Goal: Task Accomplishment & Management: Manage account settings

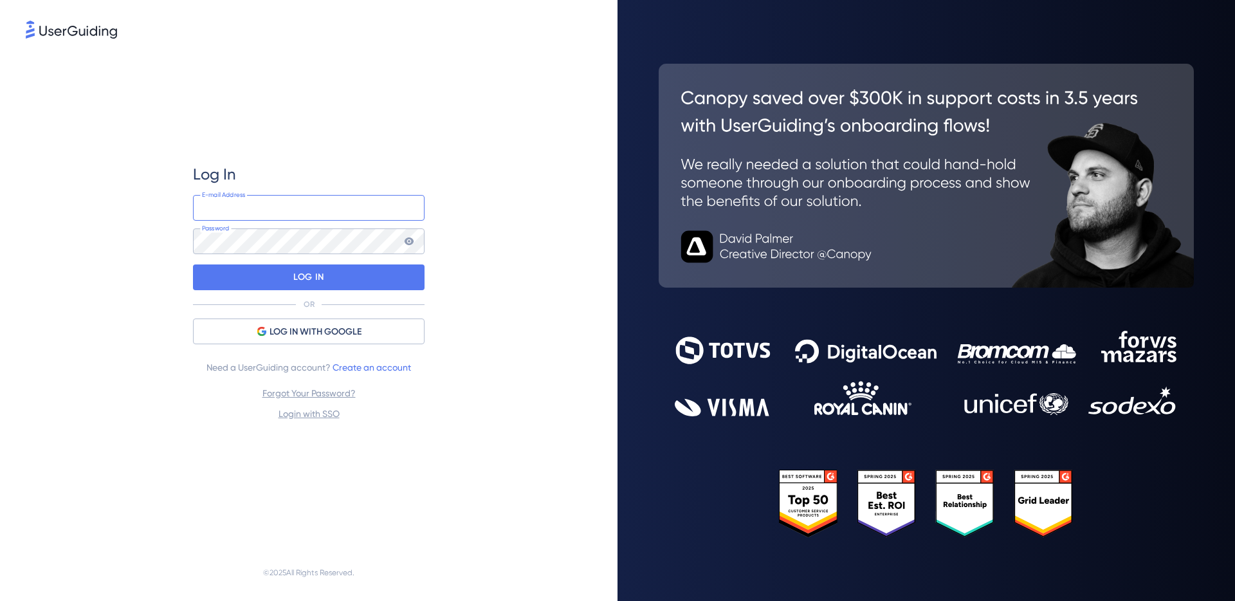
click at [279, 208] on input "email" at bounding box center [309, 208] width 232 height 26
type input "[EMAIL_ADDRESS][DOMAIN_NAME]"
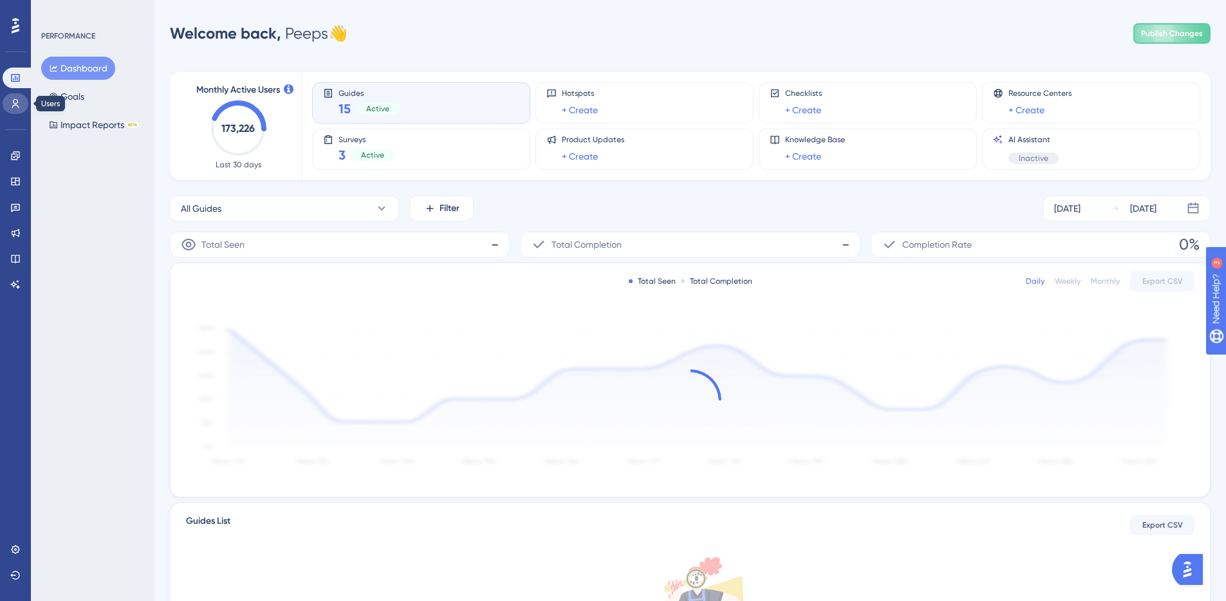
click at [14, 107] on icon at bounding box center [15, 103] width 10 height 10
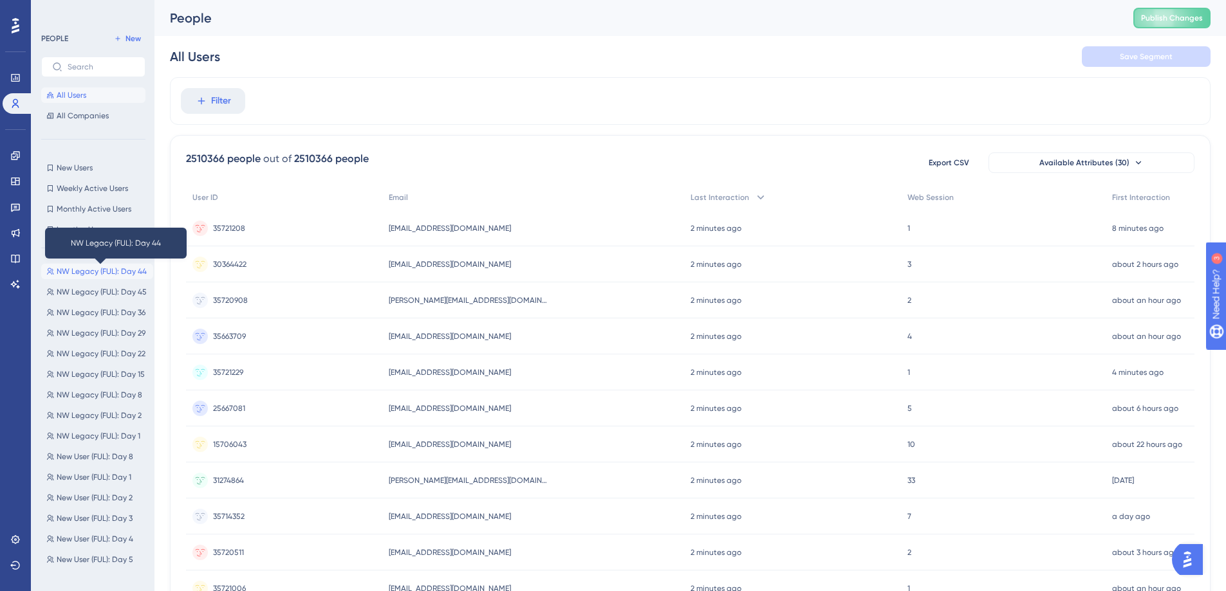
click at [84, 272] on span "NW Legacy (FUL): Day 44" at bounding box center [102, 271] width 90 height 10
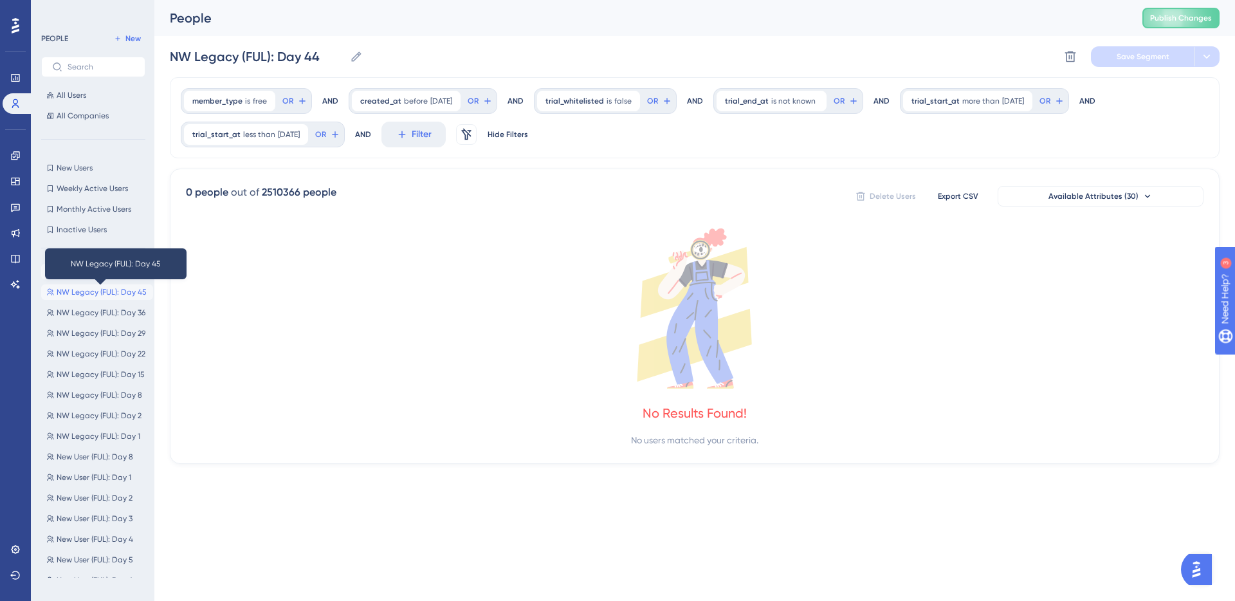
click at [102, 293] on span "NW Legacy (FUL): Day 45" at bounding box center [102, 292] width 90 height 10
type input "NW Legacy (FUL): Day 45"
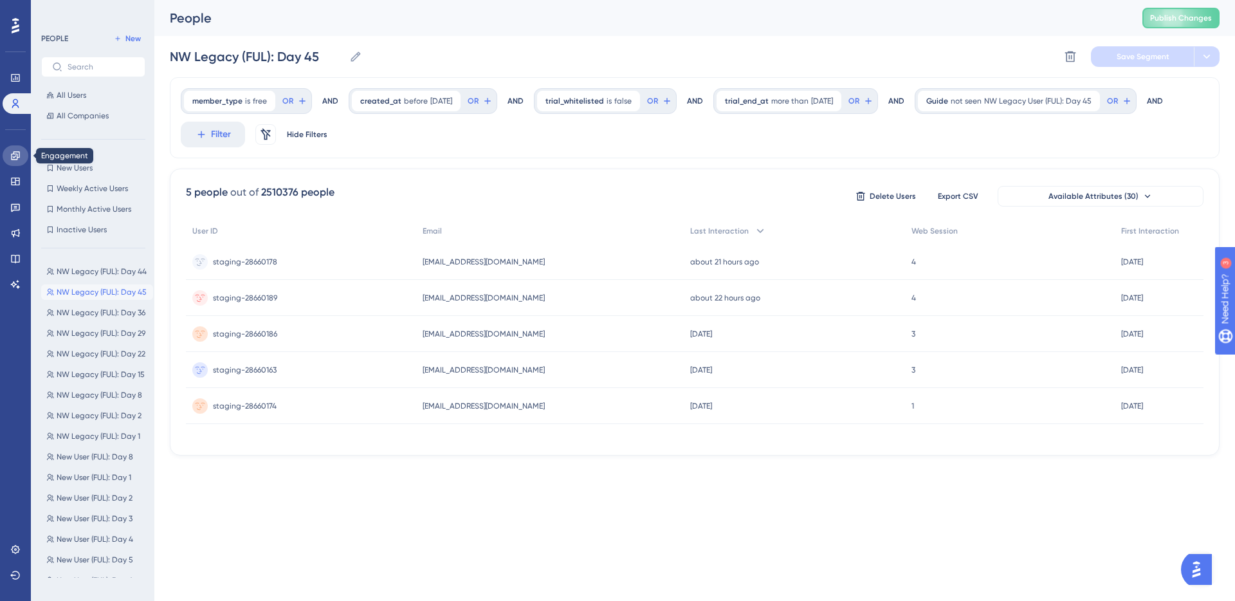
click at [14, 159] on icon at bounding box center [15, 156] width 10 height 10
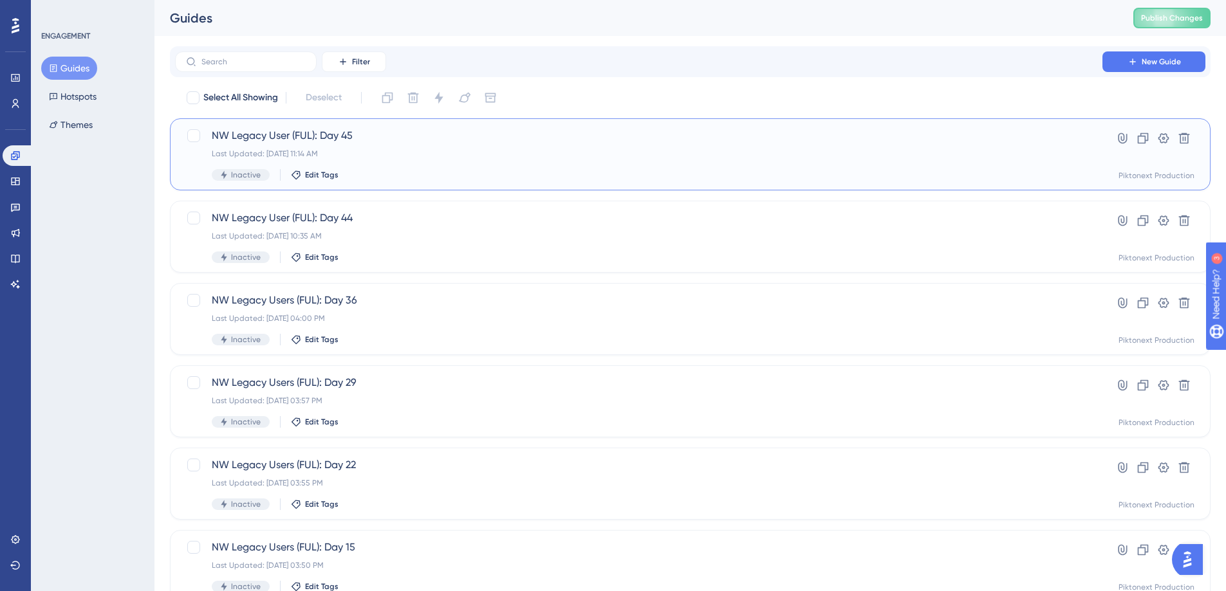
click at [543, 142] on span "NW Legacy User (FUL): Day 45" at bounding box center [639, 135] width 854 height 15
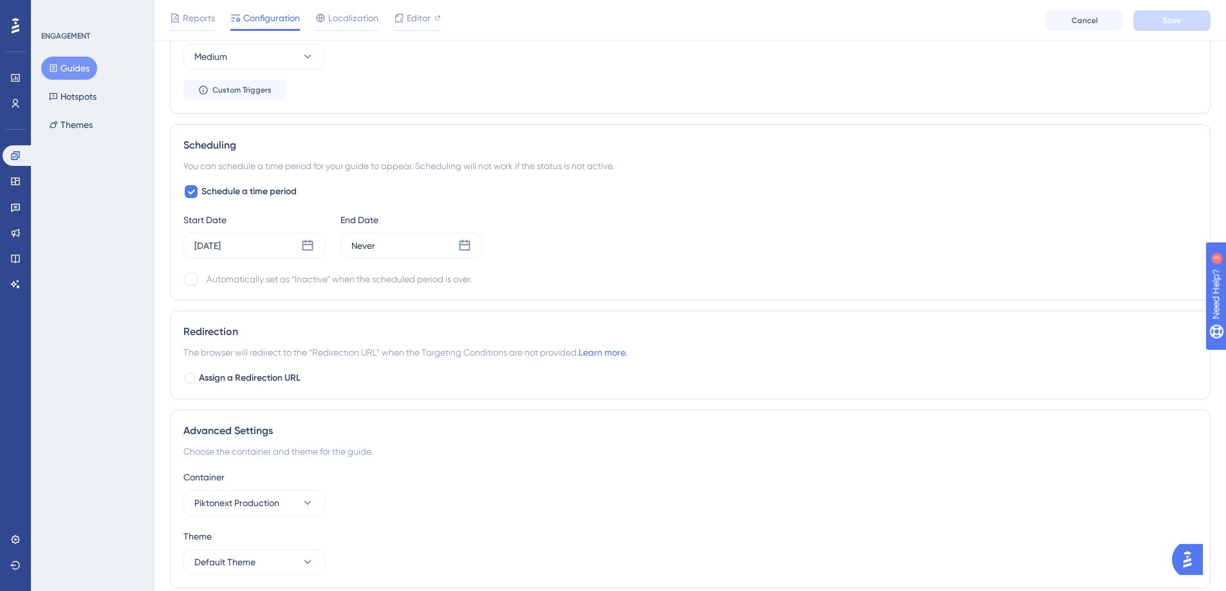
scroll to position [936, 0]
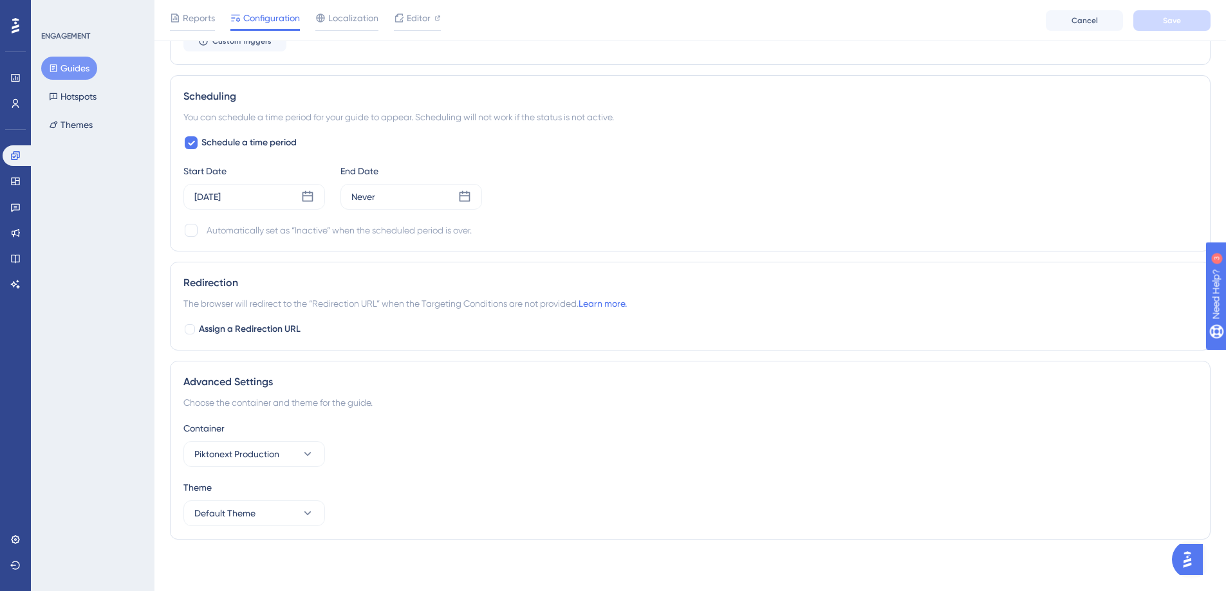
click at [78, 72] on button "Guides" at bounding box center [69, 68] width 56 height 23
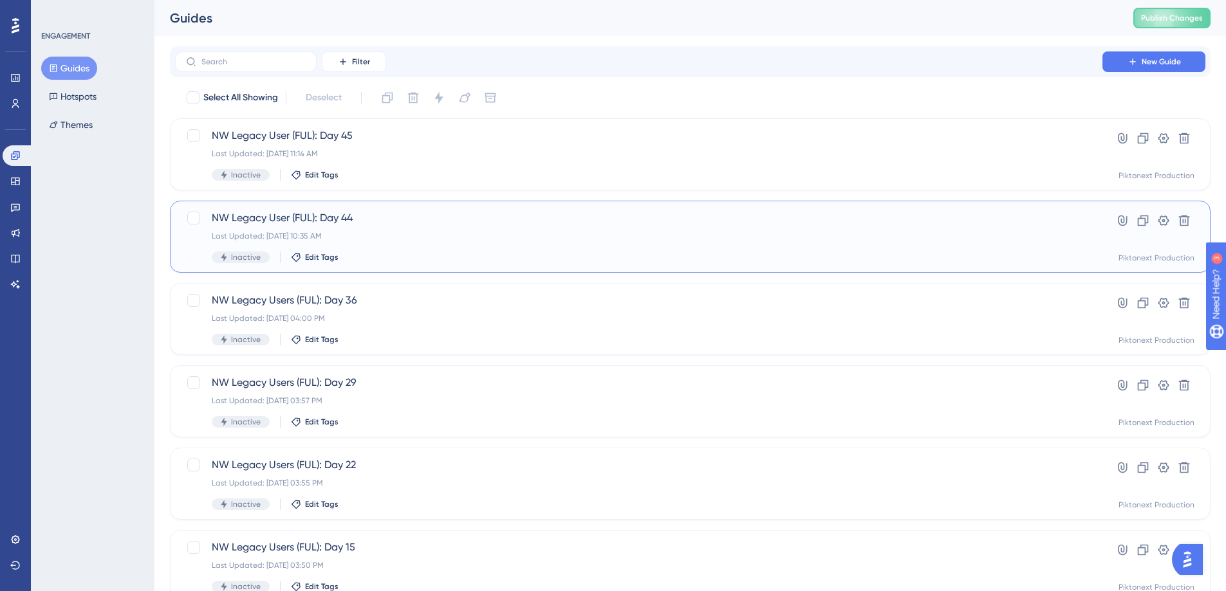
click at [526, 270] on div "NW Legacy User (FUL): Day 44 Last Updated: Aug 15 2025, 10:35 AM Inactive Edit …" at bounding box center [690, 237] width 1040 height 72
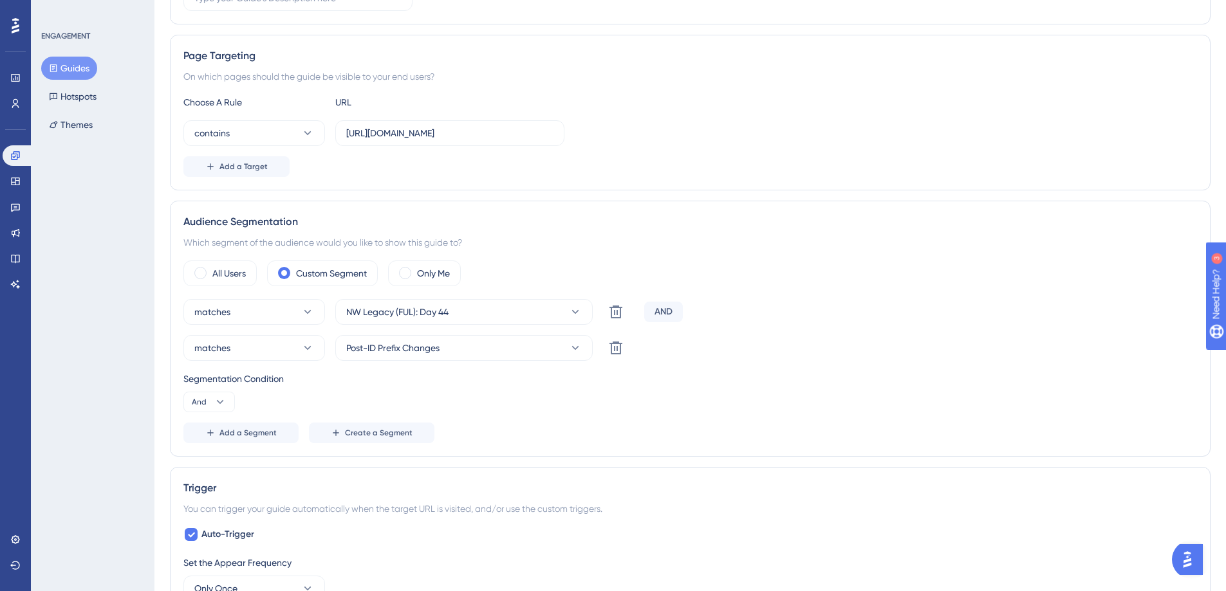
scroll to position [936, 0]
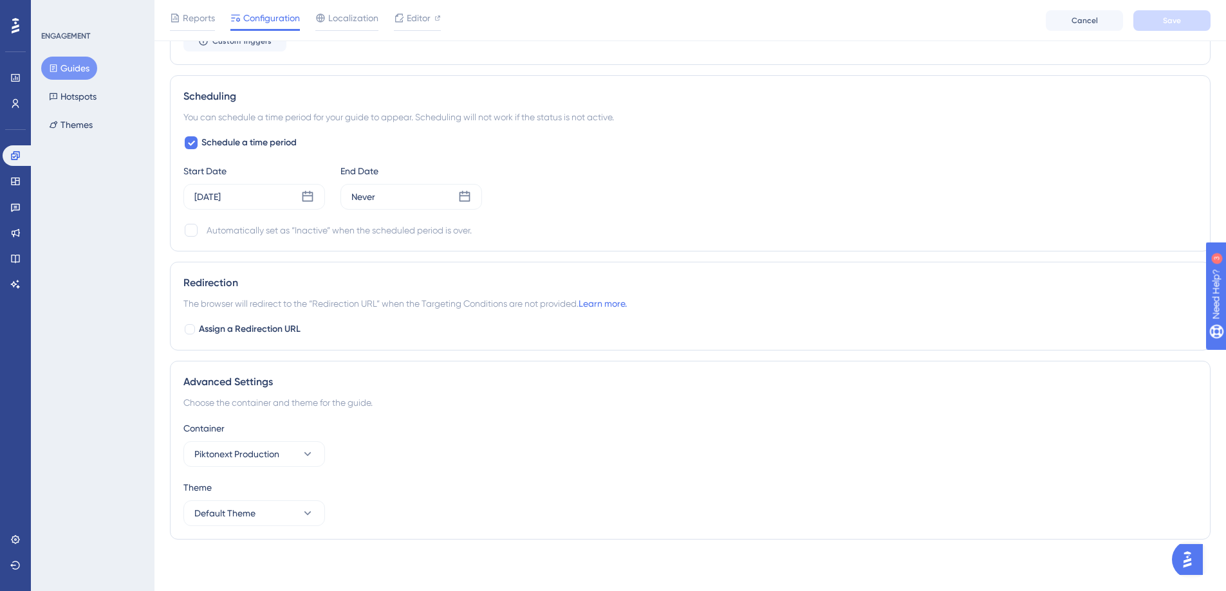
click at [62, 71] on button "Guides" at bounding box center [69, 68] width 56 height 23
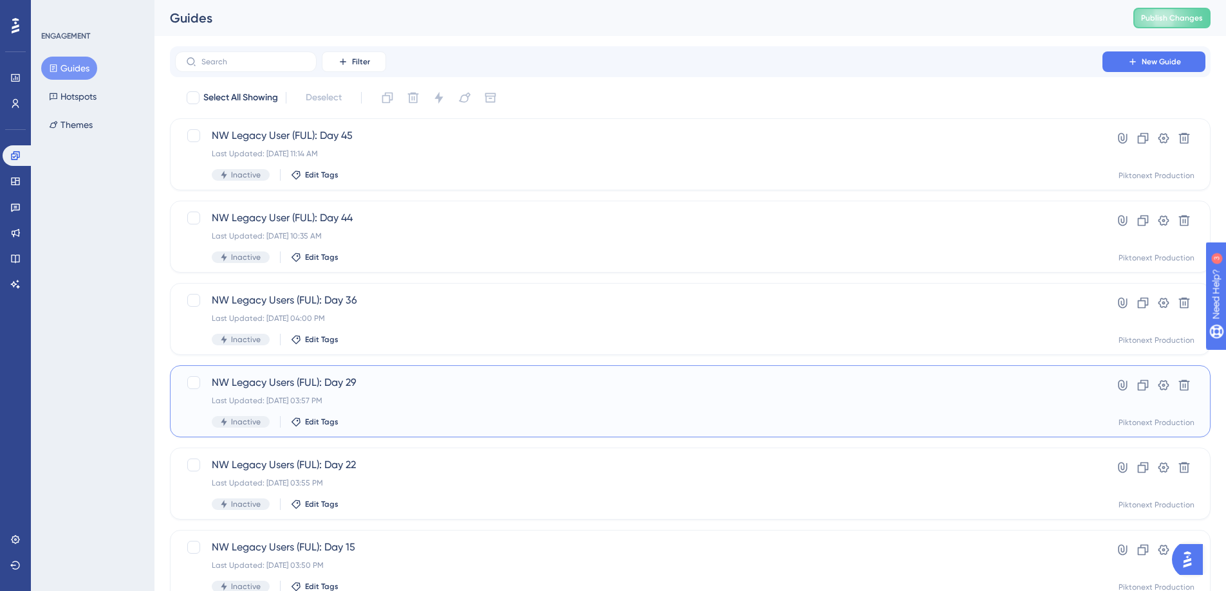
click at [448, 369] on div "NW Legacy Users (FUL): Day 29 Last Updated: Aug 14 2025, 03:57 PM Inactive Edit…" at bounding box center [690, 401] width 1040 height 72
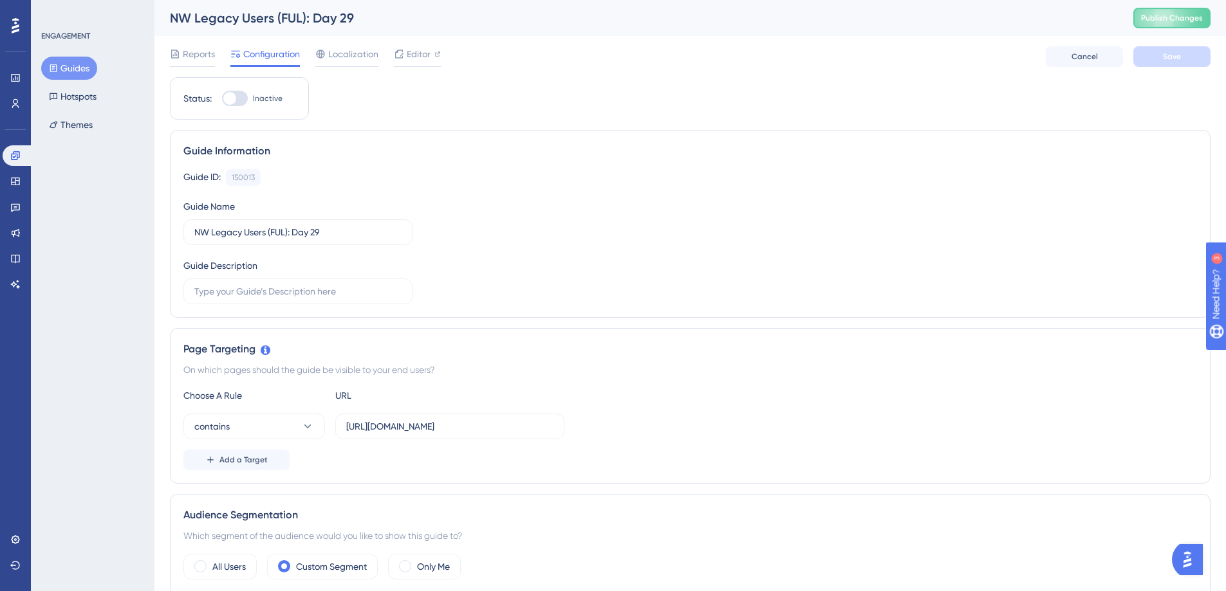
click at [85, 71] on button "Guides" at bounding box center [69, 68] width 56 height 23
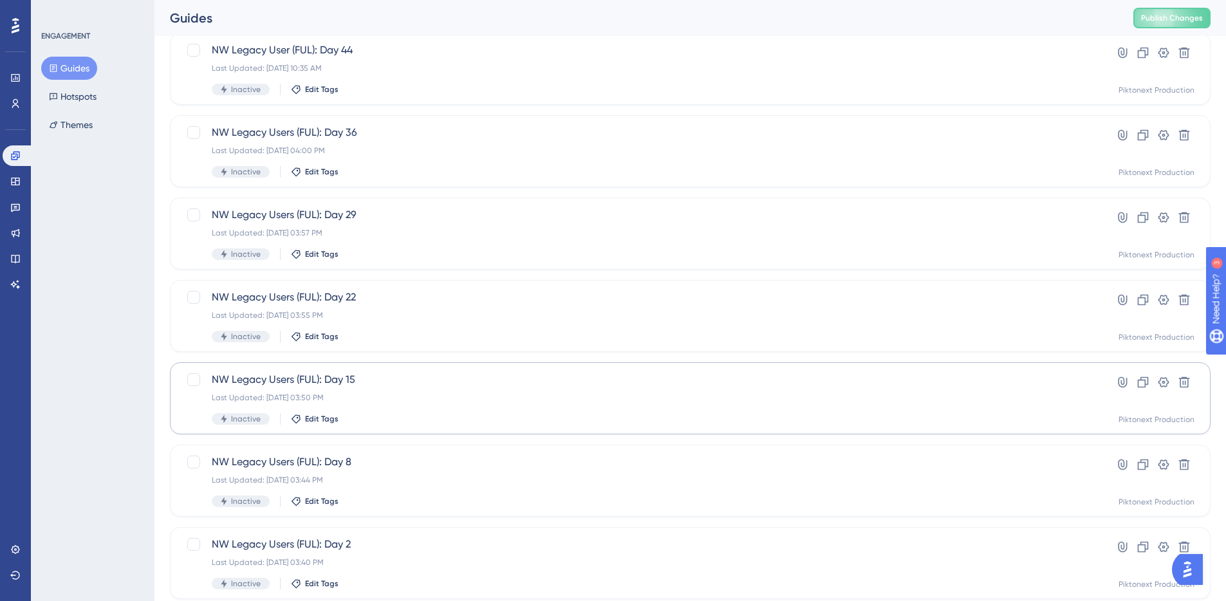
scroll to position [160, 0]
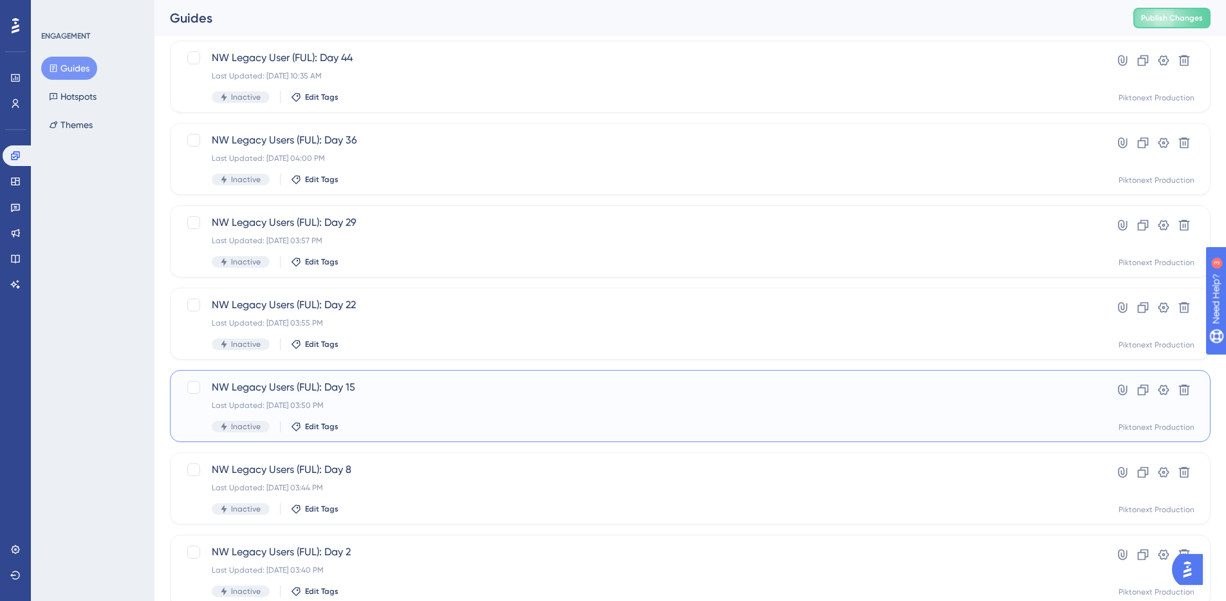
click at [446, 413] on div "NW Legacy Users (FUL): Day 15 Last Updated: Aug 14 2025, 03:50 PM Inactive Edit…" at bounding box center [639, 406] width 854 height 53
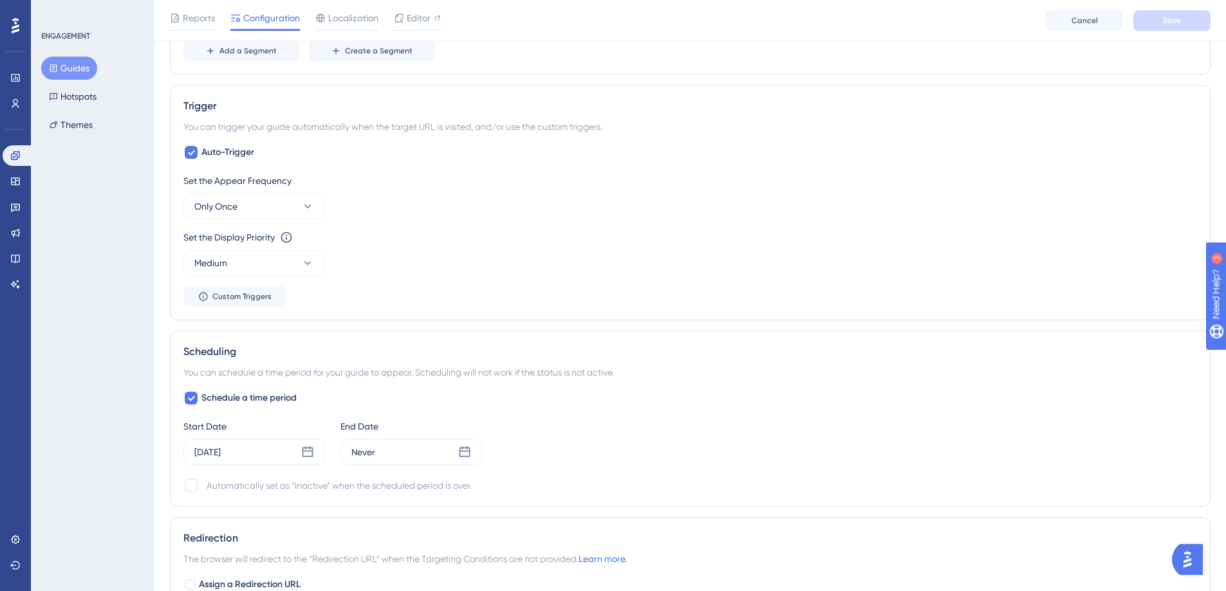
scroll to position [849, 0]
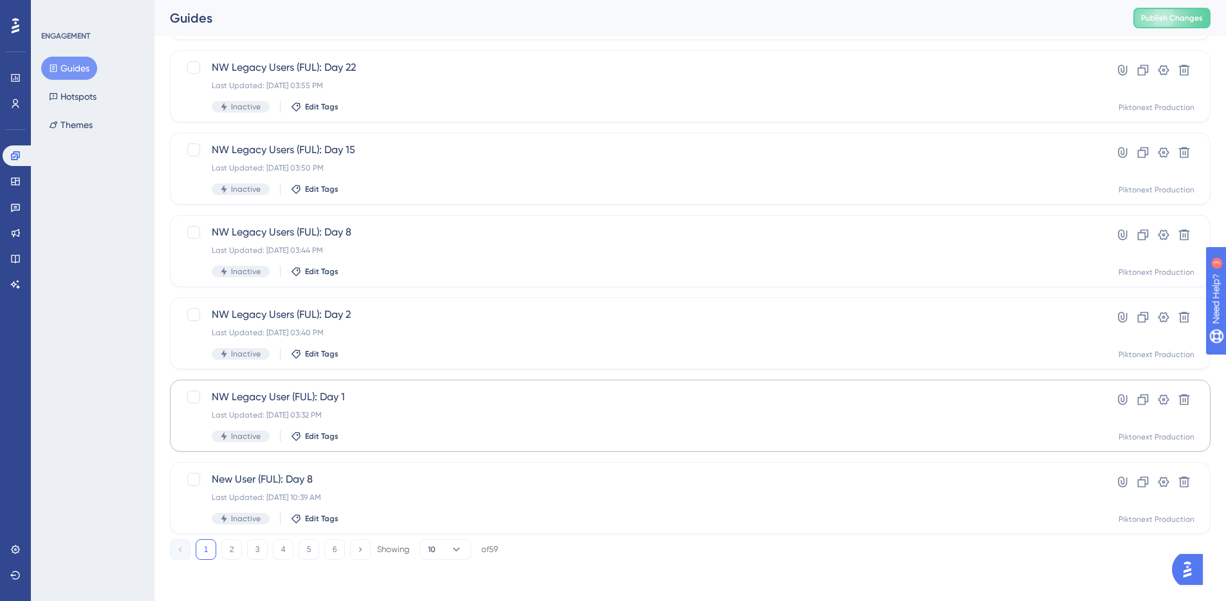
scroll to position [391, 0]
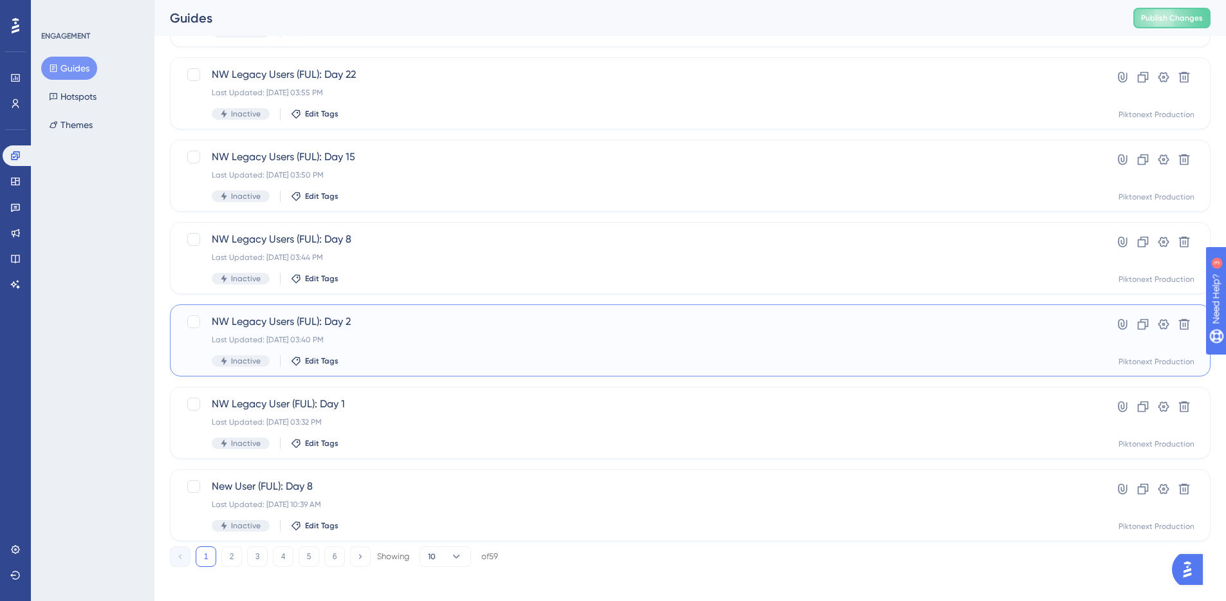
click at [517, 330] on div "NW Legacy Users (FUL): Day 2 Last Updated: Aug 14 2025, 03:40 PM Inactive Edit …" at bounding box center [639, 340] width 854 height 53
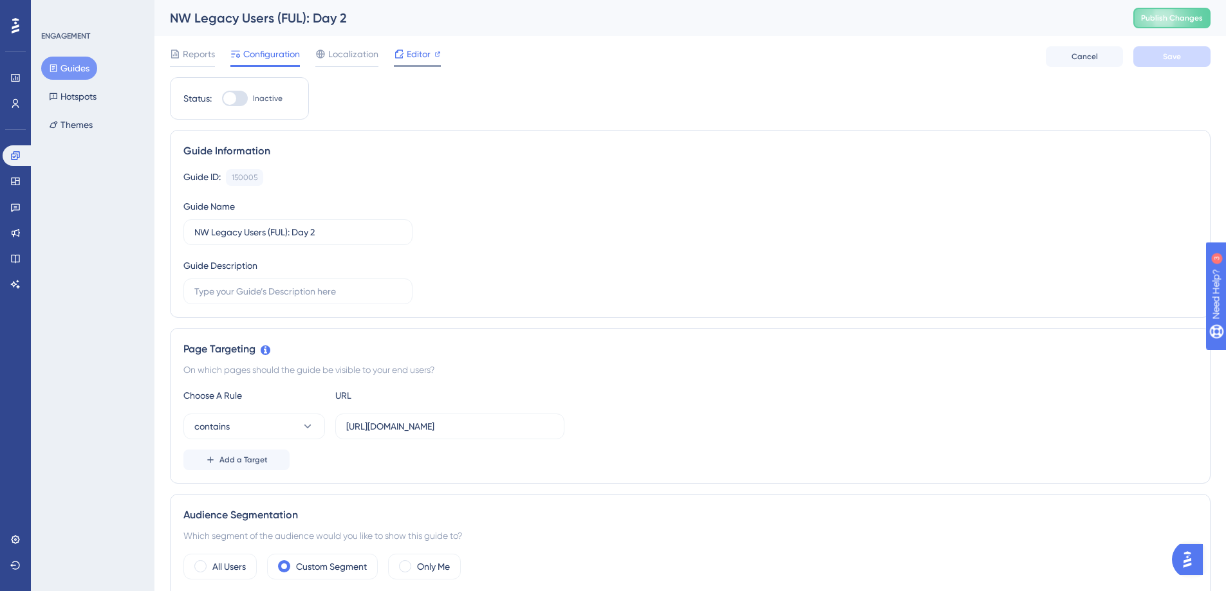
click at [427, 52] on span "Editor" at bounding box center [419, 53] width 24 height 15
click at [18, 98] on icon at bounding box center [15, 103] width 10 height 10
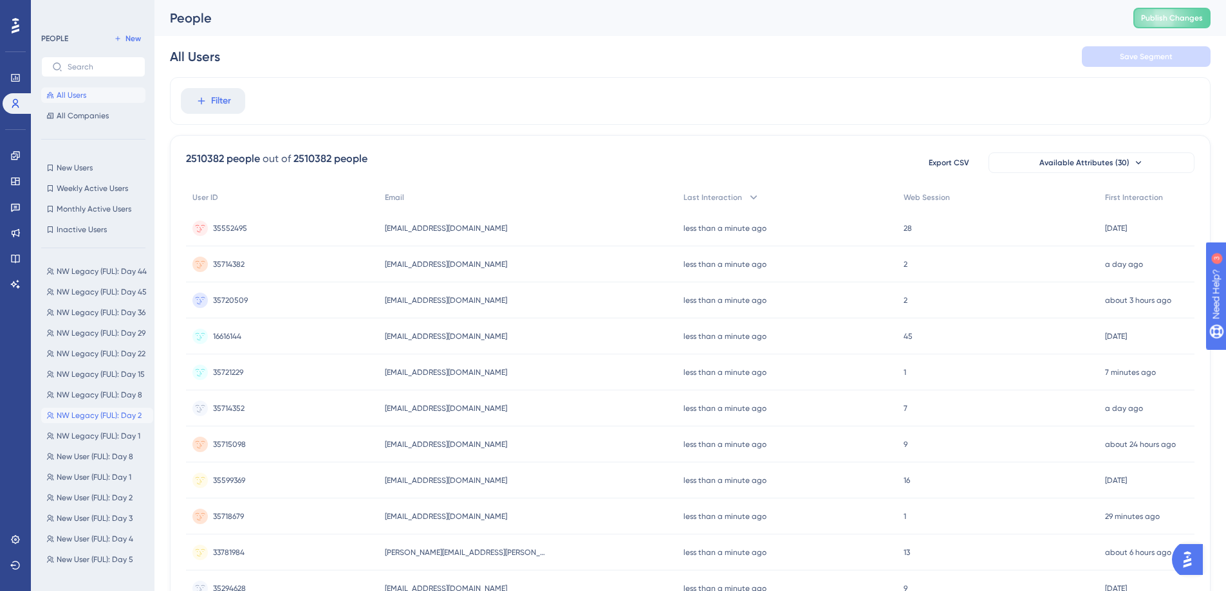
click at [104, 412] on span "NW Legacy (FUL): Day 2" at bounding box center [99, 415] width 85 height 10
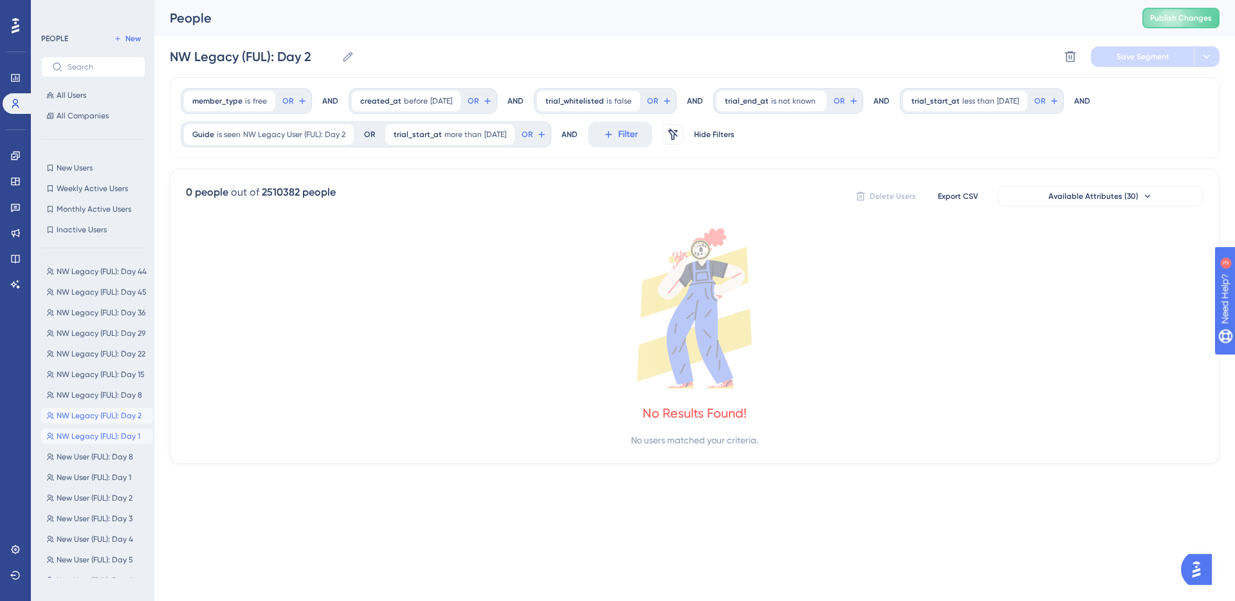
click at [105, 438] on span "NW Legacy (FUL): Day 1" at bounding box center [99, 436] width 84 height 10
type input "NW Legacy (FUL): Day 1"
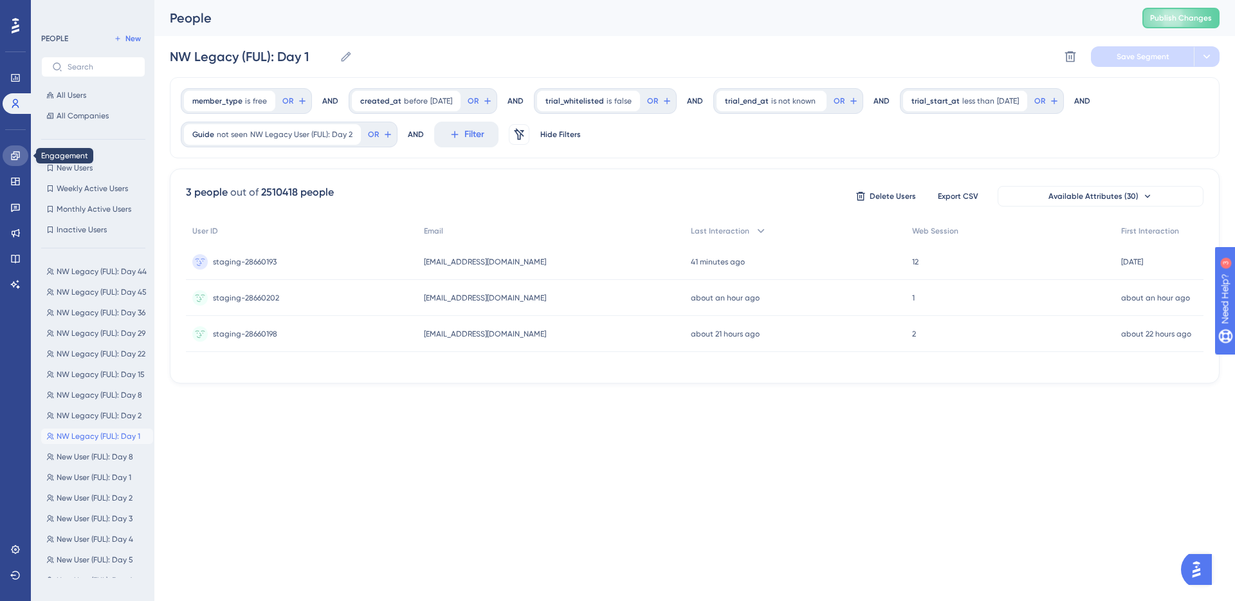
click at [10, 155] on icon at bounding box center [15, 156] width 10 height 10
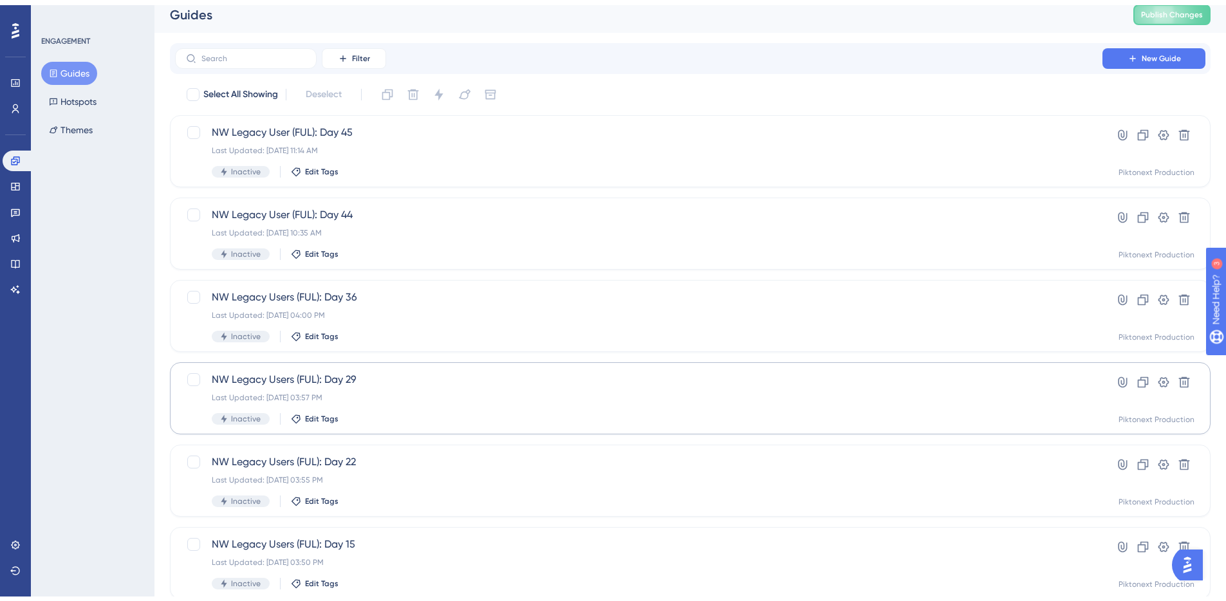
scroll to position [231, 0]
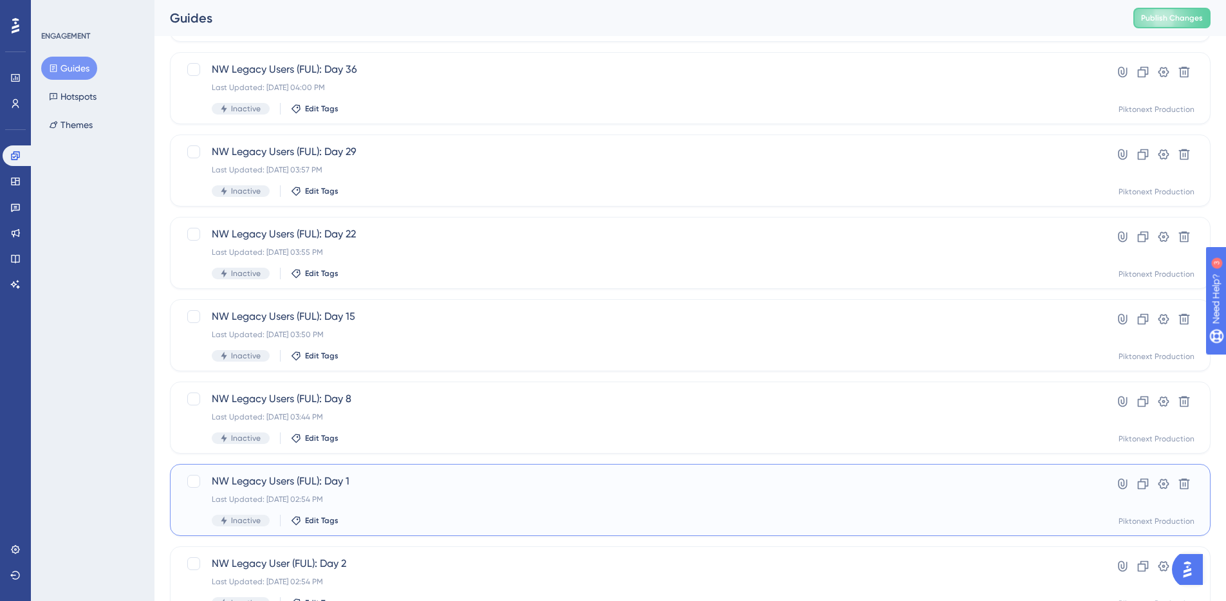
click at [471, 483] on span "NW Legacy Users (FUL): Day 1" at bounding box center [639, 481] width 854 height 15
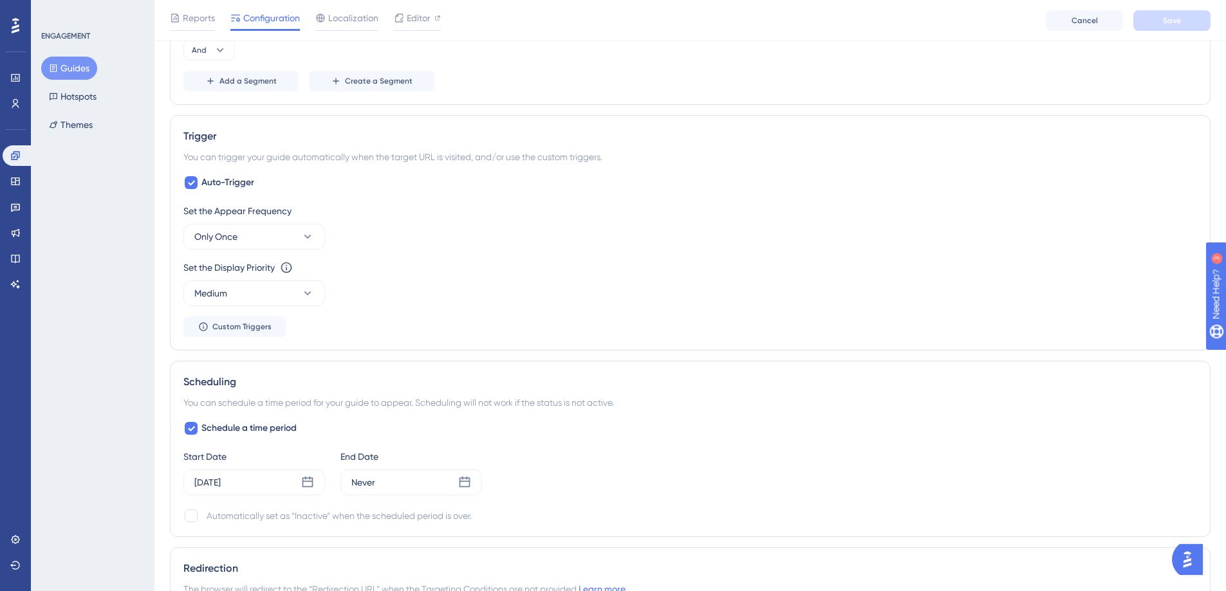
scroll to position [936, 0]
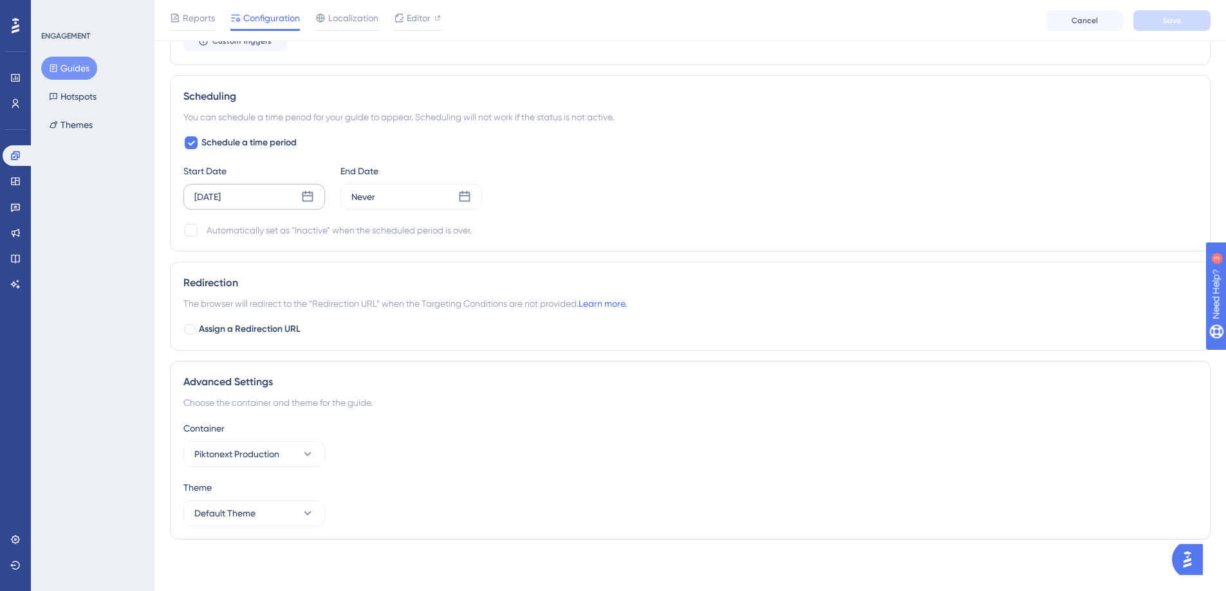
click at [305, 208] on div "Sep 02 2025" at bounding box center [254, 197] width 142 height 26
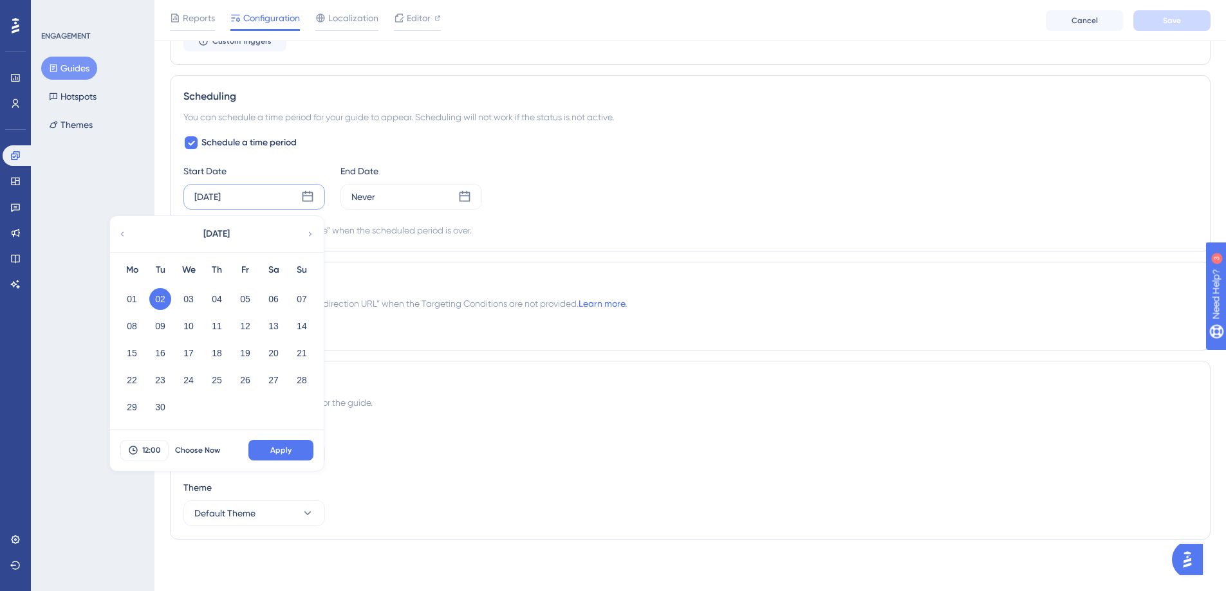
click at [125, 236] on icon at bounding box center [122, 234] width 9 height 12
click at [163, 409] on button "26" at bounding box center [160, 407] width 22 height 22
click at [266, 443] on button "Apply" at bounding box center [280, 450] width 65 height 21
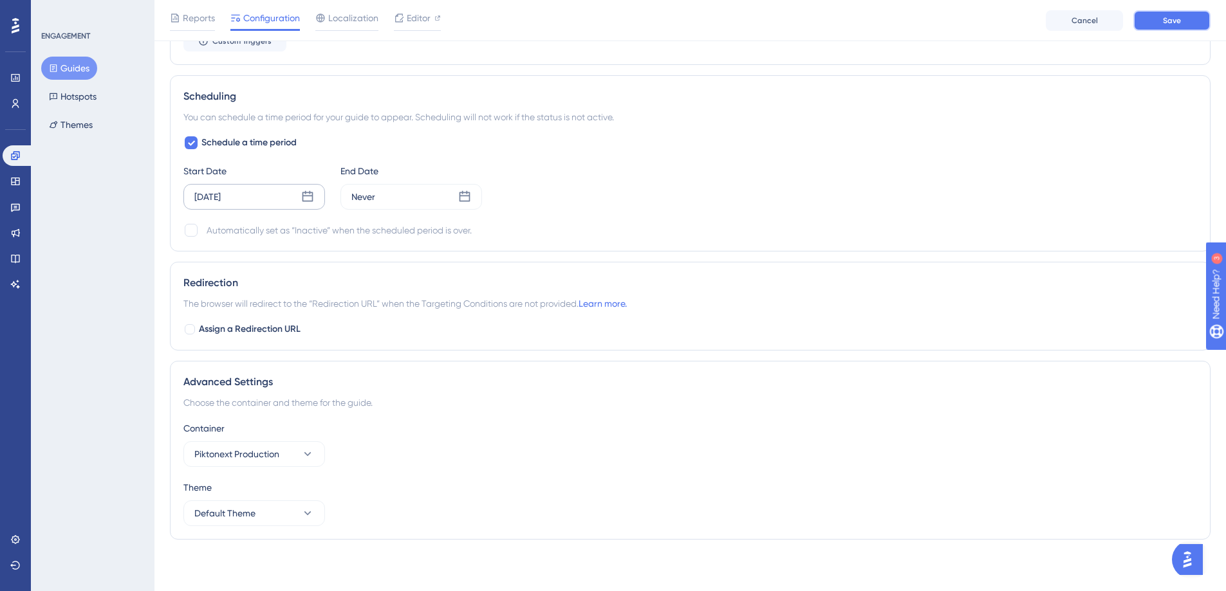
click at [1170, 19] on span "Save" at bounding box center [1172, 20] width 18 height 10
click at [88, 75] on button "Guides" at bounding box center [69, 68] width 56 height 23
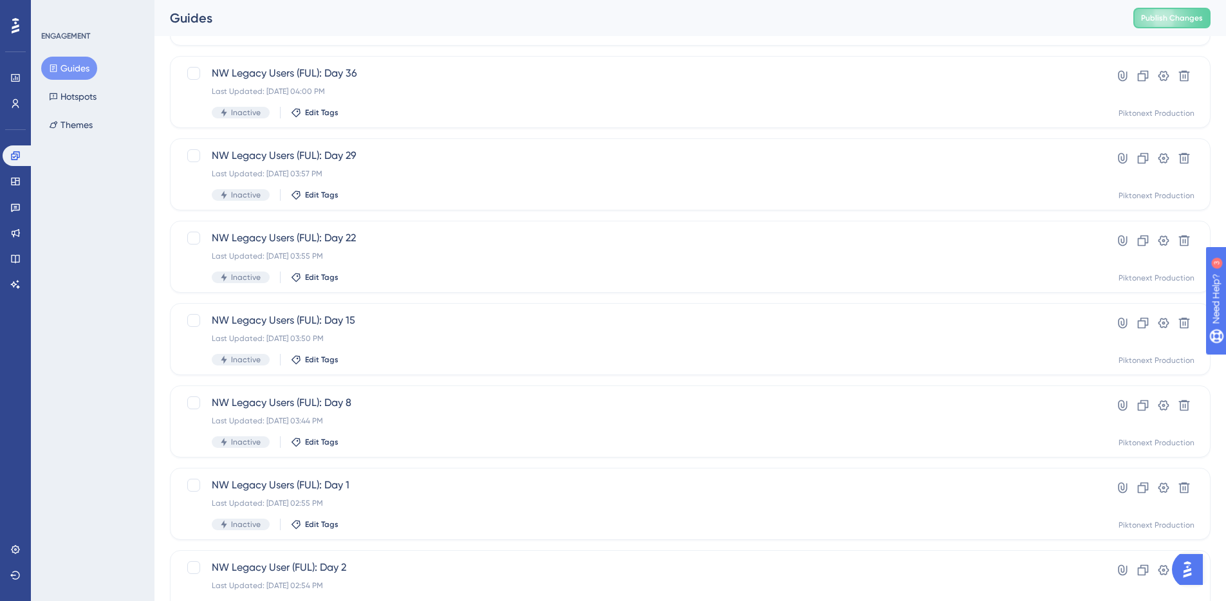
scroll to position [219, 0]
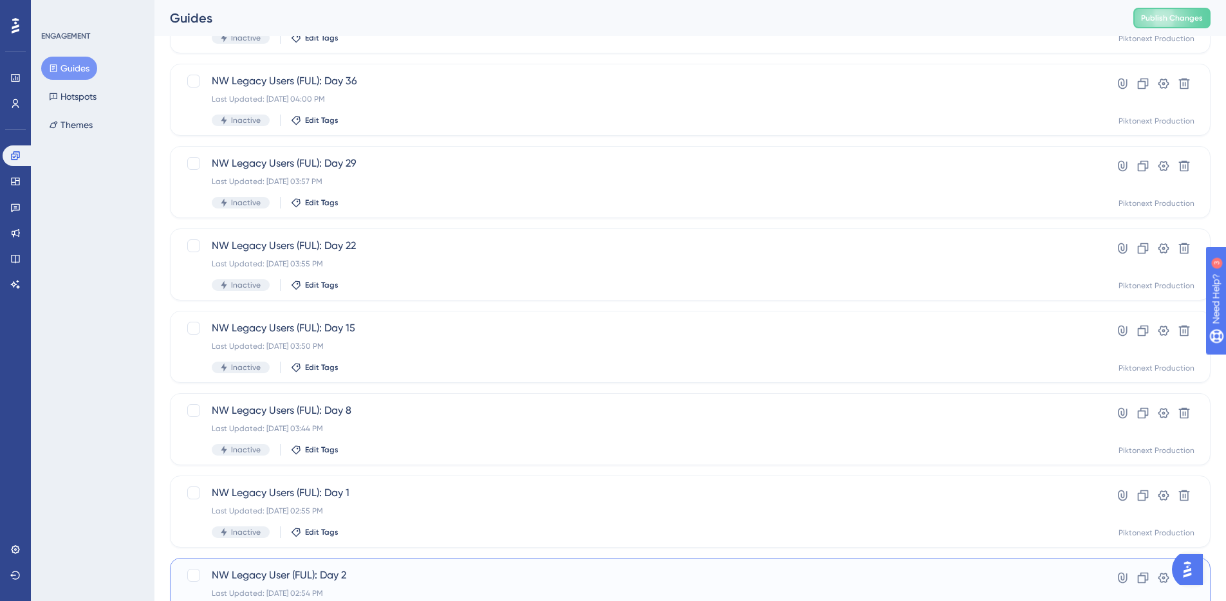
click at [439, 586] on div "NW Legacy User (FUL): Day 2 Last Updated: Aug 21 2025, 02:54 PM Inactive Edit T…" at bounding box center [639, 593] width 854 height 53
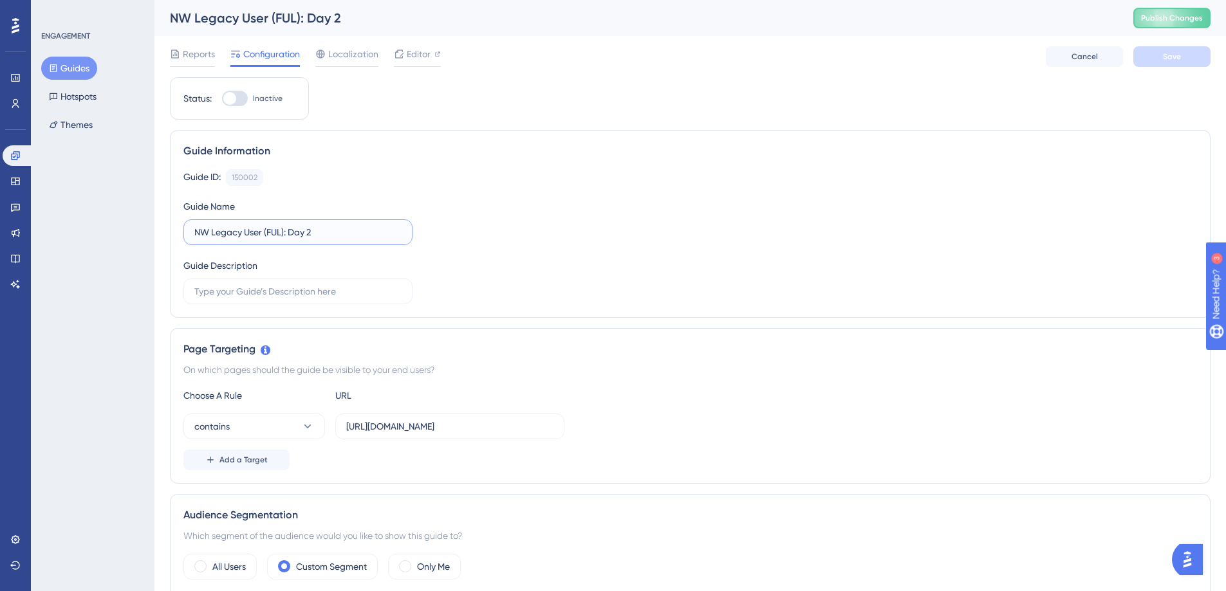
click at [345, 235] on input "NW Legacy User (FUL): Day 2" at bounding box center [297, 232] width 207 height 14
click at [416, 52] on span "Editor" at bounding box center [419, 53] width 24 height 15
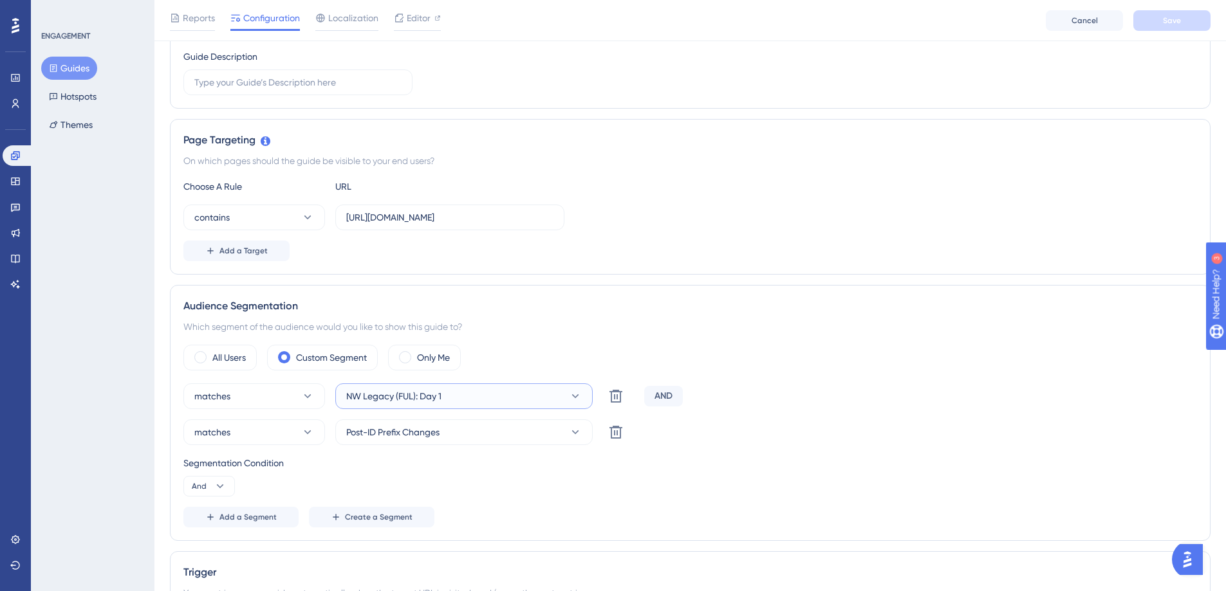
click at [546, 391] on button "NW Legacy (FUL): Day 1" at bounding box center [463, 396] width 257 height 26
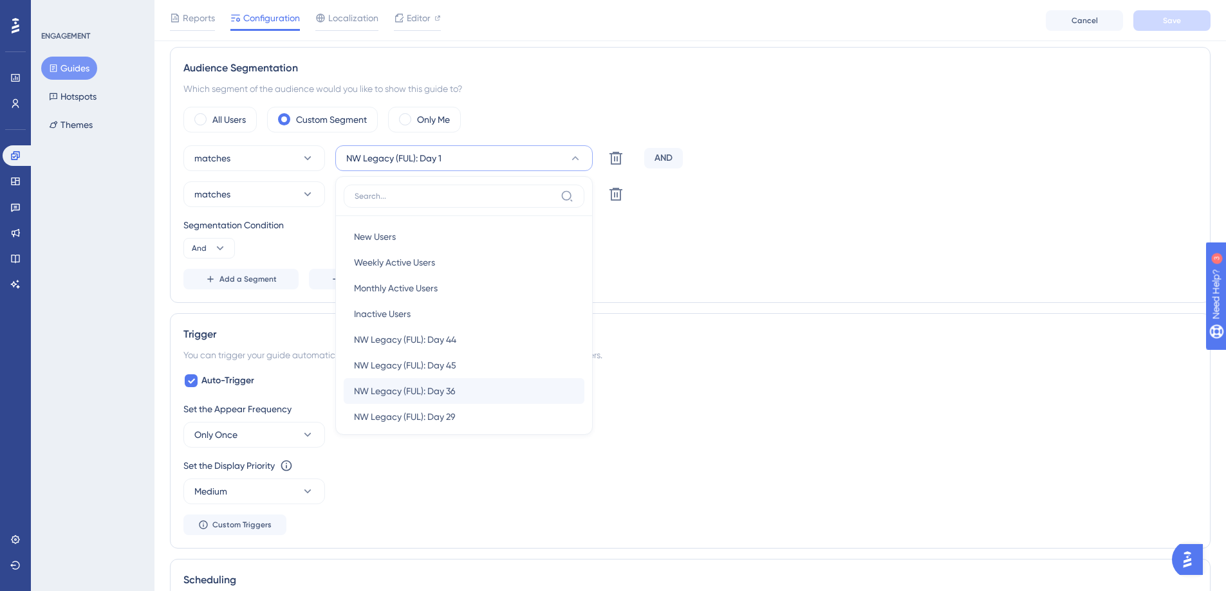
scroll to position [158, 0]
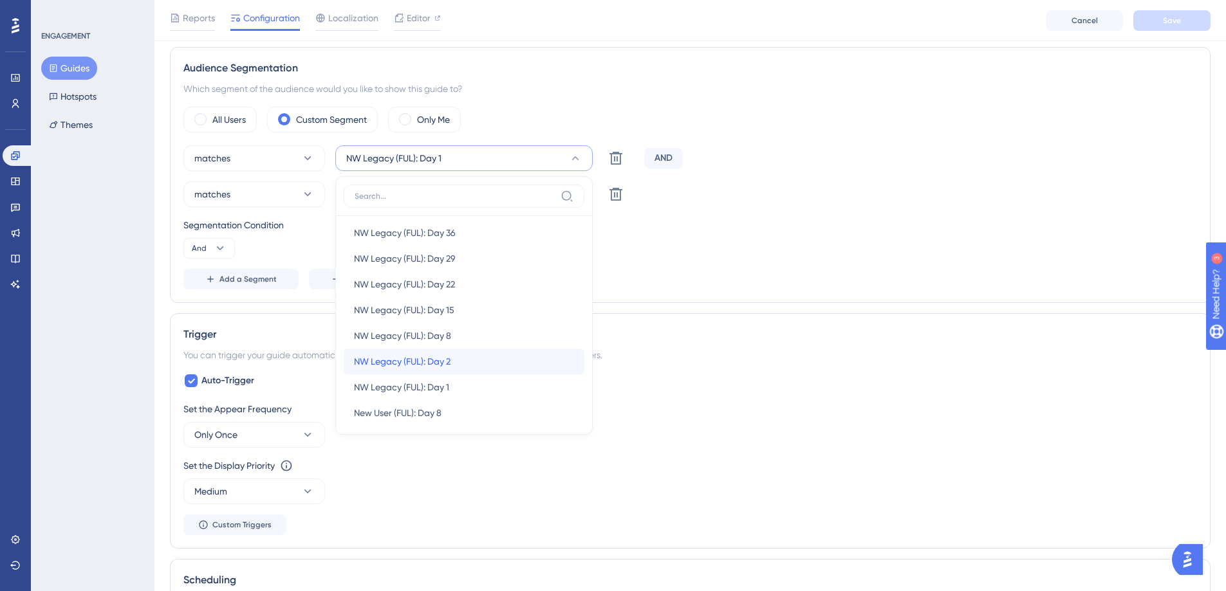
click at [499, 358] on div "NW Legacy (FUL): Day 2 NW Legacy (FUL): Day 2" at bounding box center [464, 362] width 220 height 26
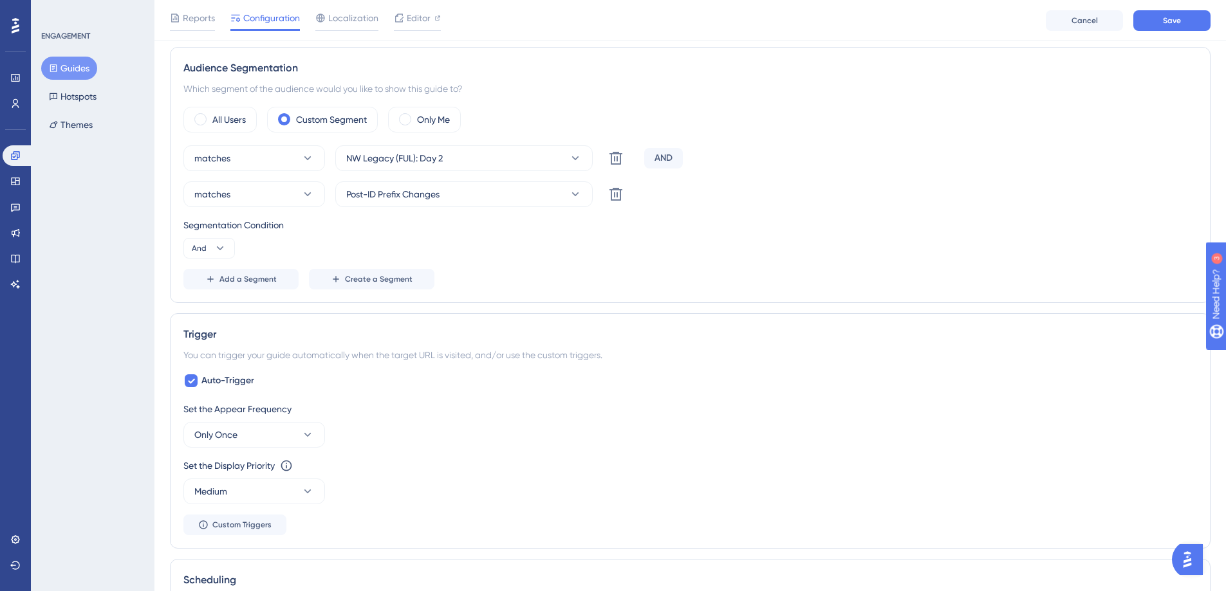
scroll to position [0, 0]
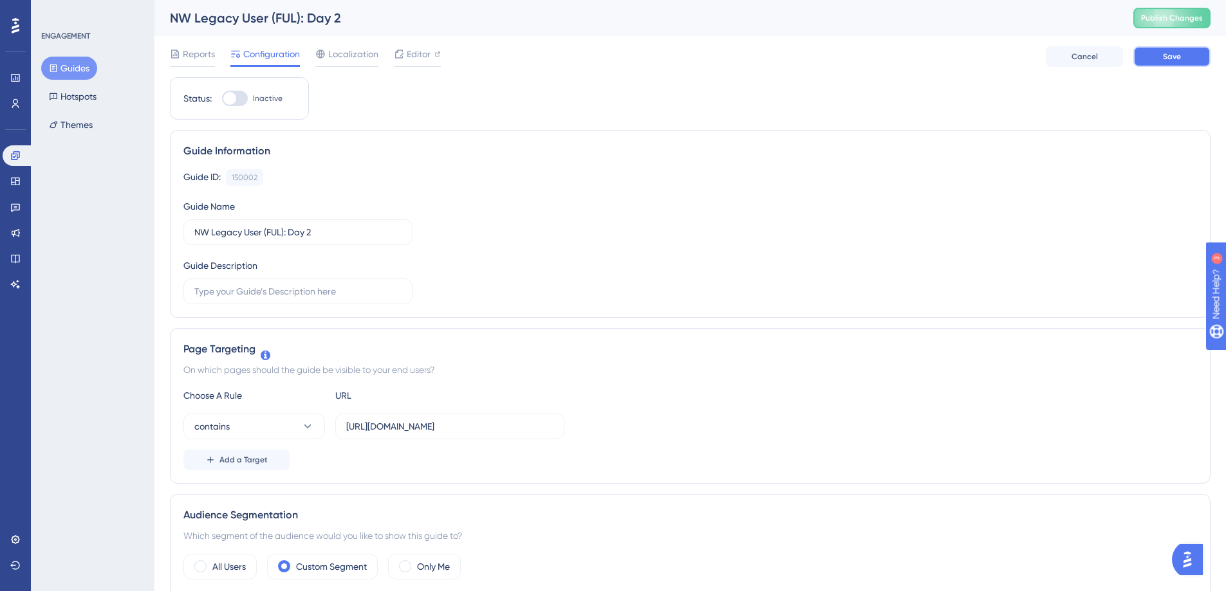
click at [1185, 51] on button "Save" at bounding box center [1171, 56] width 77 height 21
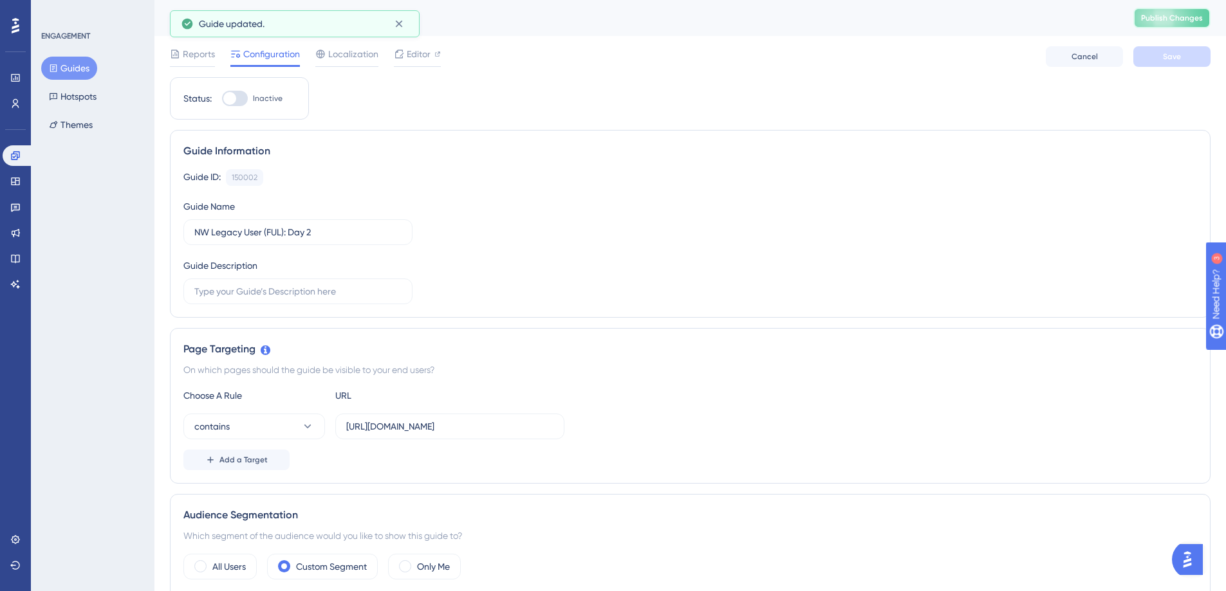
click at [1183, 28] on button "Publish Changes" at bounding box center [1171, 18] width 77 height 21
click at [78, 70] on button "Guides" at bounding box center [69, 68] width 56 height 23
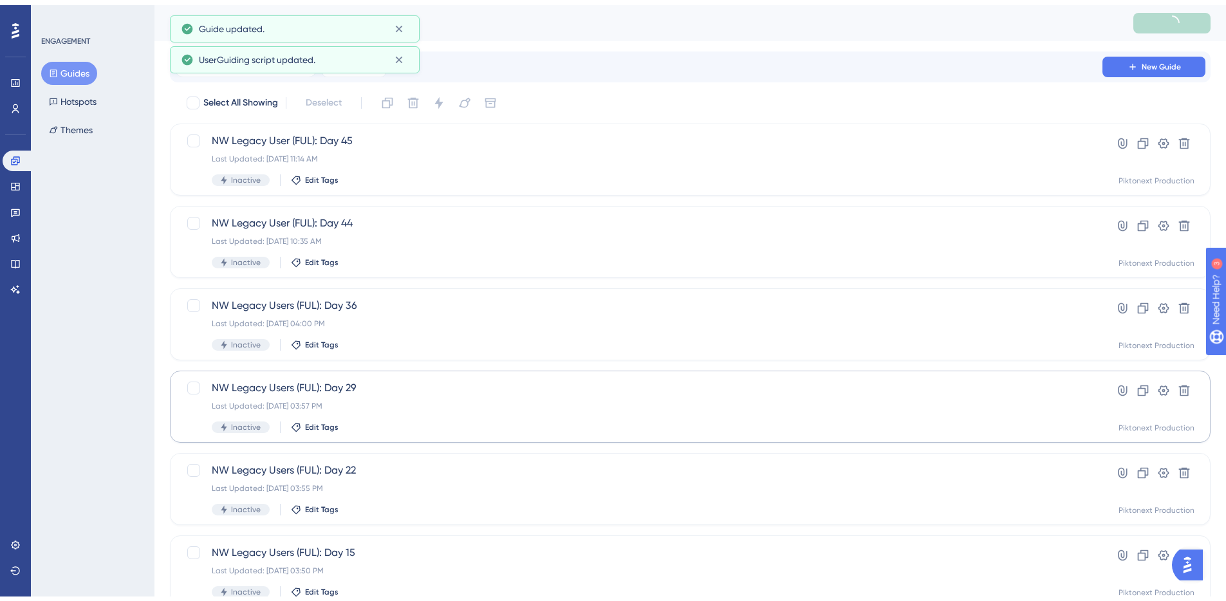
scroll to position [170, 0]
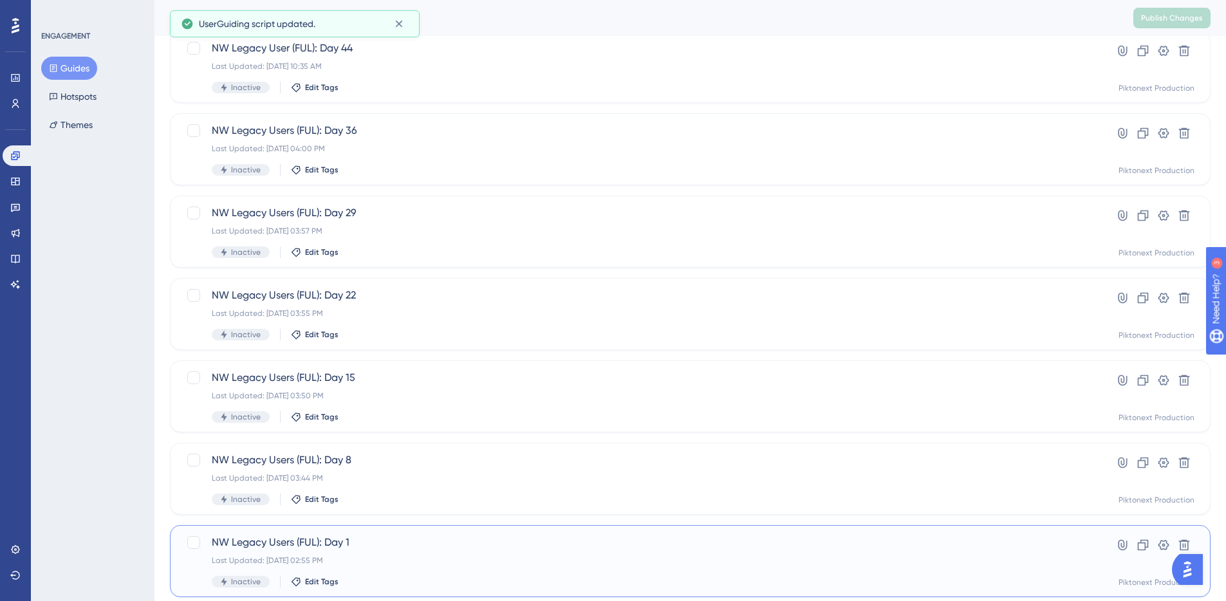
click at [403, 568] on div "NW Legacy Users (FUL): Day 1 Last Updated: Aug 21 2025, 02:55 PM Inactive Edit …" at bounding box center [639, 561] width 854 height 53
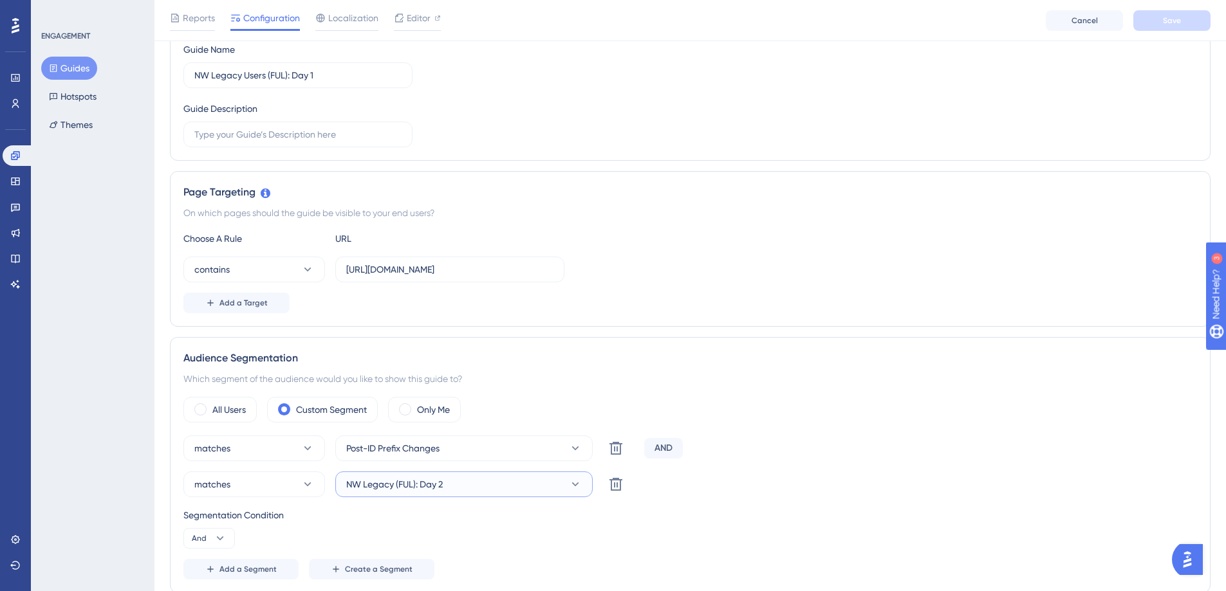
click at [486, 481] on button "NW Legacy (FUL): Day 2" at bounding box center [463, 485] width 257 height 26
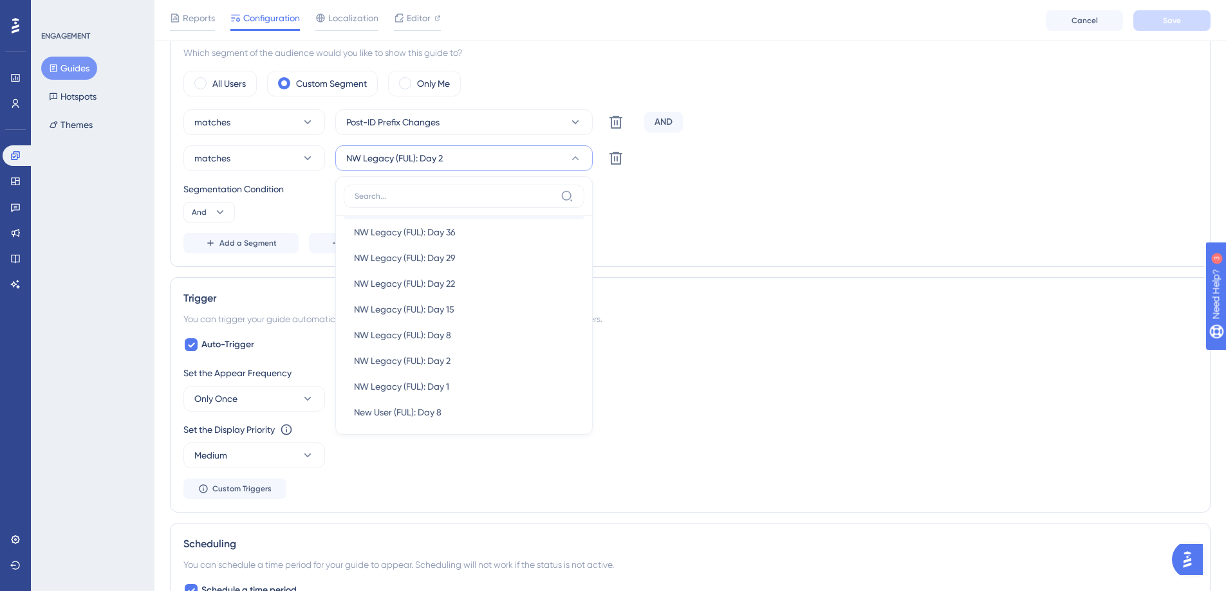
scroll to position [151, 0]
click at [475, 382] on div "NW Legacy (FUL): Day 1 NW Legacy (FUL): Day 1" at bounding box center [464, 395] width 220 height 26
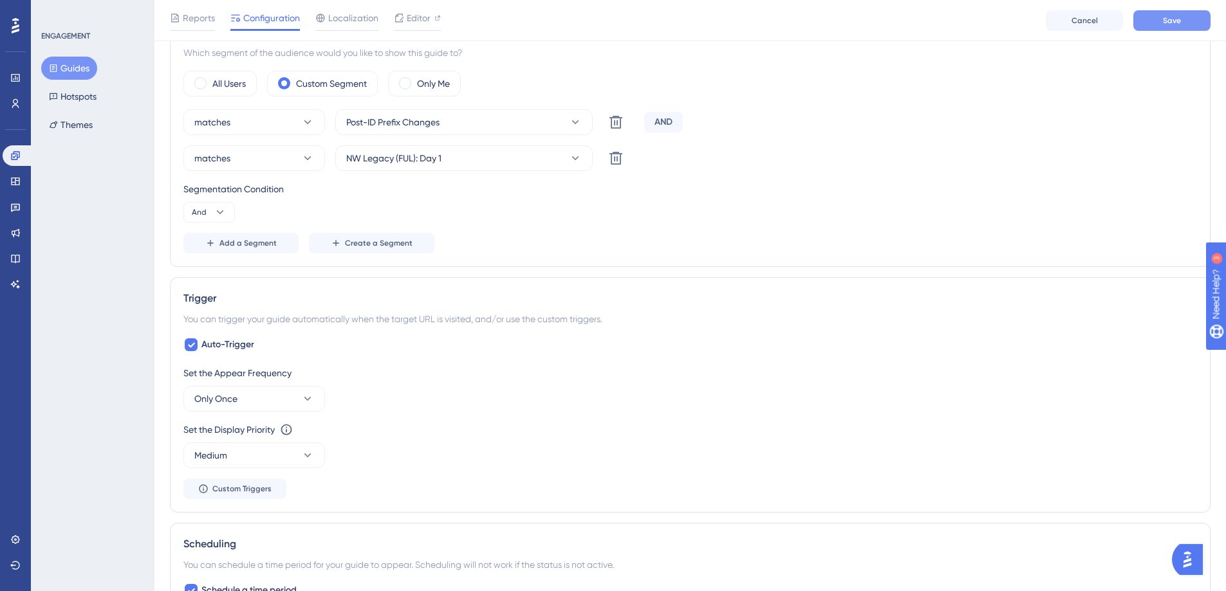
click at [1188, 22] on button "Save" at bounding box center [1171, 20] width 77 height 21
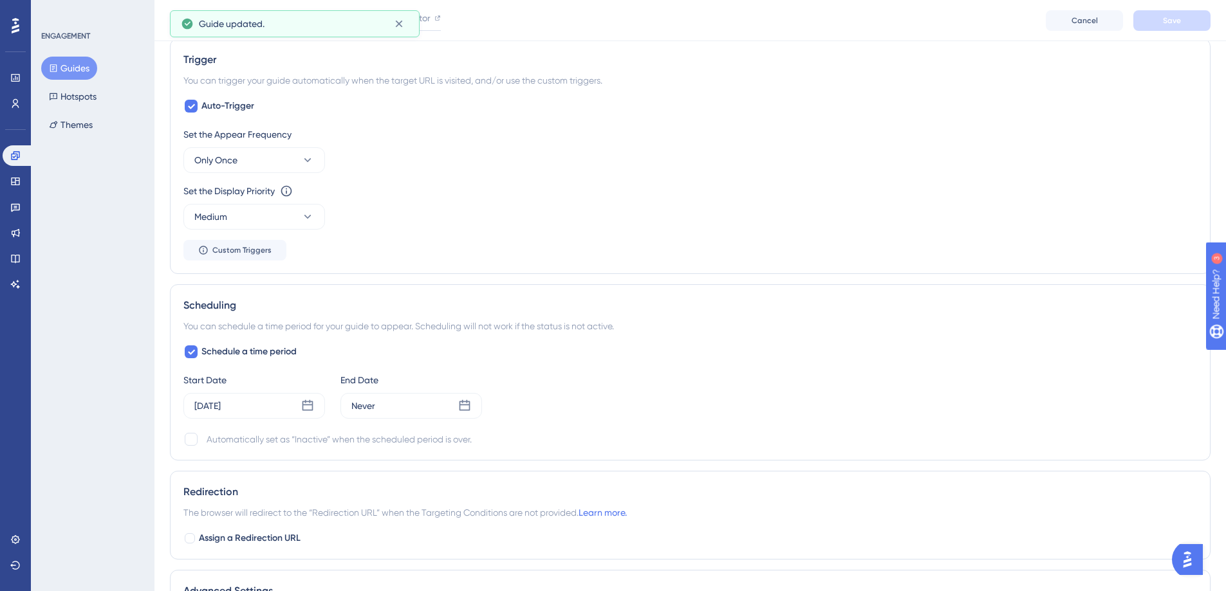
scroll to position [0, 0]
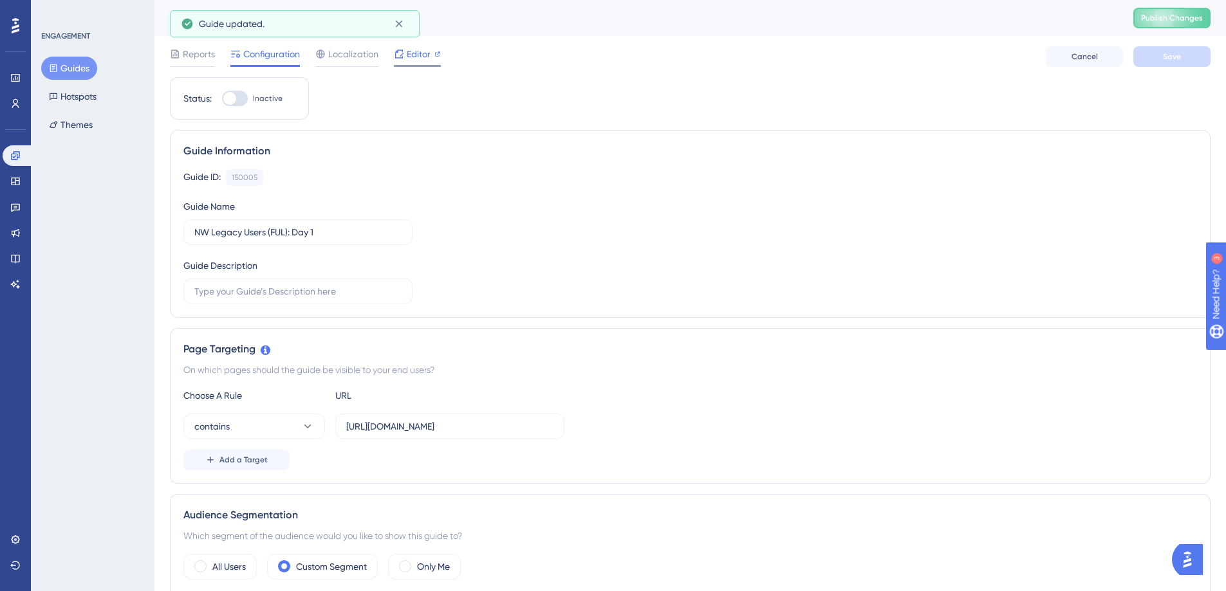
click at [407, 51] on span "Editor" at bounding box center [419, 53] width 24 height 15
click at [61, 71] on button "Guides" at bounding box center [69, 68] width 56 height 23
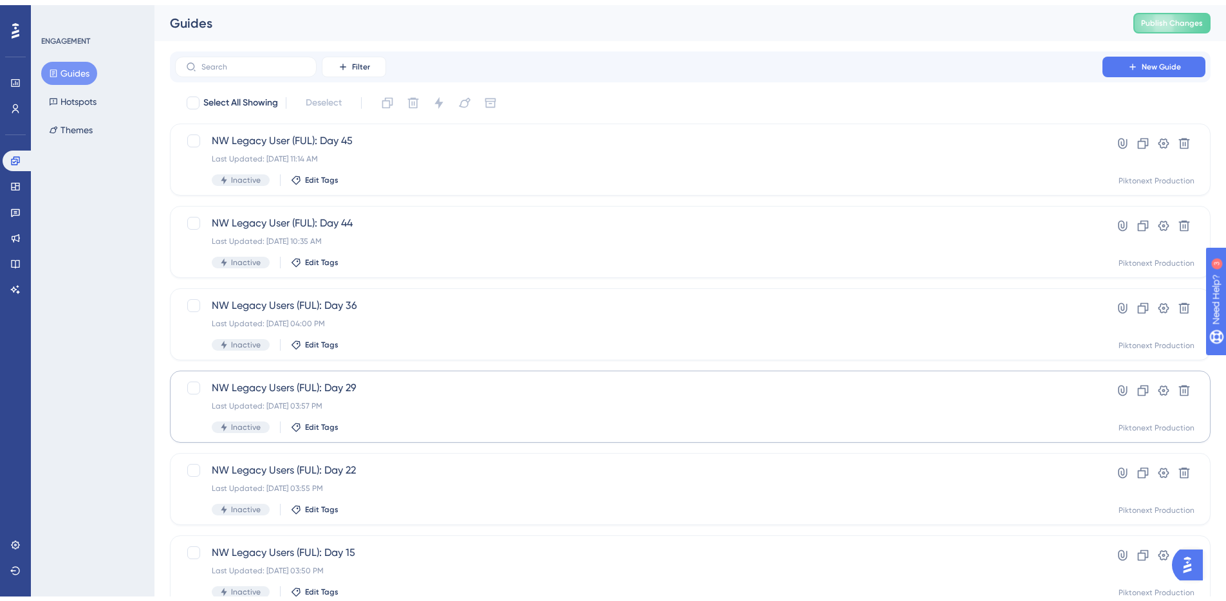
scroll to position [159, 0]
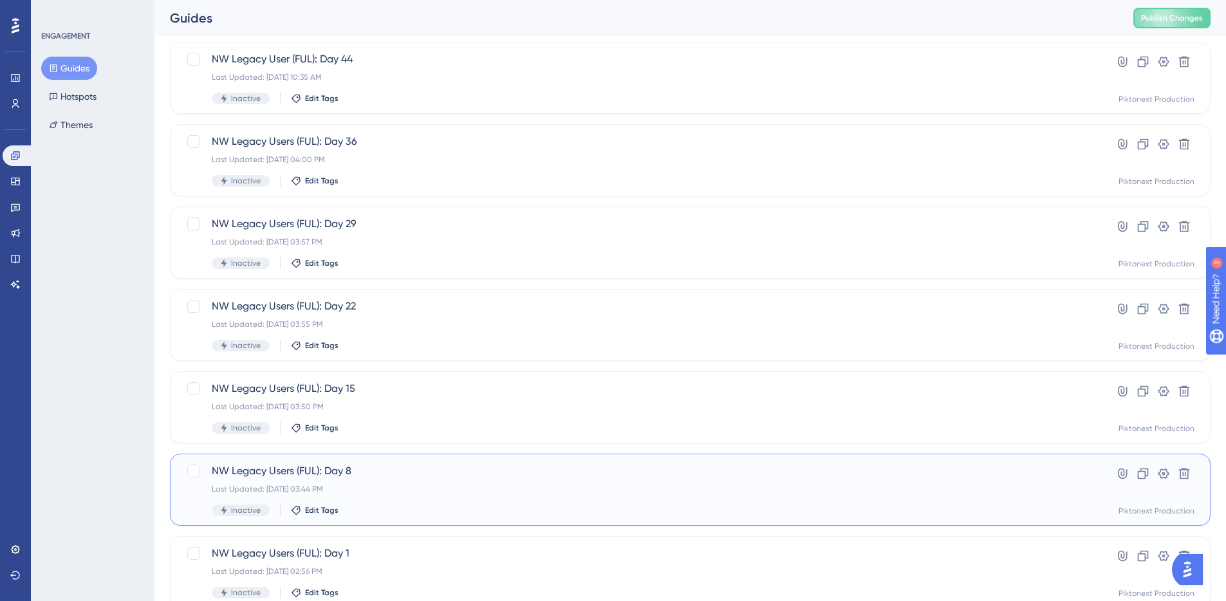
click at [445, 492] on div "Last Updated: Aug 14 2025, 03:44 PM" at bounding box center [639, 489] width 854 height 10
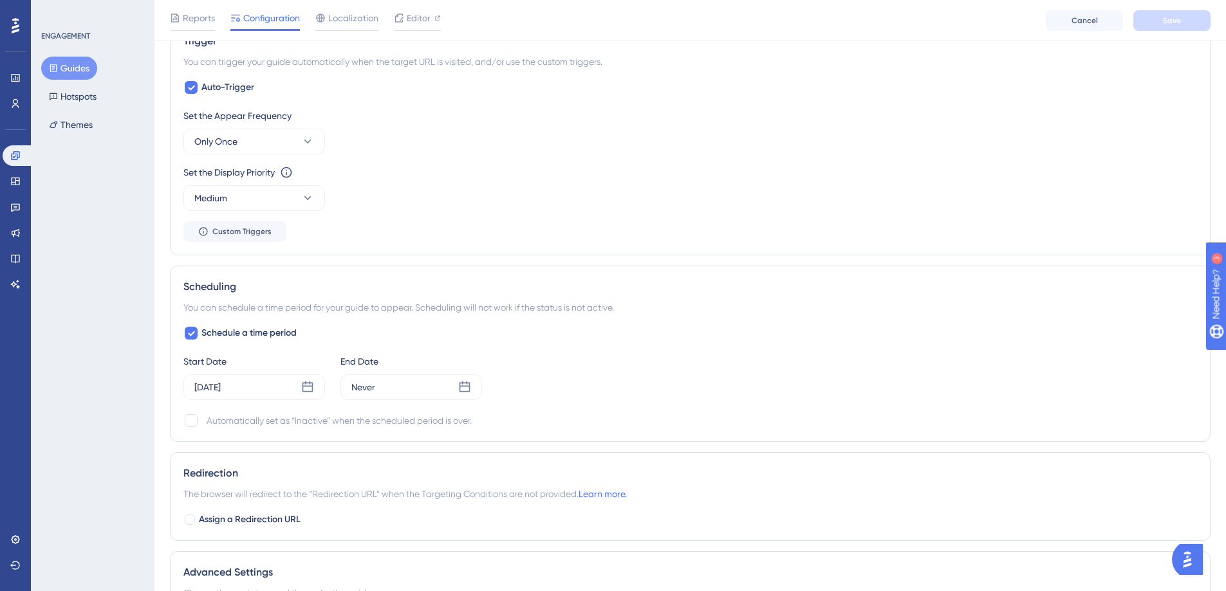
scroll to position [817, 0]
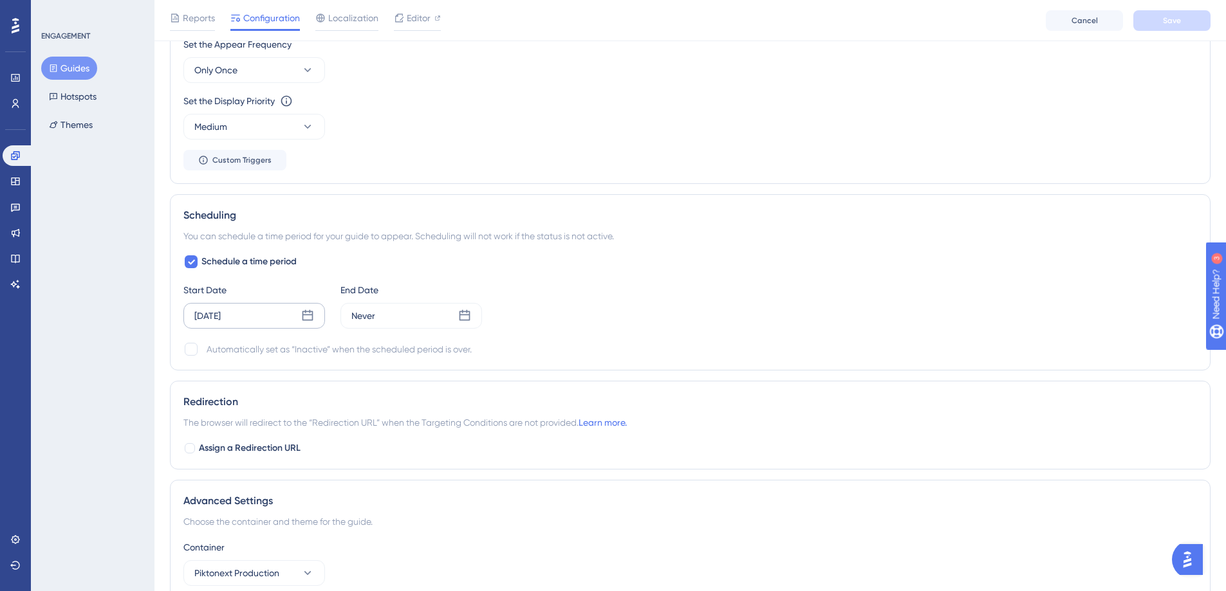
click at [296, 311] on div "Sep 02 2025" at bounding box center [254, 316] width 142 height 26
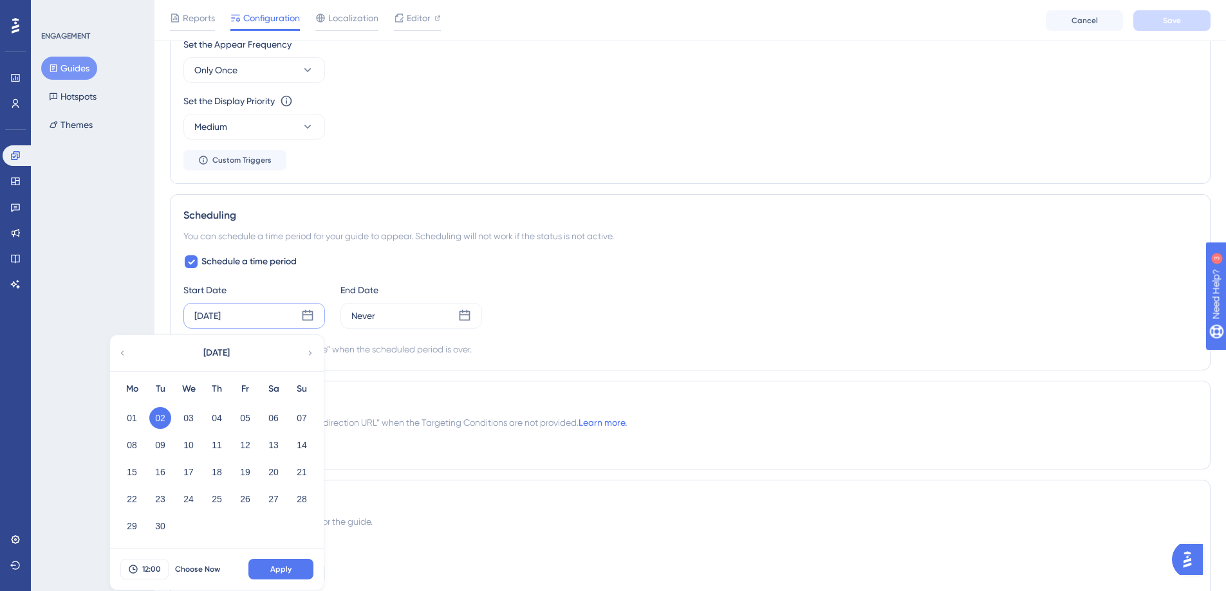
click at [124, 353] on icon at bounding box center [122, 353] width 9 height 12
click at [163, 524] on button "26" at bounding box center [160, 526] width 22 height 22
click at [269, 565] on button "Apply" at bounding box center [280, 569] width 65 height 21
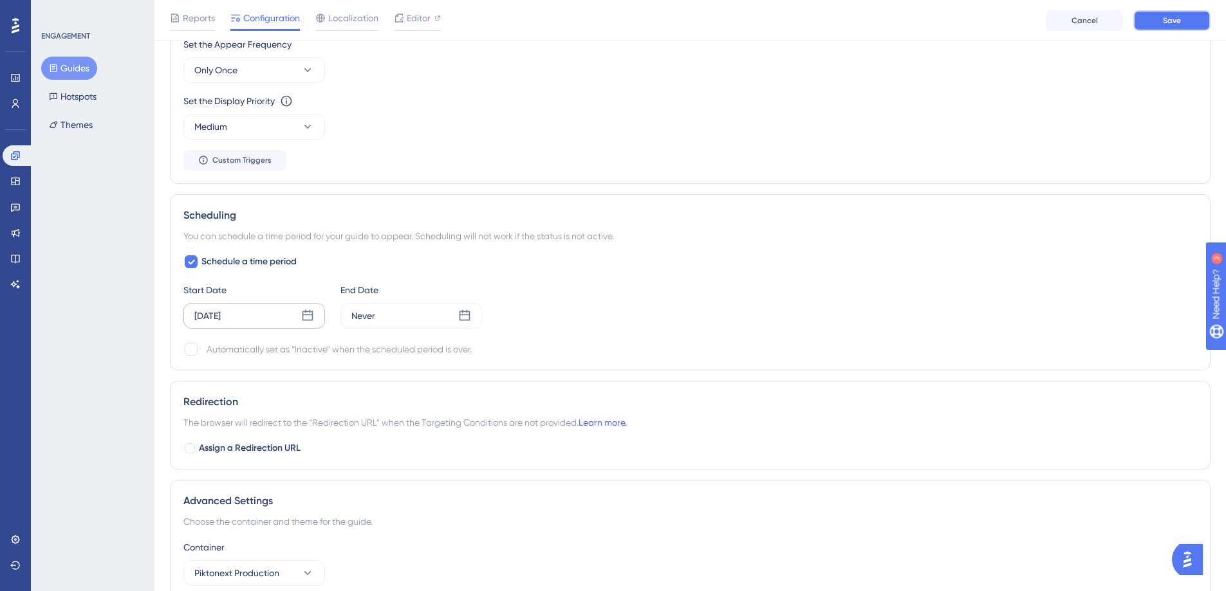
click at [1180, 28] on button "Save" at bounding box center [1171, 20] width 77 height 21
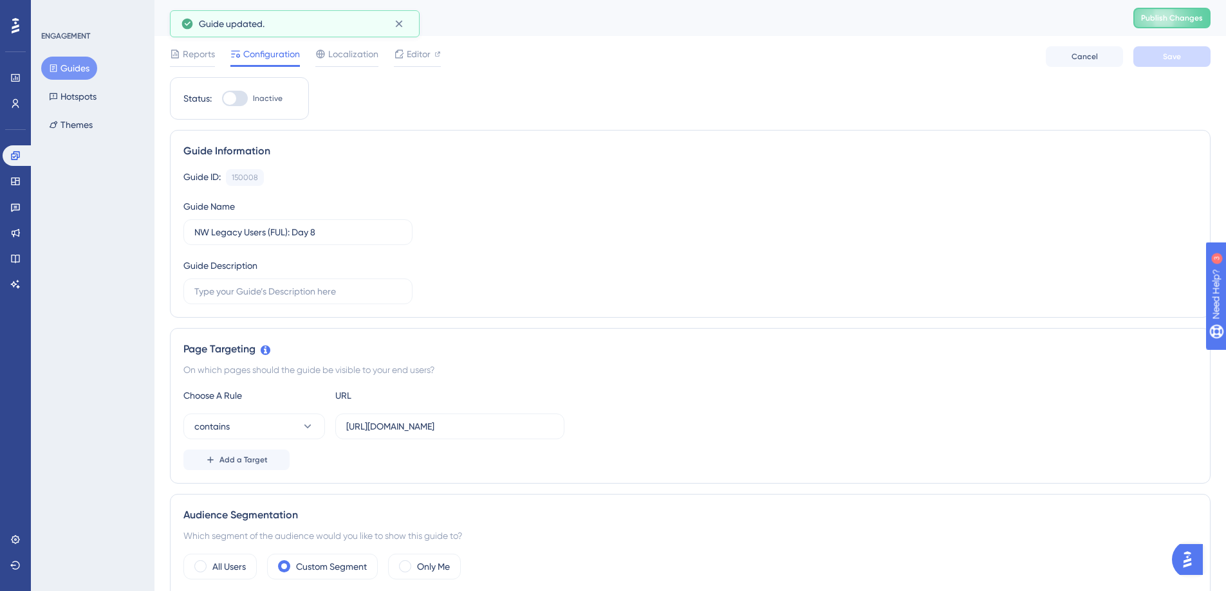
click at [26, 66] on div "Performance Users" at bounding box center [16, 75] width 26 height 78
click at [50, 68] on icon at bounding box center [53, 68] width 9 height 9
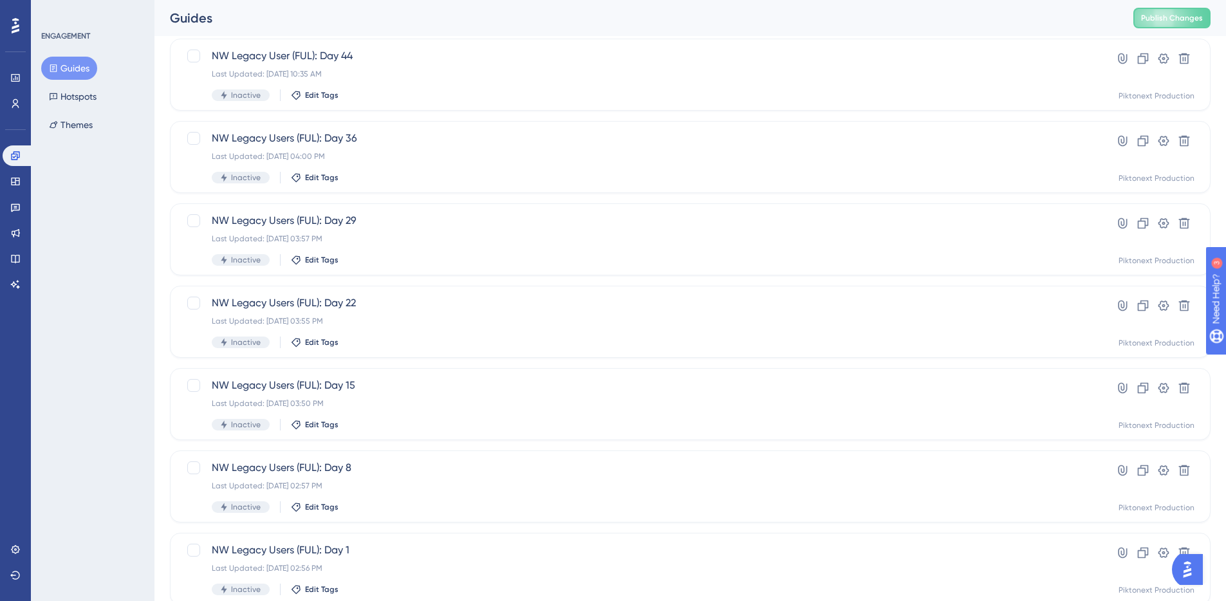
scroll to position [145, 0]
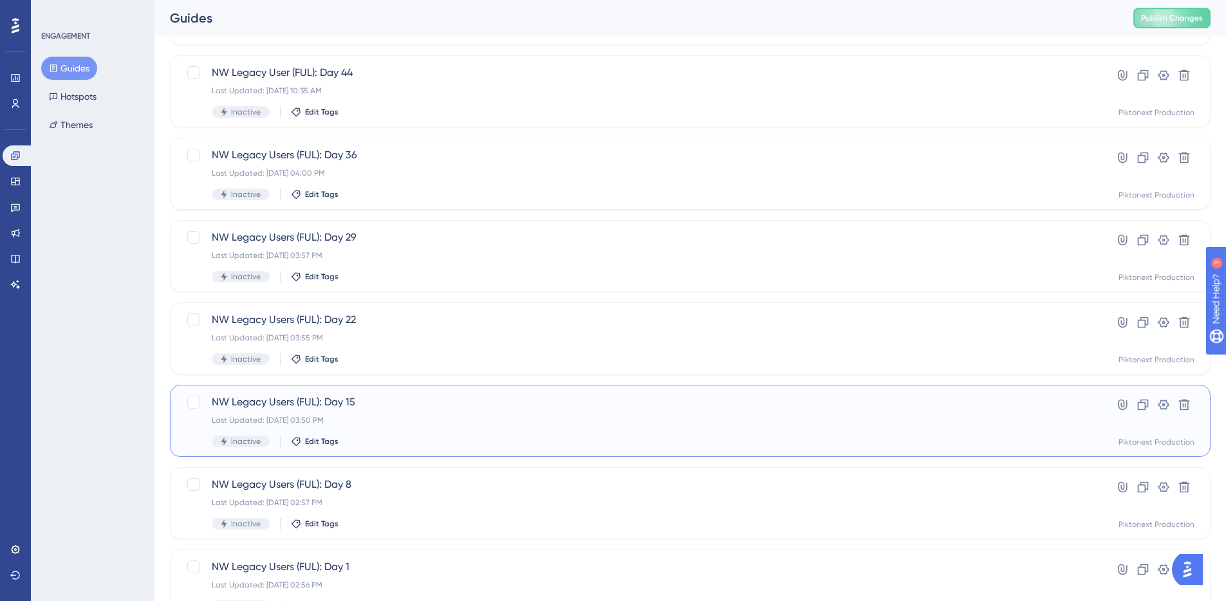
click at [429, 418] on div "Last Updated: Aug 14 2025, 03:50 PM" at bounding box center [639, 420] width 854 height 10
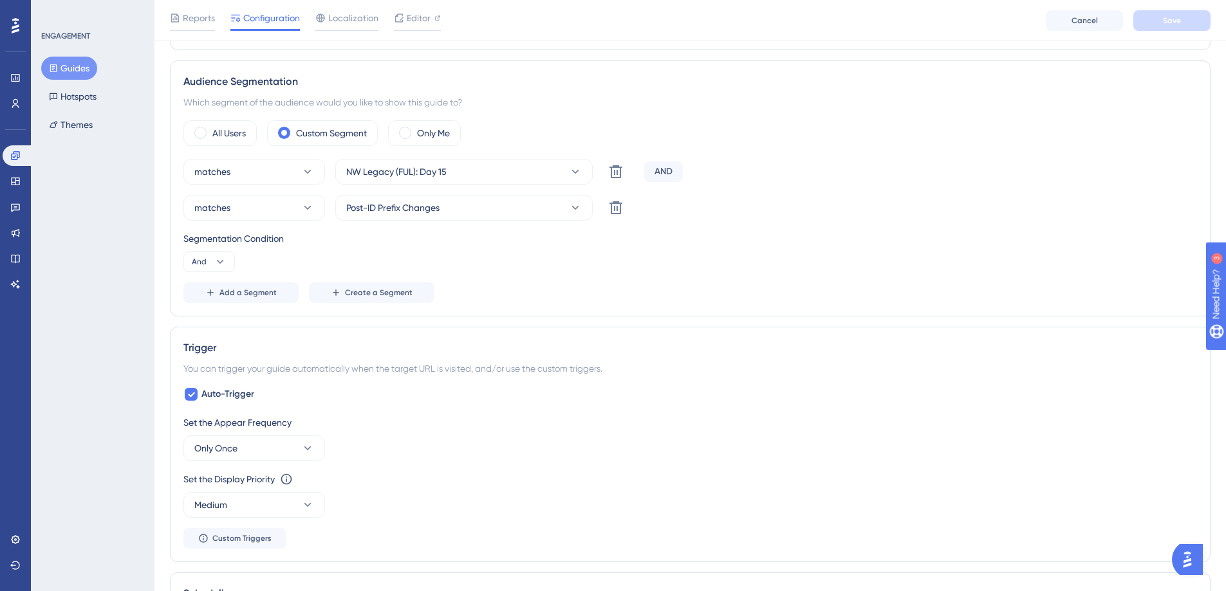
scroll to position [730, 0]
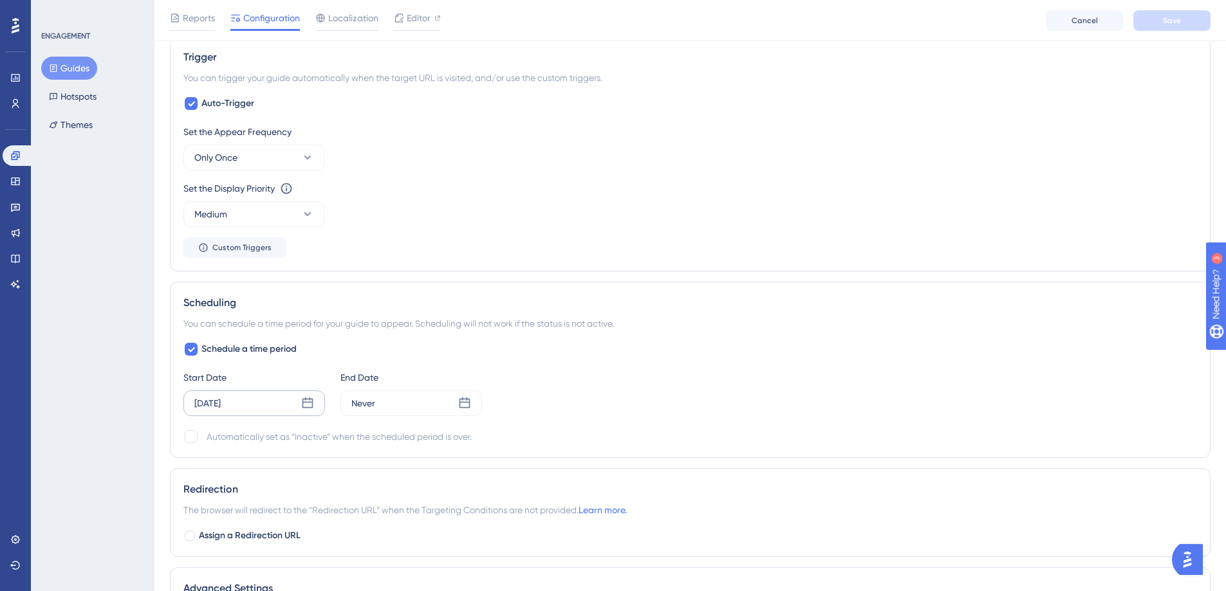
click at [266, 416] on div "Sep 02 2025" at bounding box center [254, 404] width 142 height 26
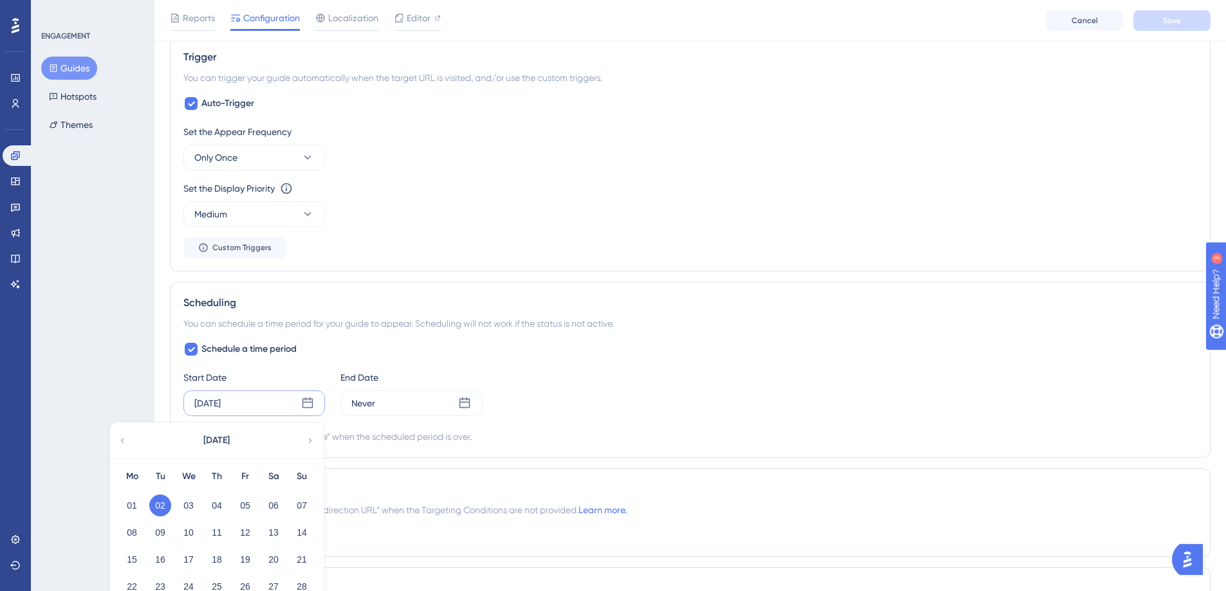
click at [123, 441] on icon at bounding box center [122, 441] width 9 height 12
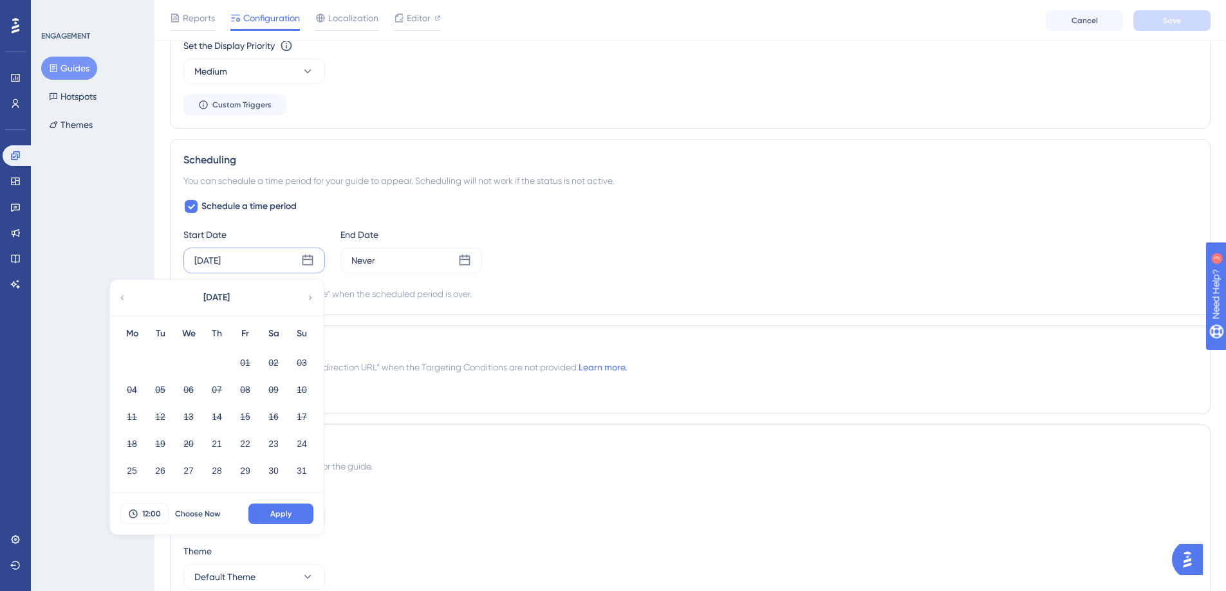
scroll to position [865, 0]
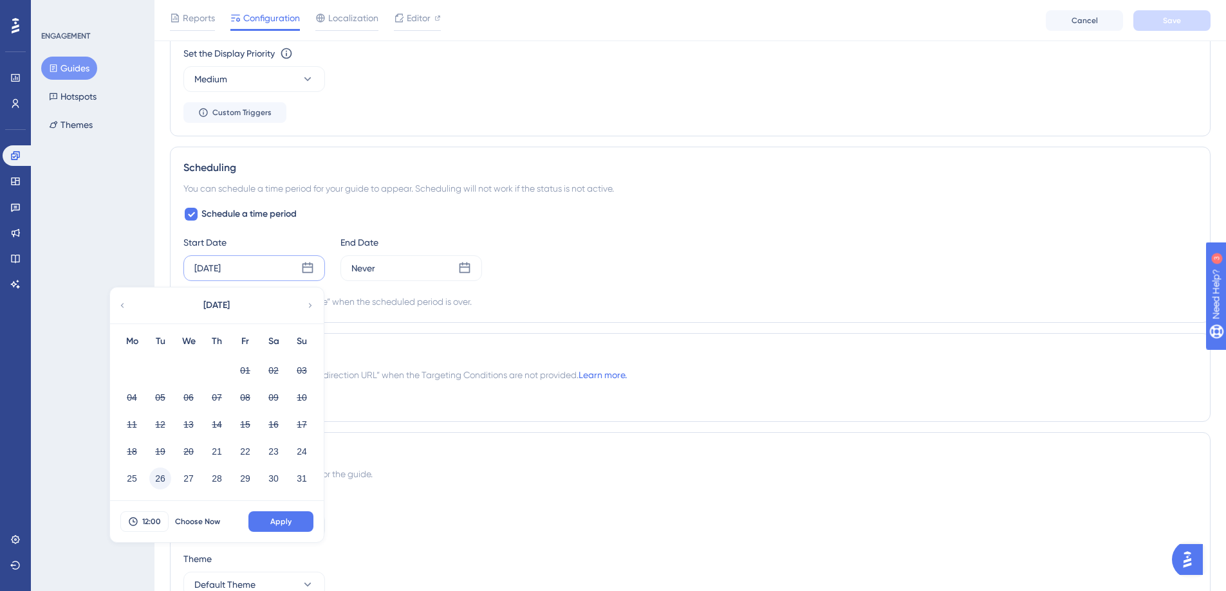
click at [156, 486] on button "26" at bounding box center [160, 479] width 22 height 22
click at [297, 519] on button "Apply" at bounding box center [280, 522] width 65 height 21
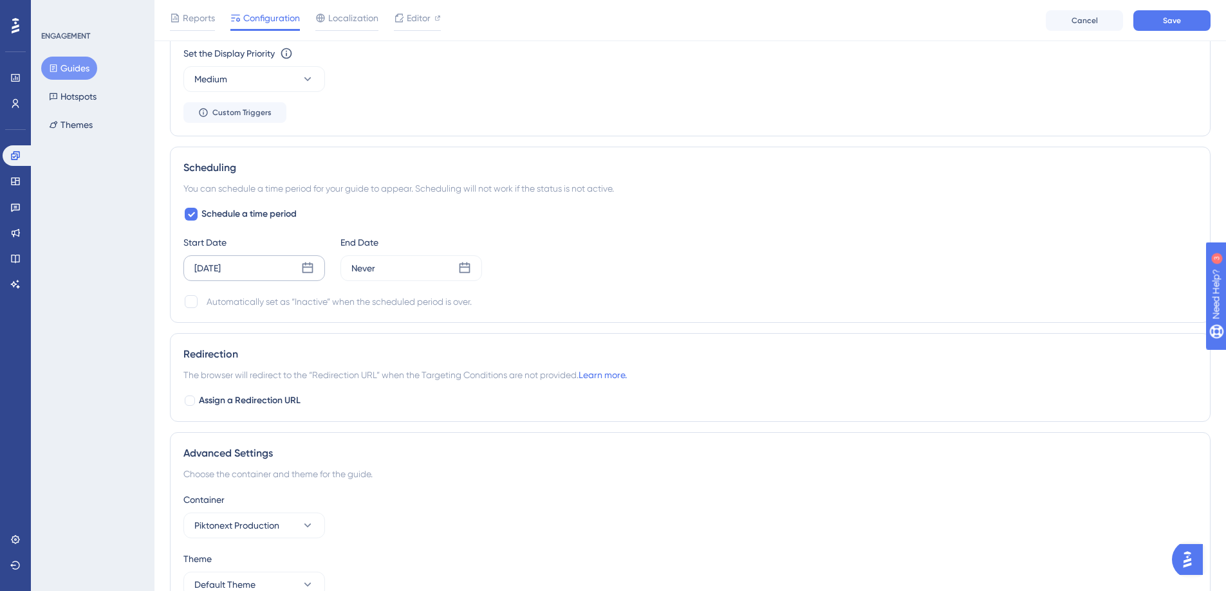
click at [1190, 32] on div "Reports Configuration Localization Editor Cancel Save" at bounding box center [689, 20] width 1071 height 41
click at [1190, 21] on button "Save" at bounding box center [1171, 20] width 77 height 21
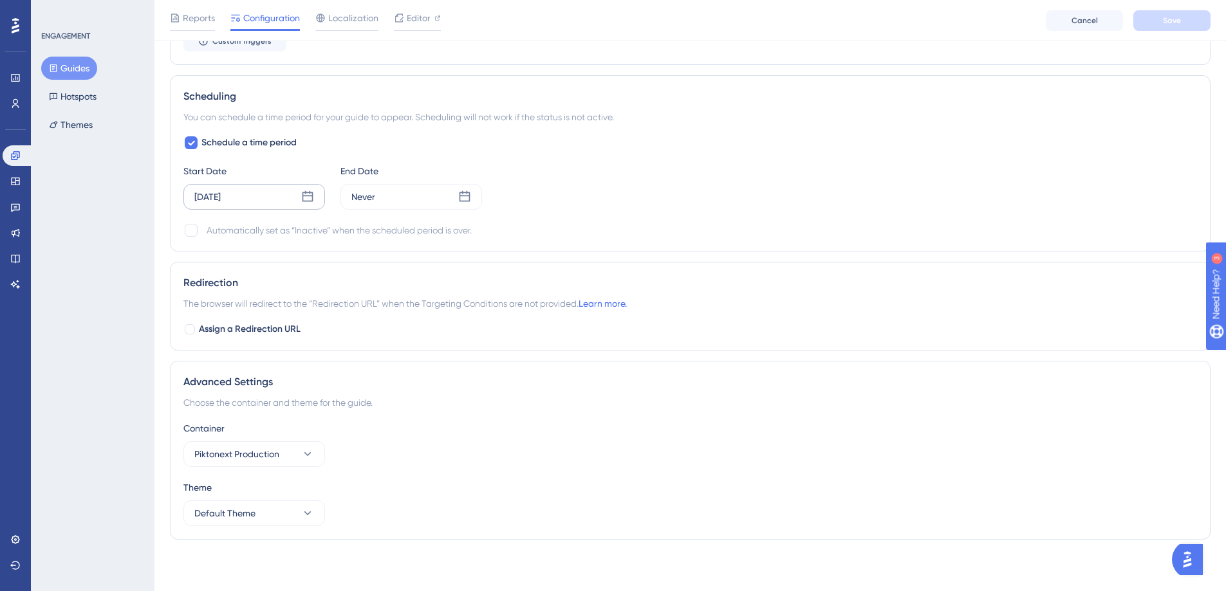
scroll to position [0, 0]
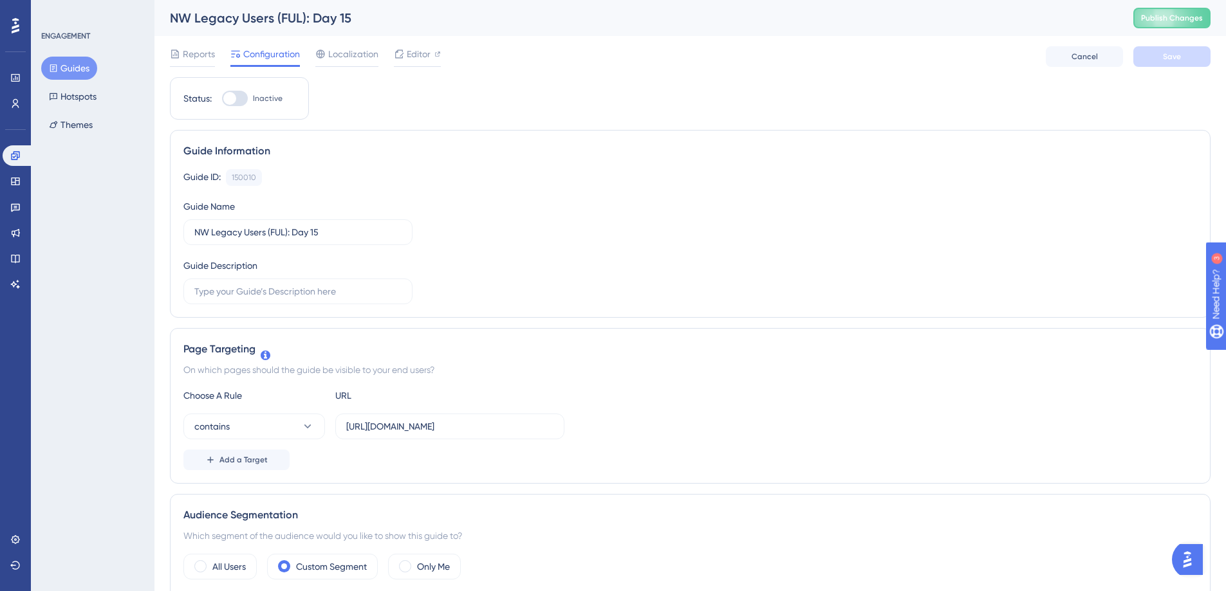
click at [75, 66] on button "Guides" at bounding box center [69, 68] width 56 height 23
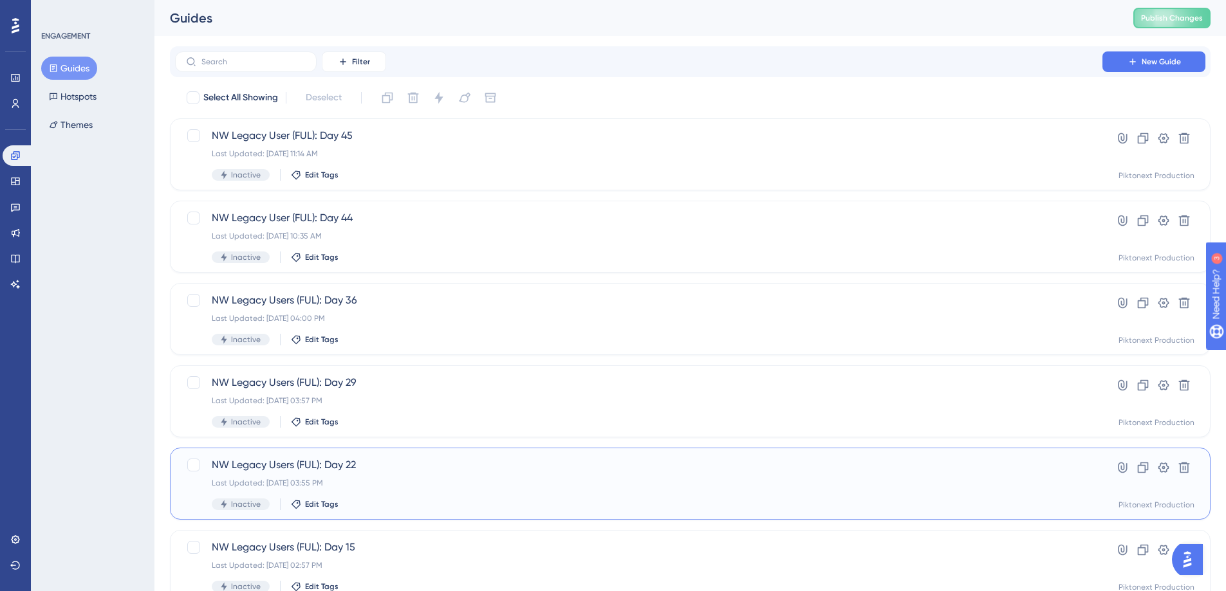
click at [449, 474] on div "NW Legacy Users (FUL): Day 22 Last Updated: Aug 14 2025, 03:55 PM Inactive Edit…" at bounding box center [639, 483] width 854 height 53
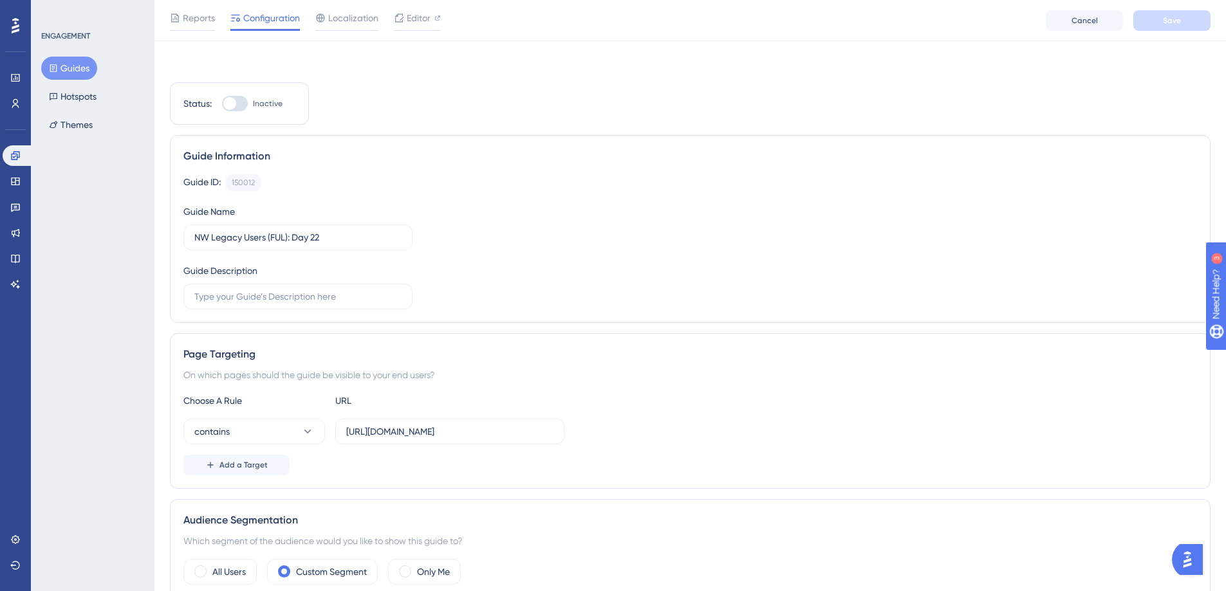
scroll to position [739, 0]
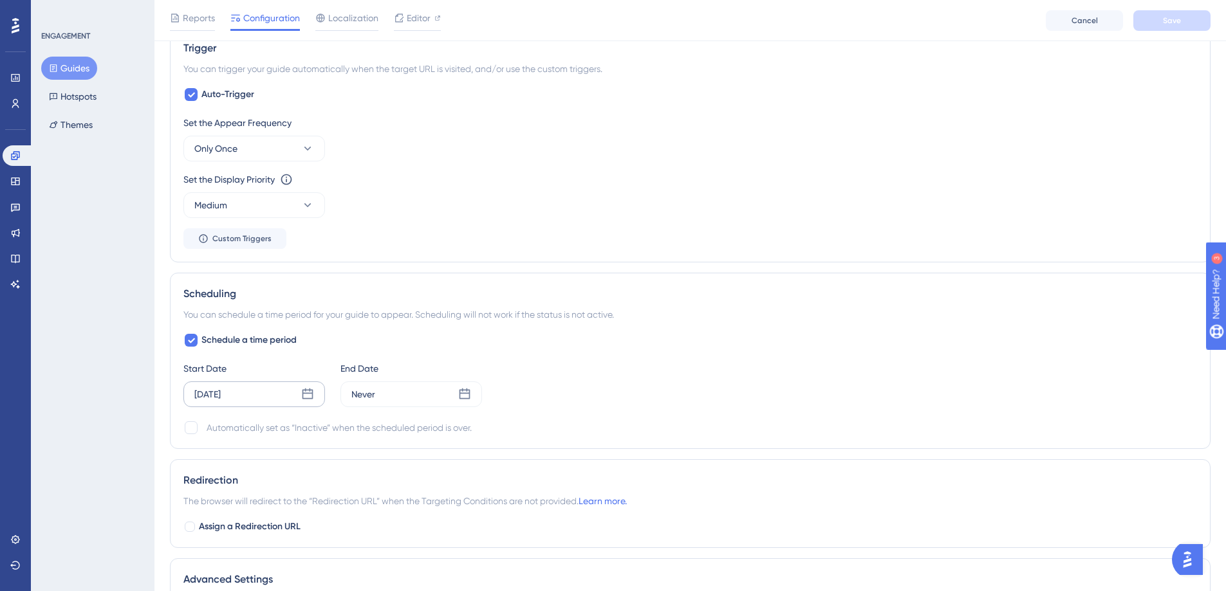
click at [304, 402] on div "Aug 29 2025" at bounding box center [254, 395] width 142 height 26
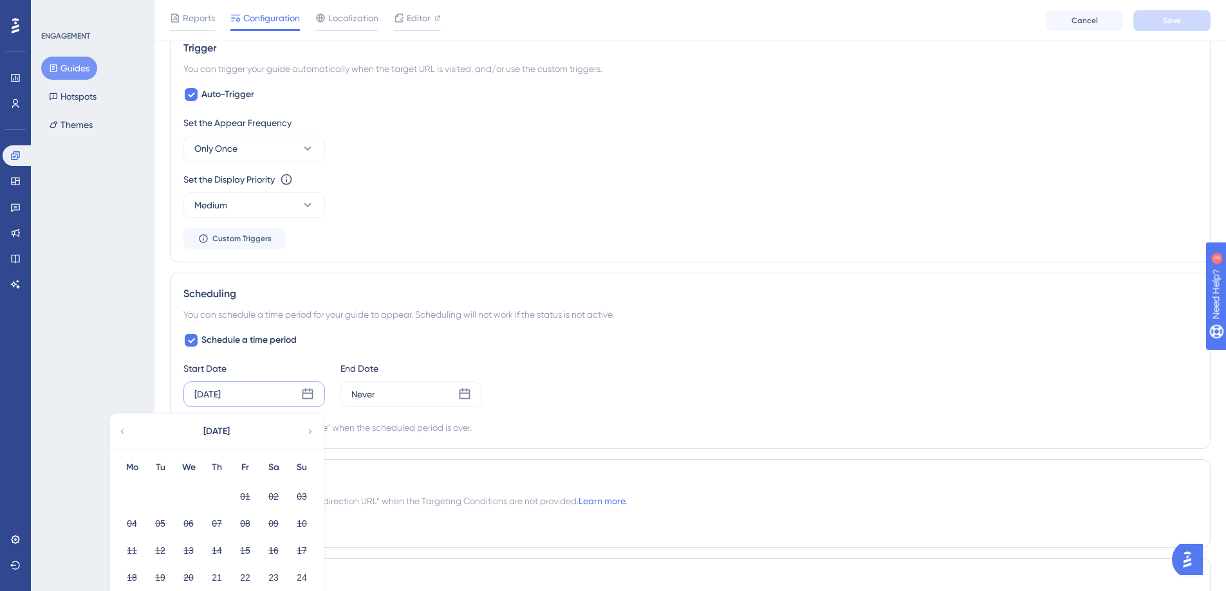
click at [120, 426] on icon at bounding box center [122, 432] width 9 height 12
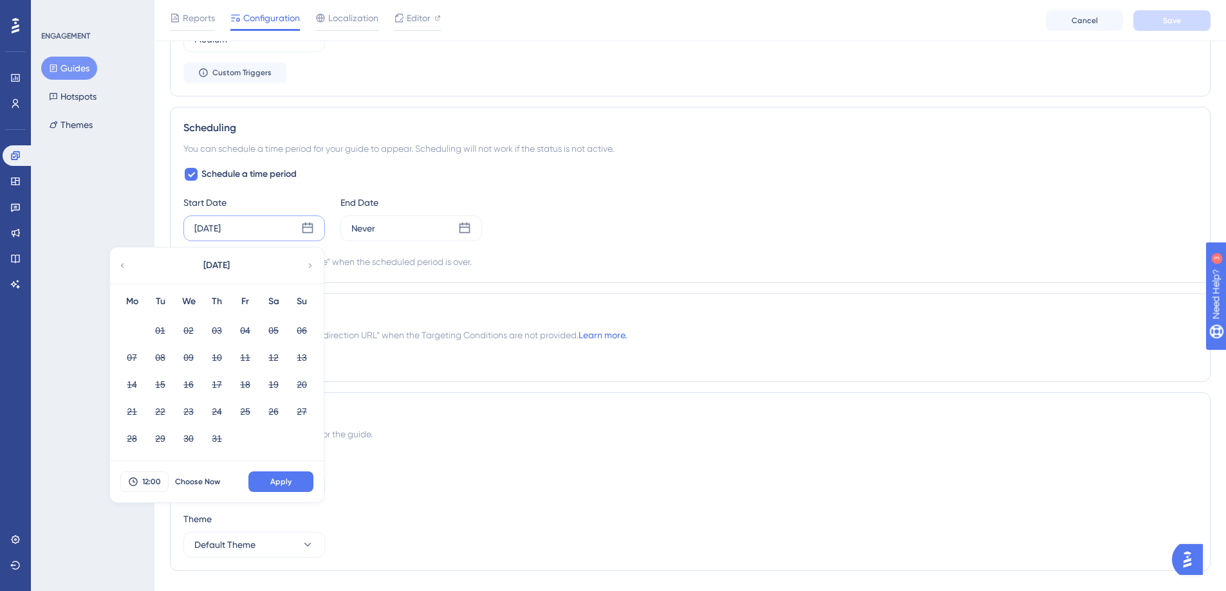
scroll to position [889, 0]
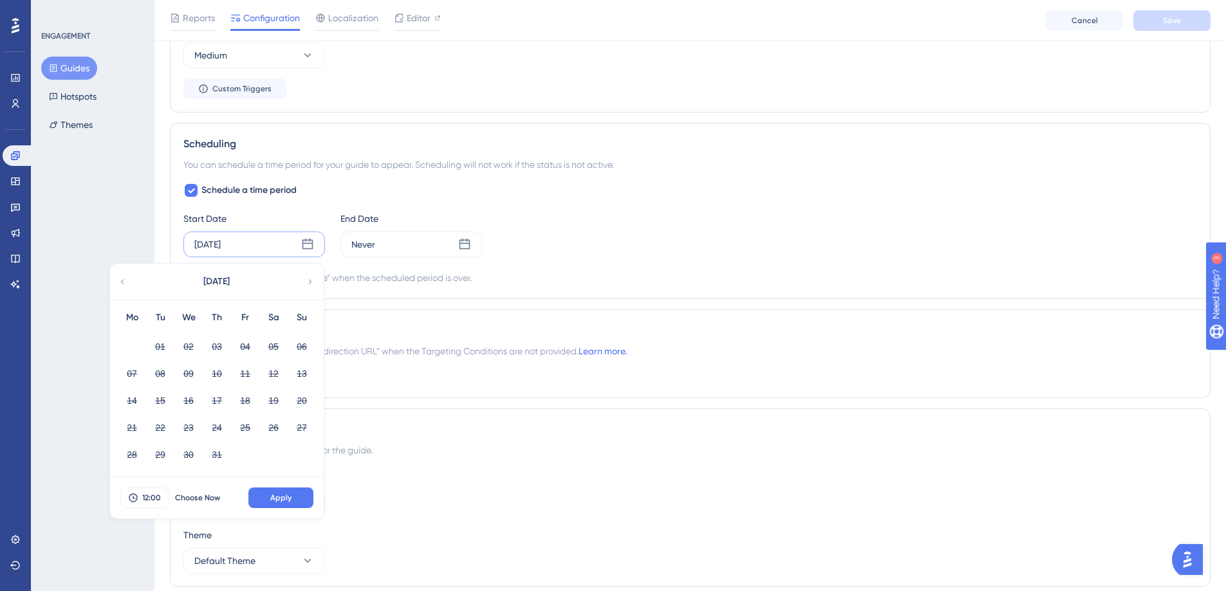
click at [312, 286] on icon at bounding box center [310, 282] width 9 height 12
click at [166, 450] on button "26" at bounding box center [160, 455] width 22 height 22
click at [278, 488] on button "Apply" at bounding box center [280, 498] width 65 height 21
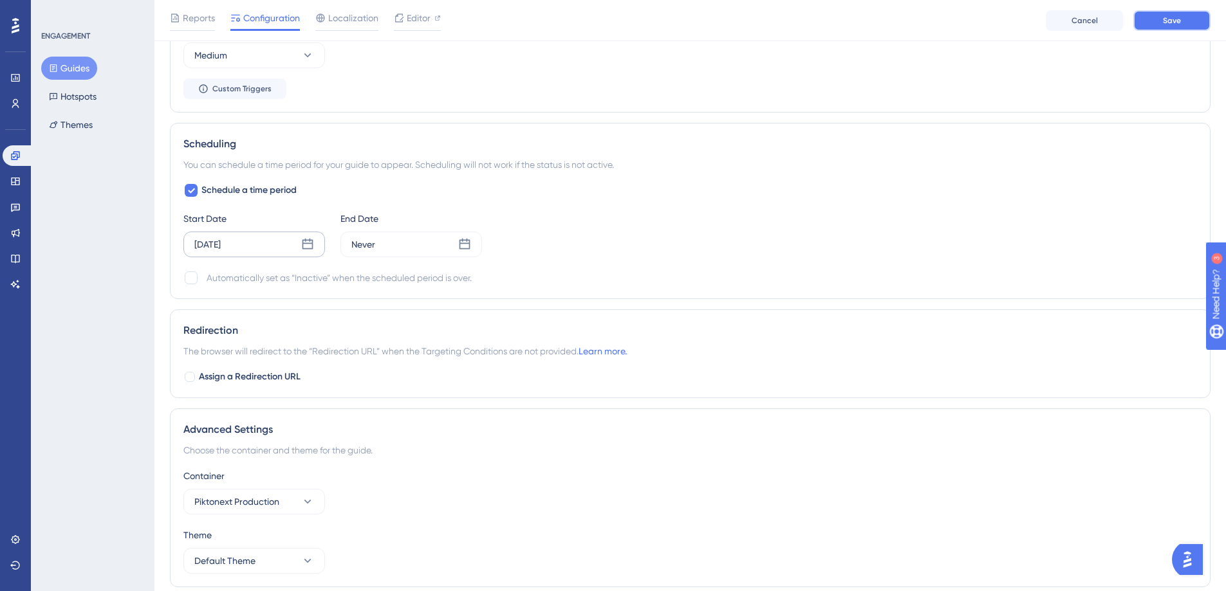
click at [1170, 17] on span "Save" at bounding box center [1172, 20] width 18 height 10
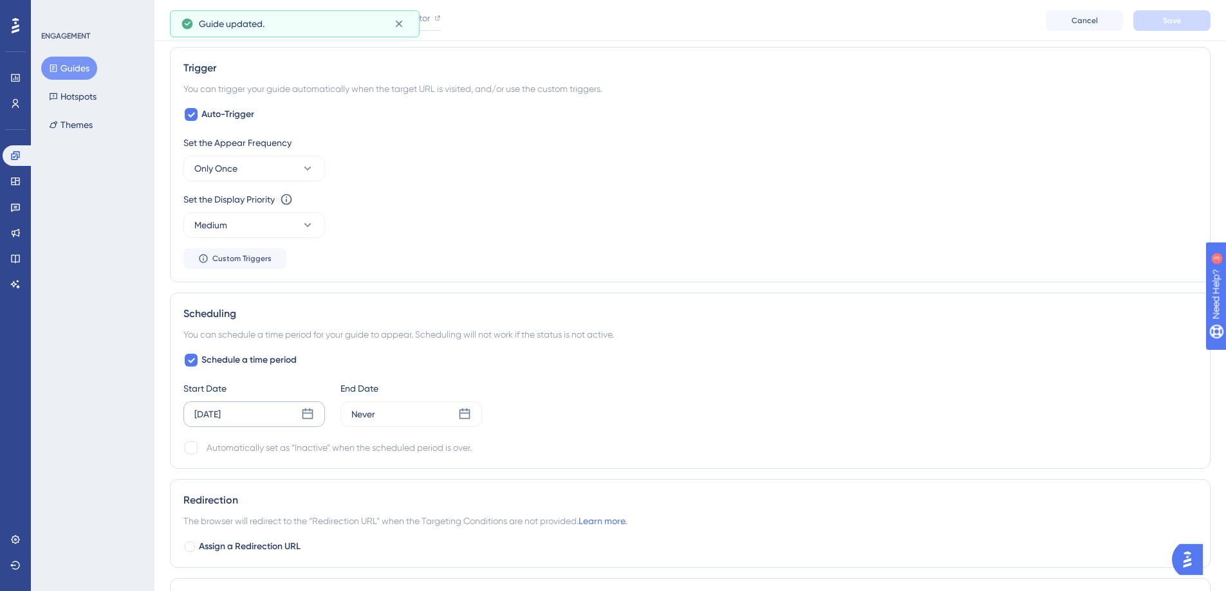
scroll to position [0, 0]
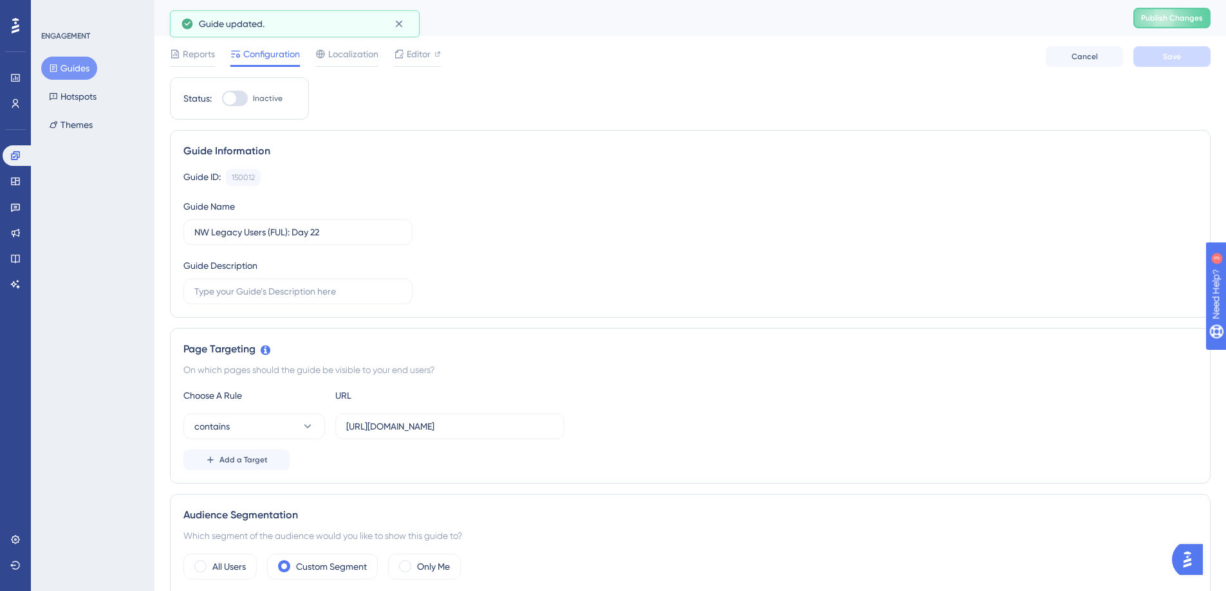
click at [84, 72] on button "Guides" at bounding box center [69, 68] width 56 height 23
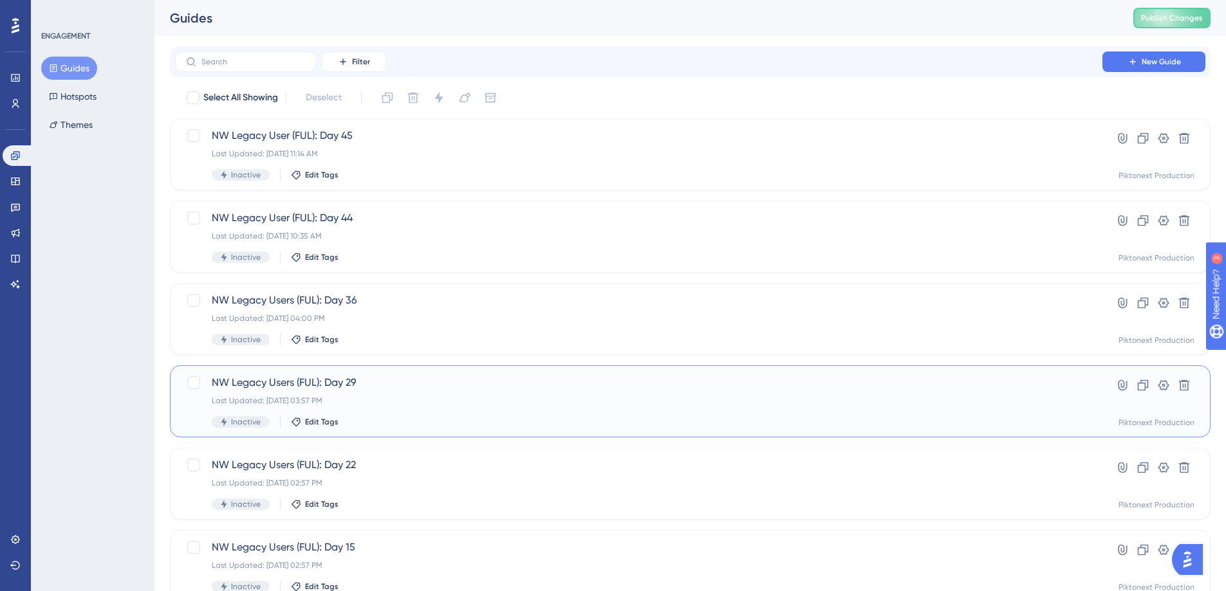
click at [400, 418] on div "Inactive Edit Tags" at bounding box center [639, 422] width 854 height 12
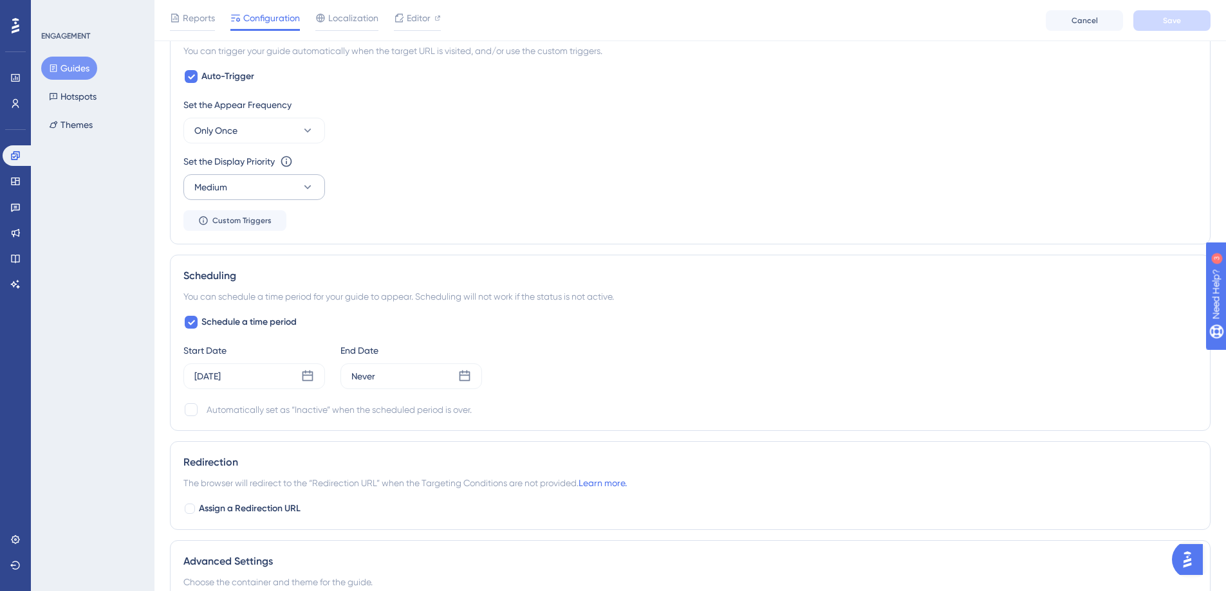
scroll to position [749, 0]
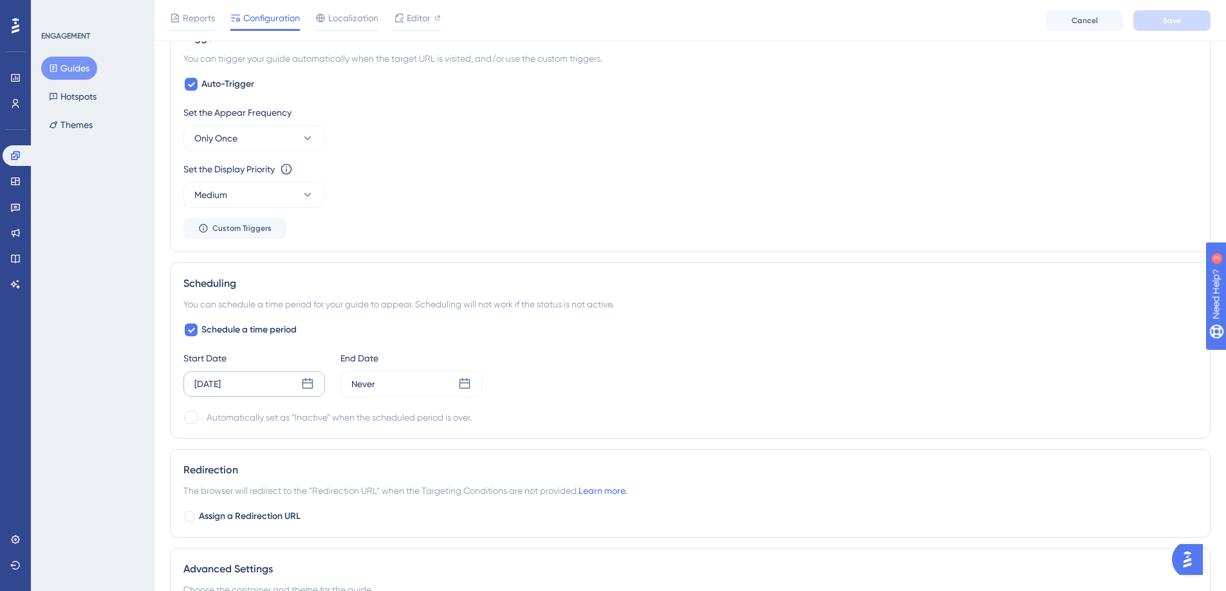
click at [250, 379] on div "Aug 30 2025" at bounding box center [254, 384] width 142 height 26
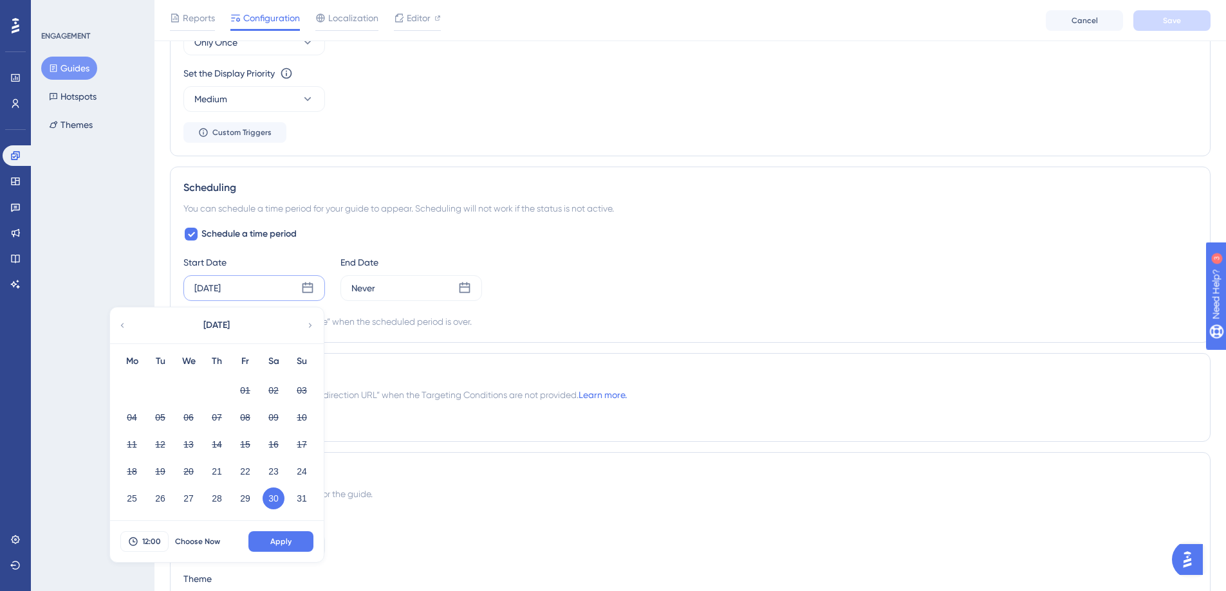
scroll to position [916, 0]
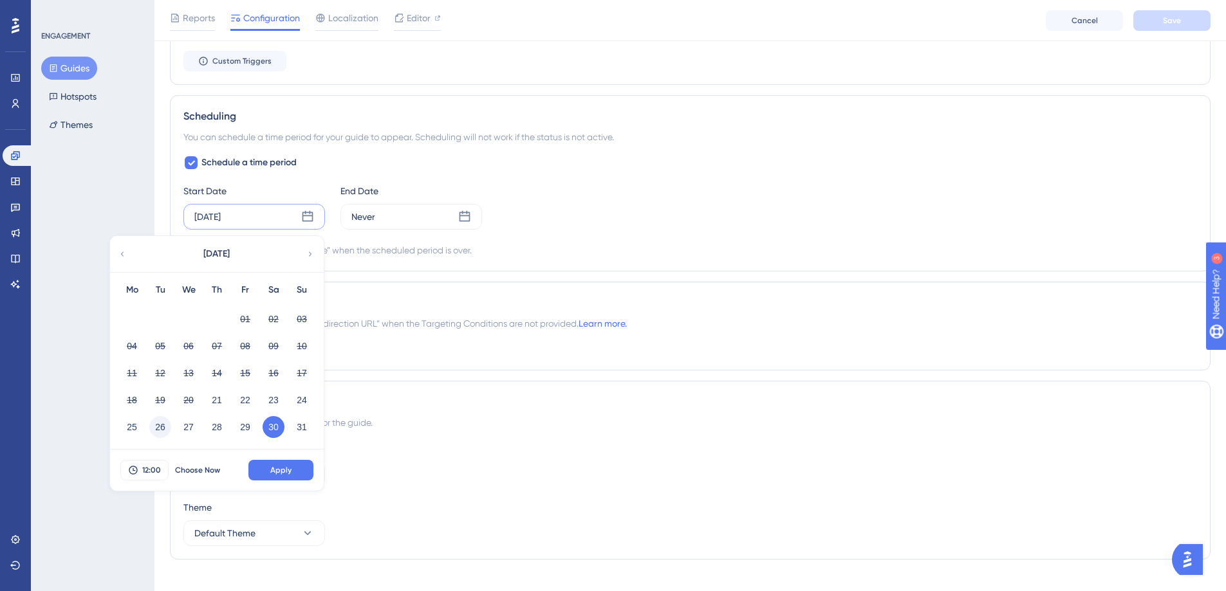
click at [158, 426] on button "26" at bounding box center [160, 427] width 22 height 22
click at [258, 463] on button "Apply" at bounding box center [280, 470] width 65 height 21
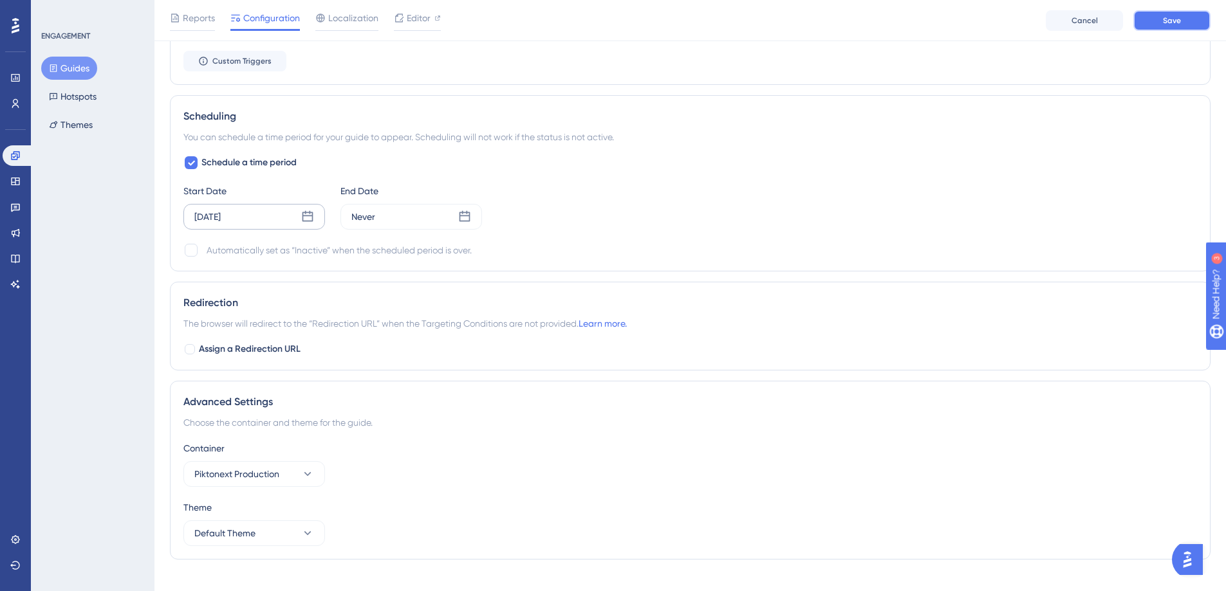
click at [1164, 21] on span "Save" at bounding box center [1172, 20] width 18 height 10
click at [99, 60] on div "Guides Hotspots Themes" at bounding box center [93, 97] width 104 height 80
click at [87, 66] on button "Guides" at bounding box center [69, 68] width 56 height 23
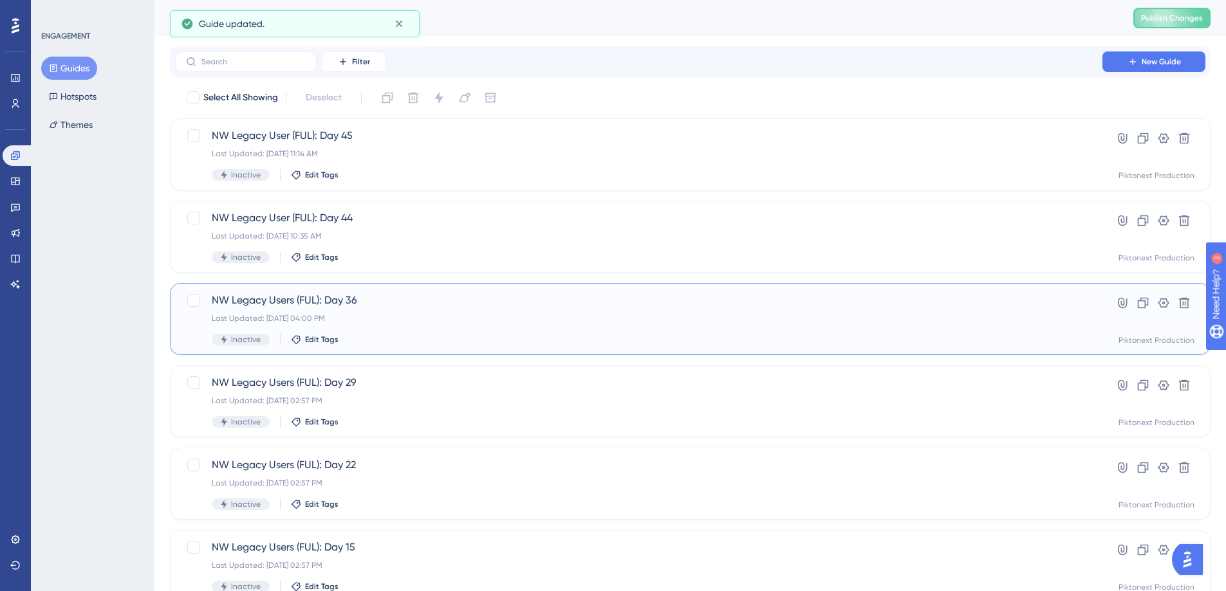
click at [418, 335] on div "Inactive Edit Tags" at bounding box center [639, 340] width 854 height 12
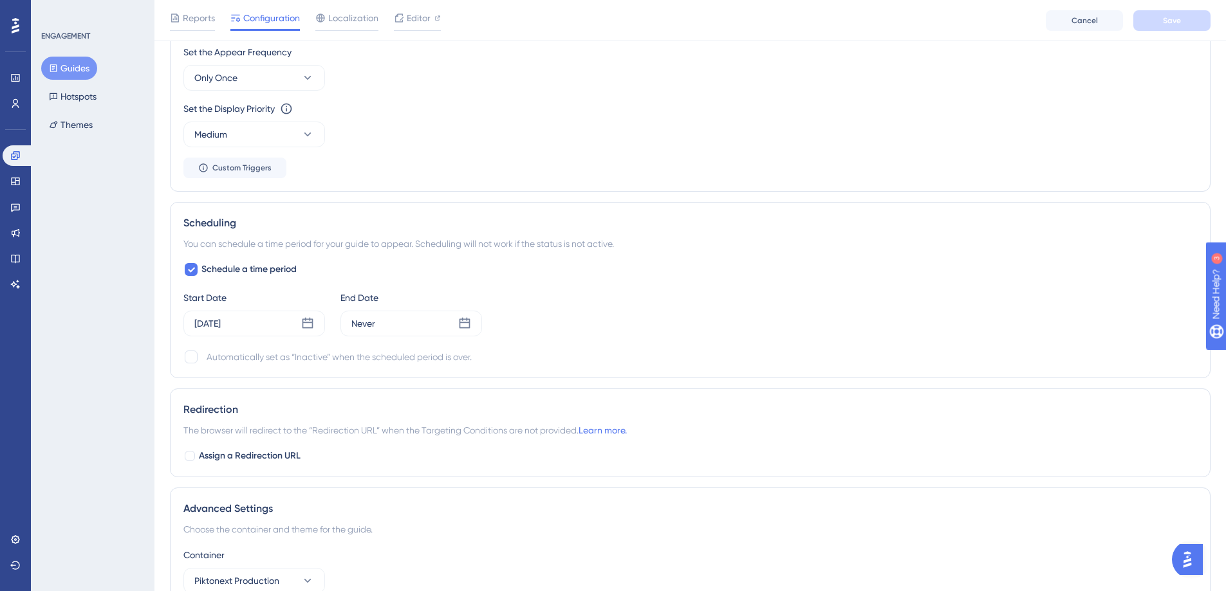
scroll to position [793, 0]
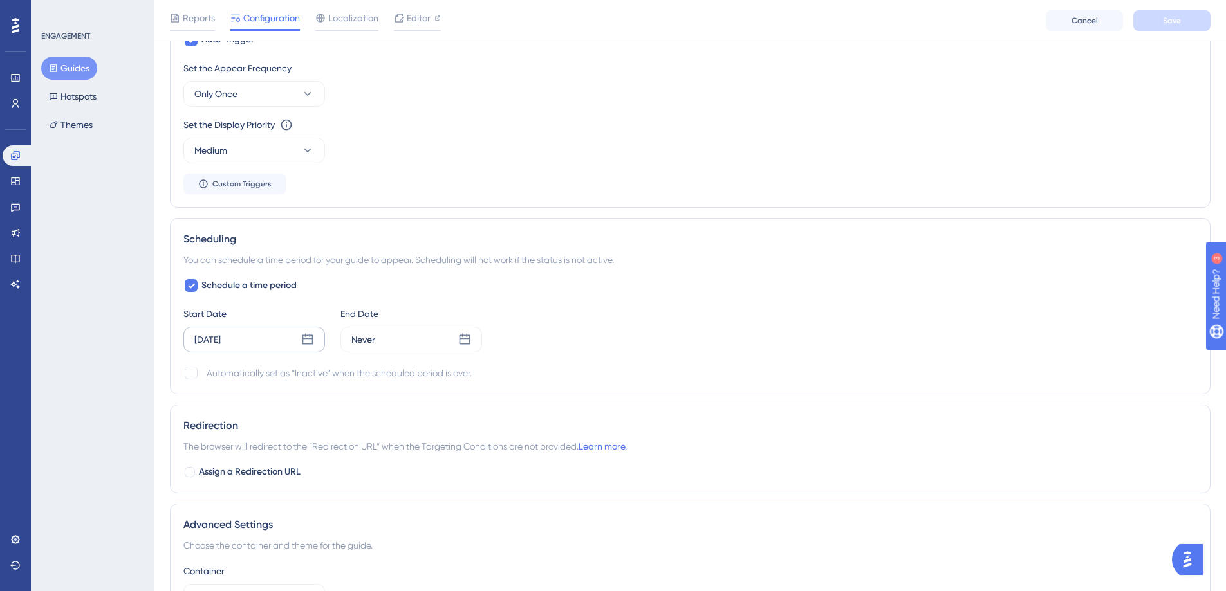
click at [300, 338] on div "Sep 02 2025" at bounding box center [254, 340] width 142 height 26
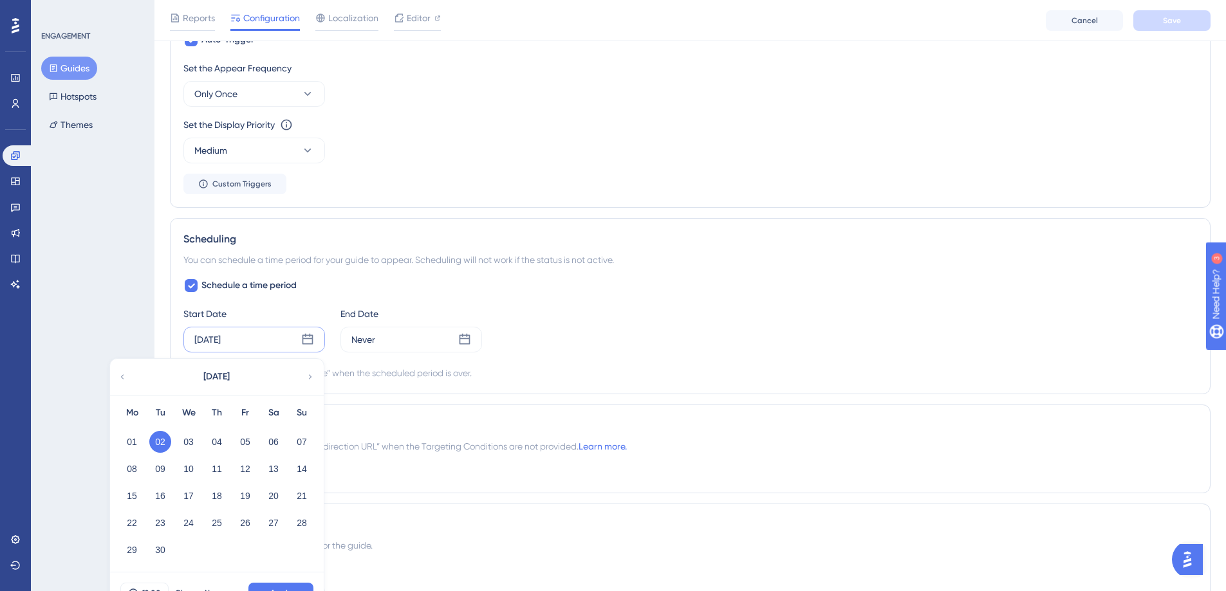
click at [120, 373] on icon at bounding box center [122, 377] width 9 height 12
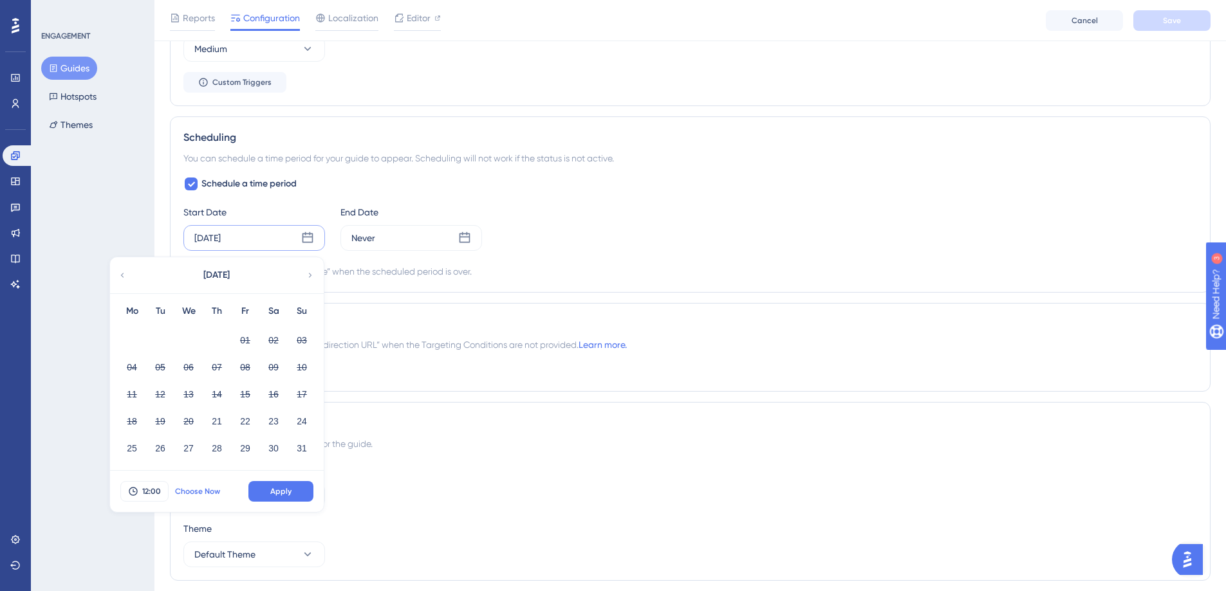
scroll to position [887, 0]
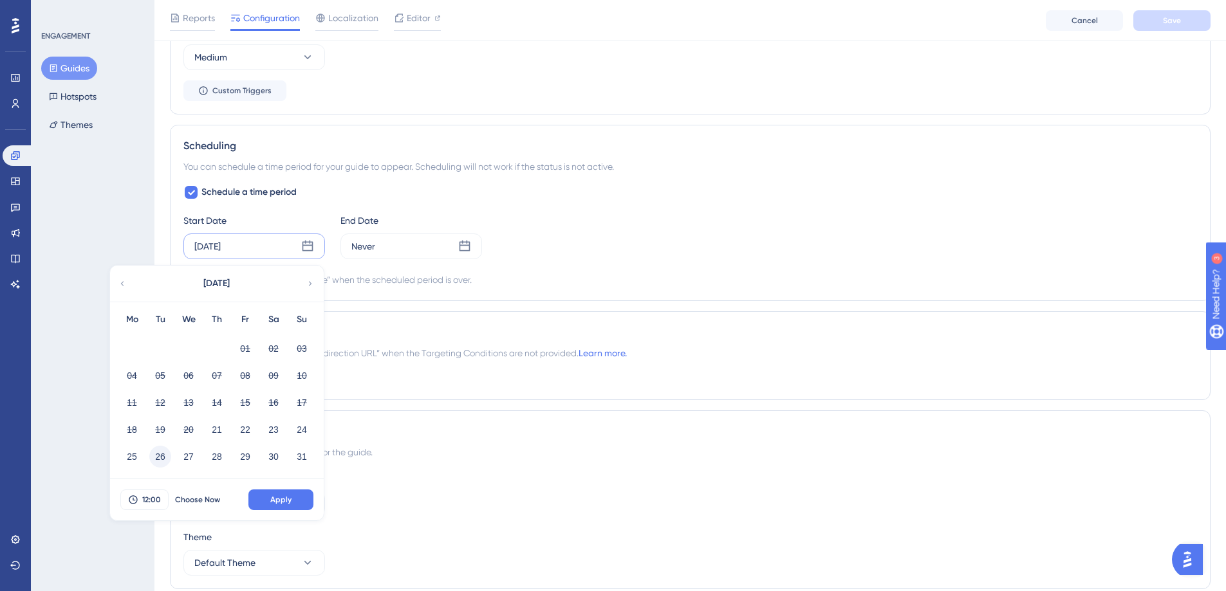
click at [152, 450] on button "26" at bounding box center [160, 457] width 22 height 22
click at [277, 498] on span "Apply" at bounding box center [280, 500] width 21 height 10
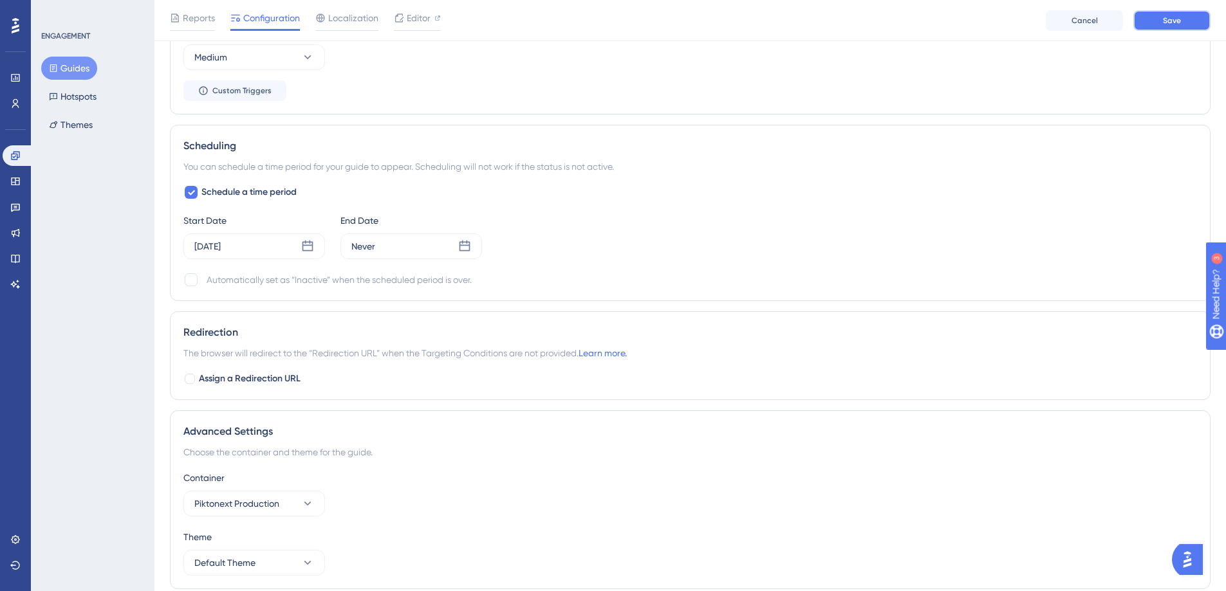
click at [1201, 19] on button "Save" at bounding box center [1171, 20] width 77 height 21
click at [95, 71] on button "Guides" at bounding box center [69, 68] width 56 height 23
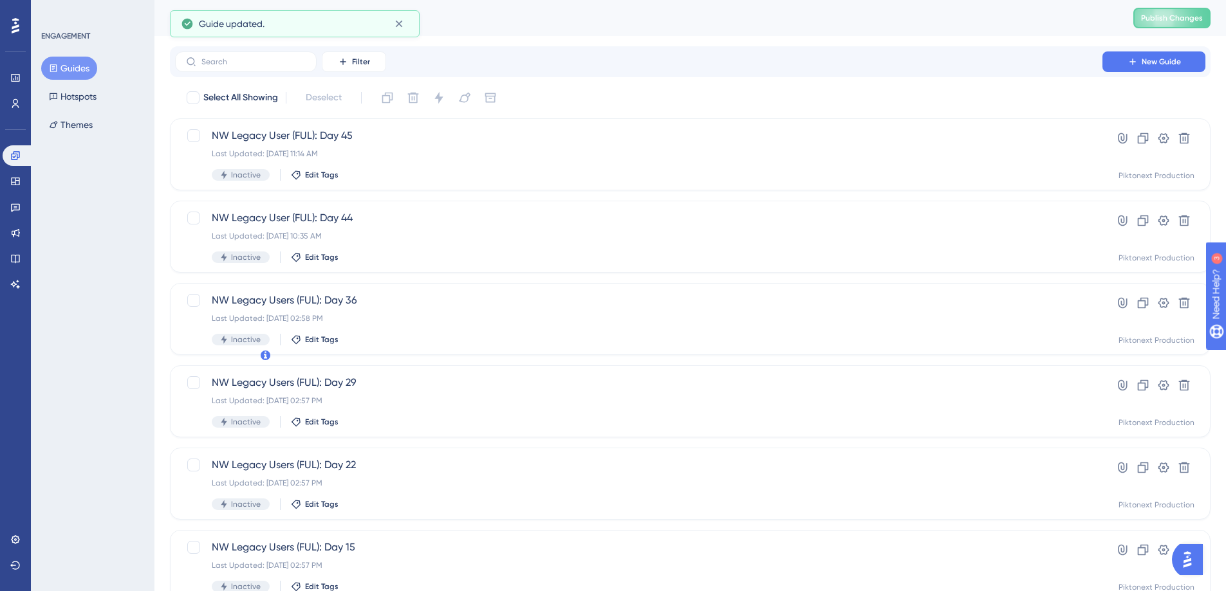
click at [91, 67] on button "Guides" at bounding box center [69, 68] width 56 height 23
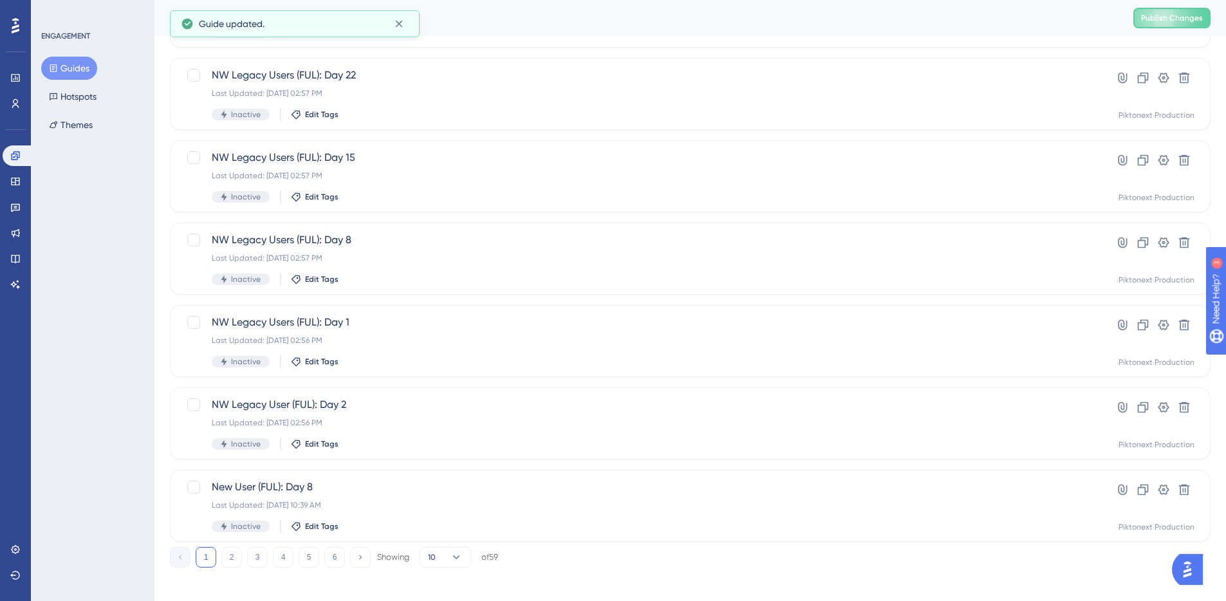
scroll to position [373, 0]
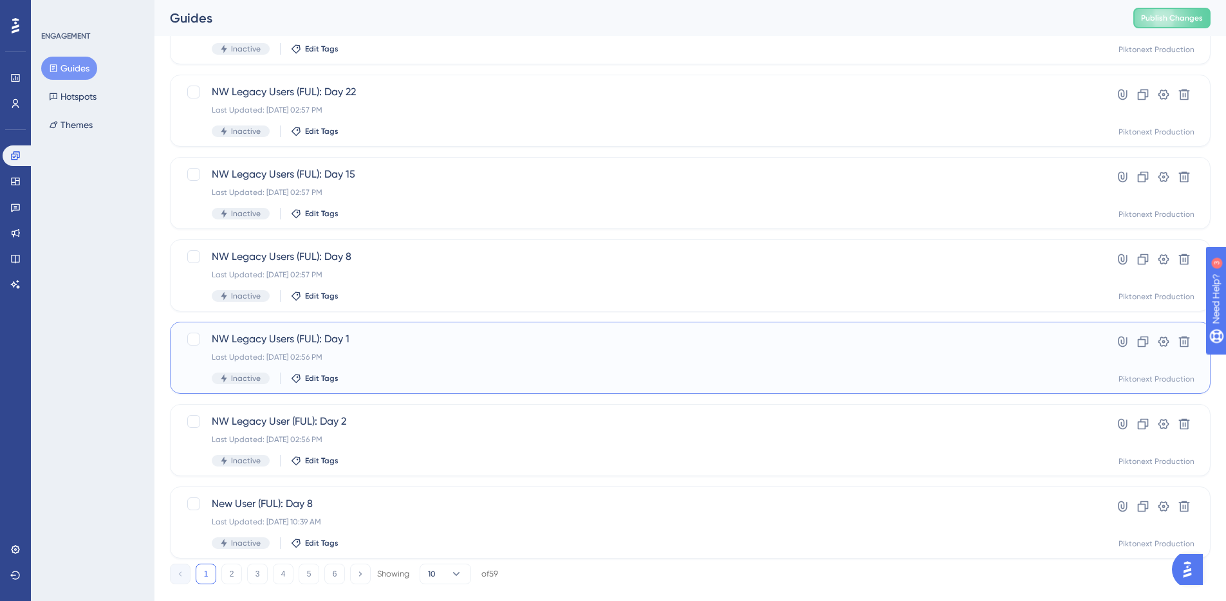
click at [391, 371] on div "NW Legacy Users (FUL): Day 1 Last Updated: Aug 21 2025, 02:56 PM Inactive Edit …" at bounding box center [639, 357] width 854 height 53
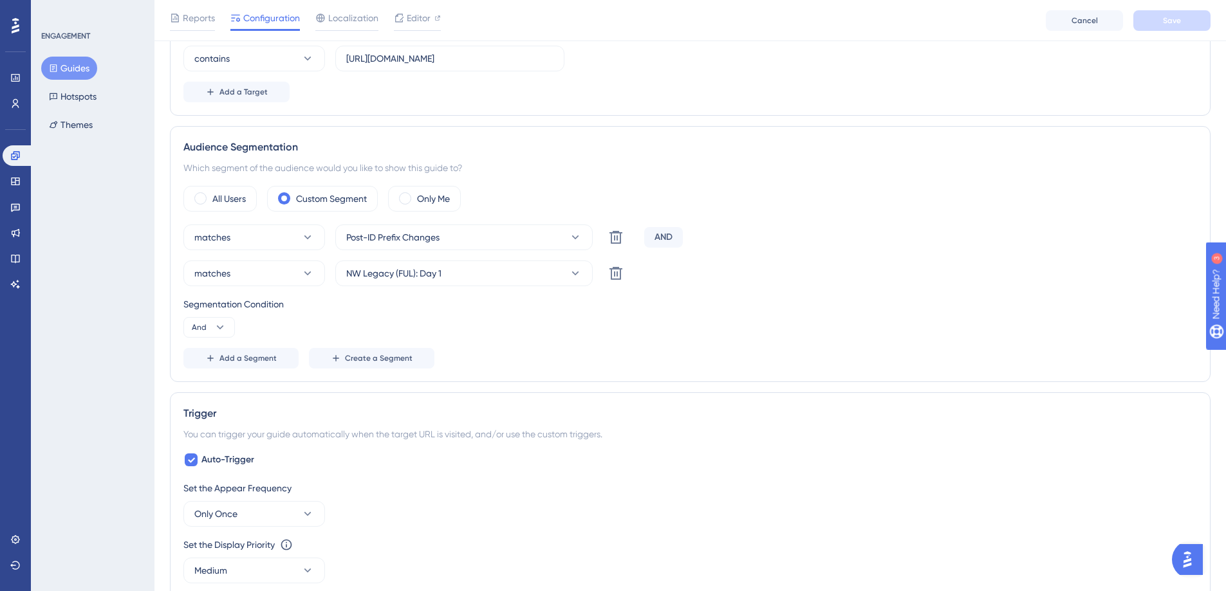
scroll to position [667, 0]
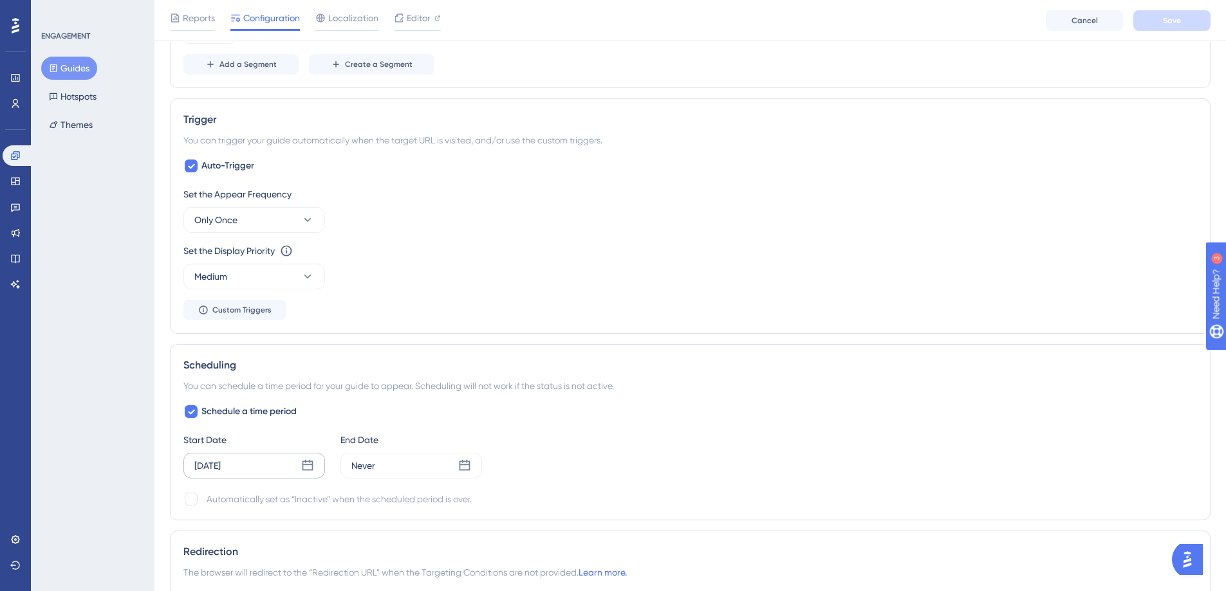
click at [304, 468] on icon at bounding box center [307, 465] width 13 height 13
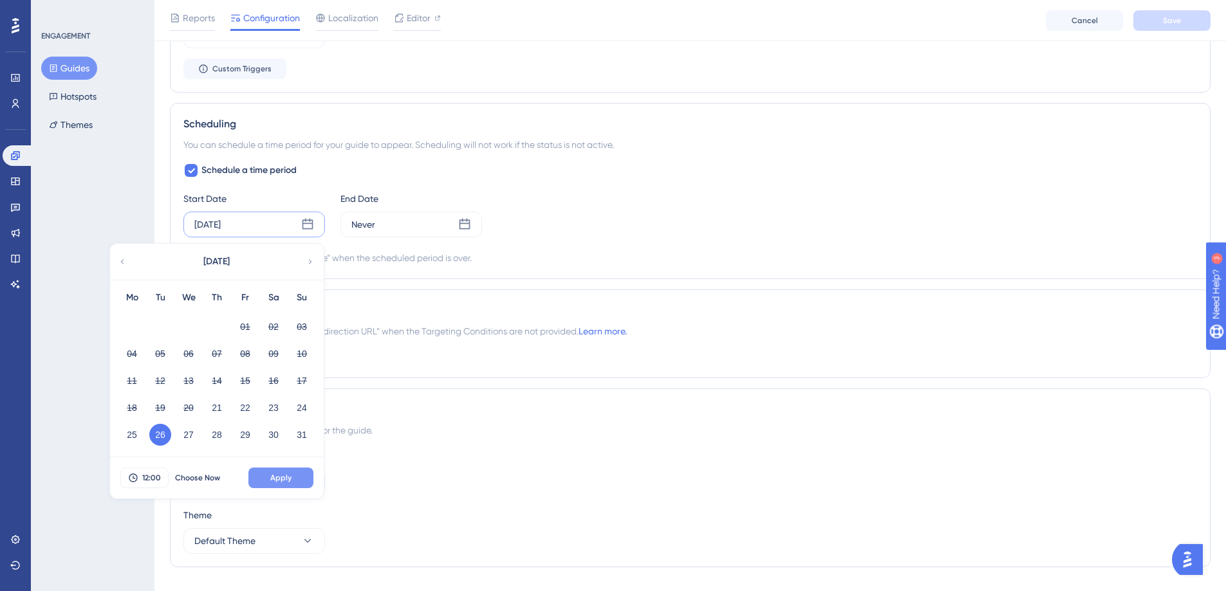
scroll to position [901, 0]
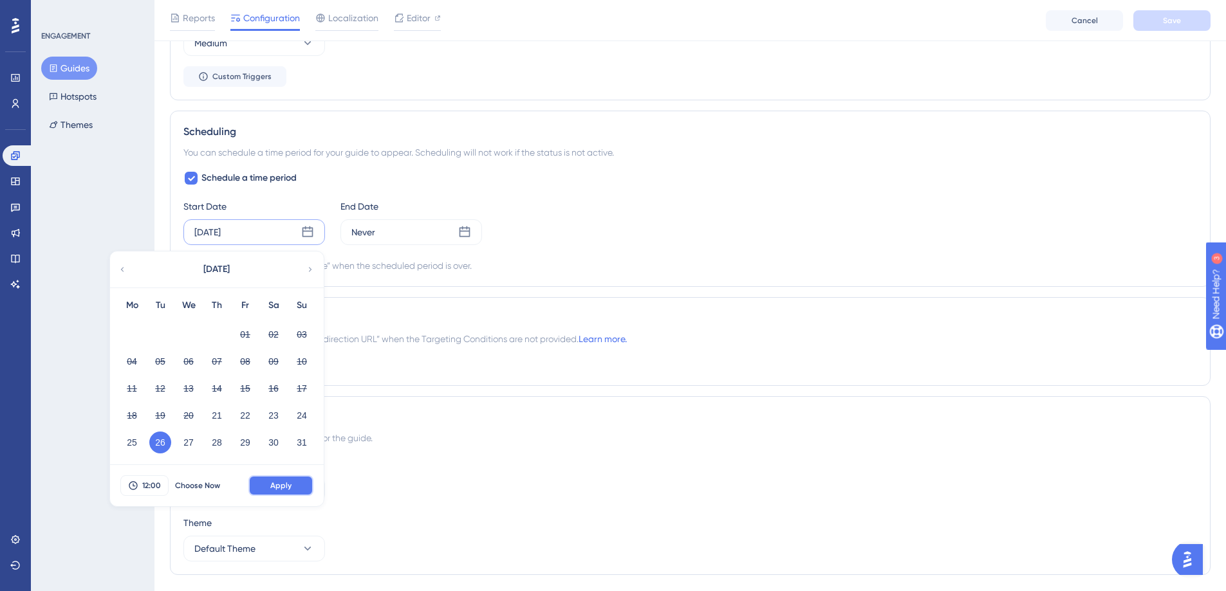
click at [302, 486] on button "Apply" at bounding box center [280, 485] width 65 height 21
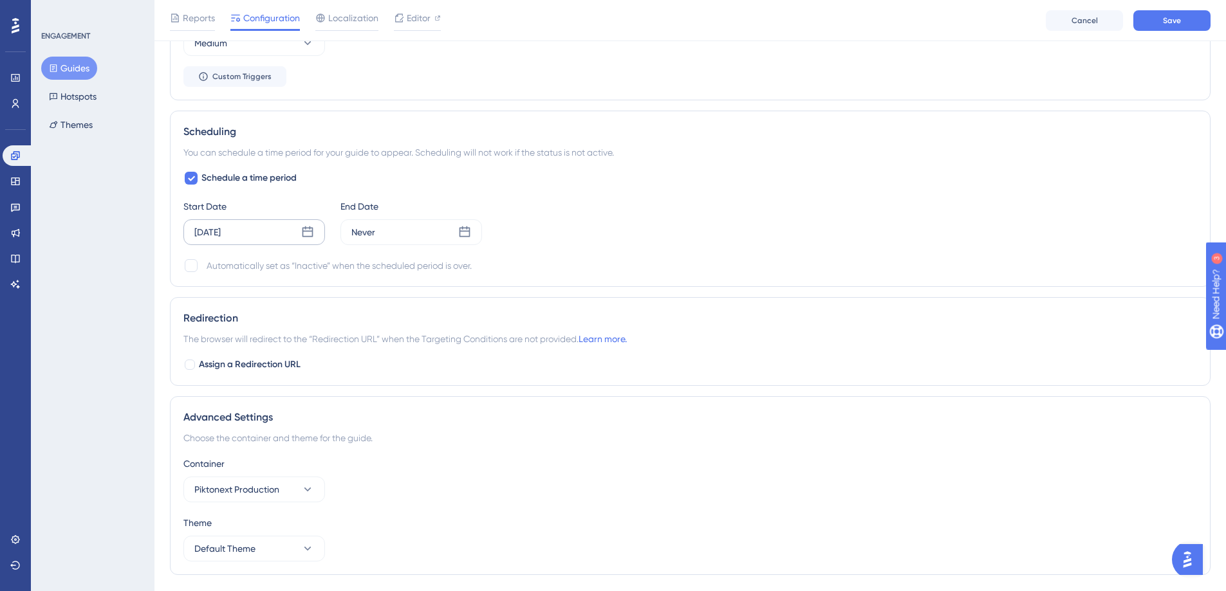
click at [1212, 16] on div "Reports Configuration Localization Editor Cancel Save" at bounding box center [689, 20] width 1071 height 41
click at [1196, 20] on button "Save" at bounding box center [1171, 20] width 77 height 21
click at [75, 62] on button "Guides" at bounding box center [69, 68] width 56 height 23
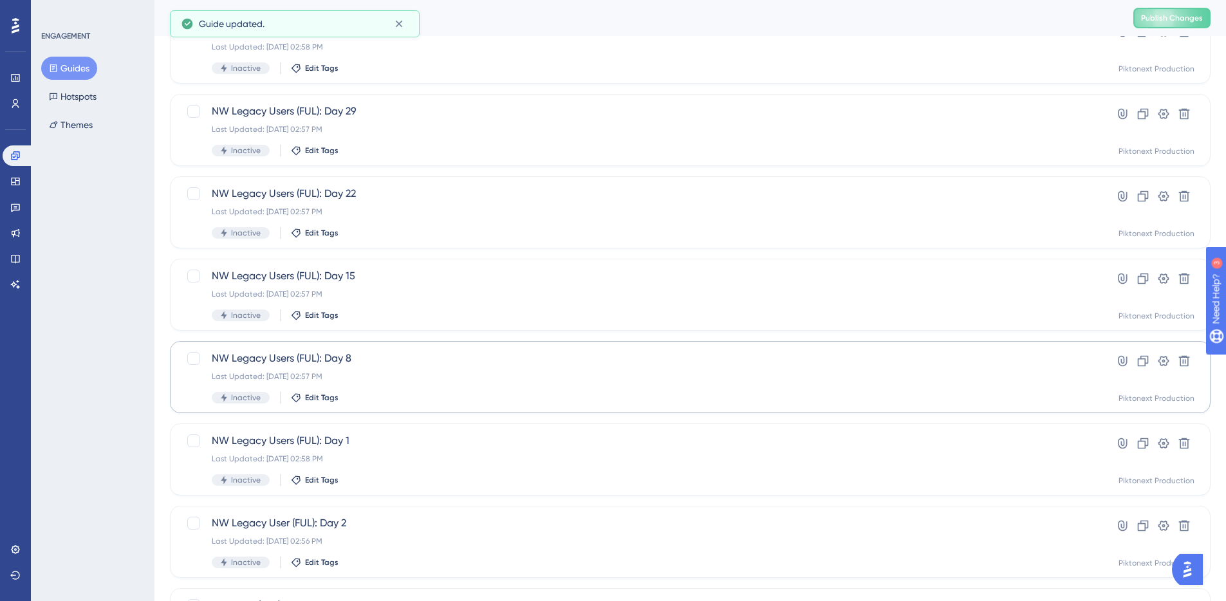
scroll to position [325, 0]
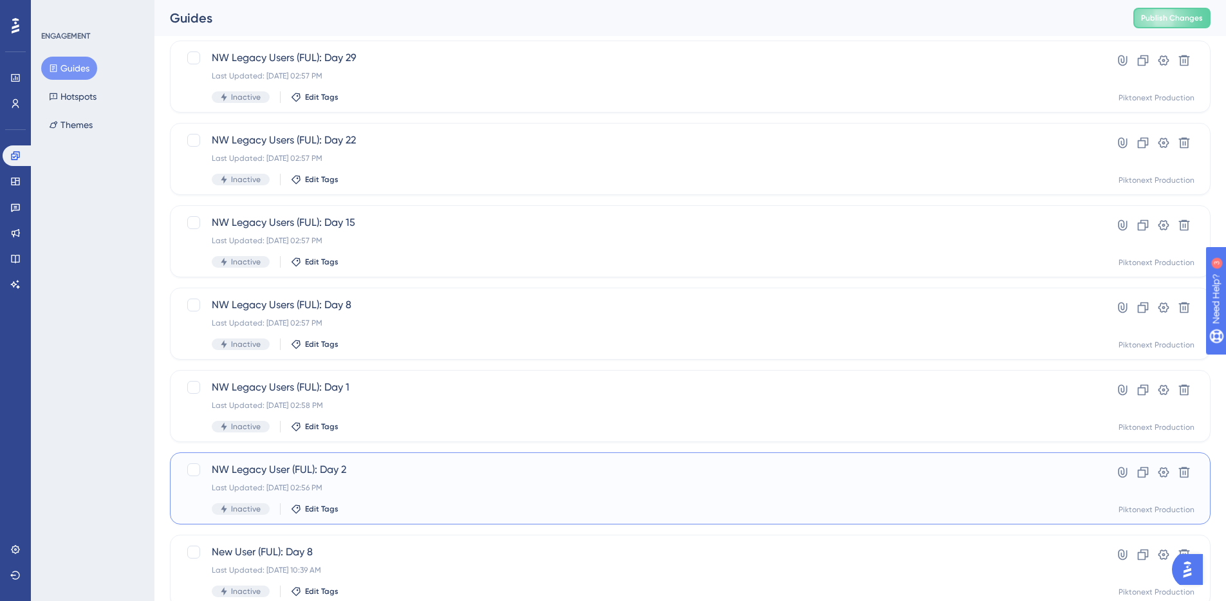
click at [437, 468] on span "NW Legacy User (FUL): Day 2" at bounding box center [639, 469] width 854 height 15
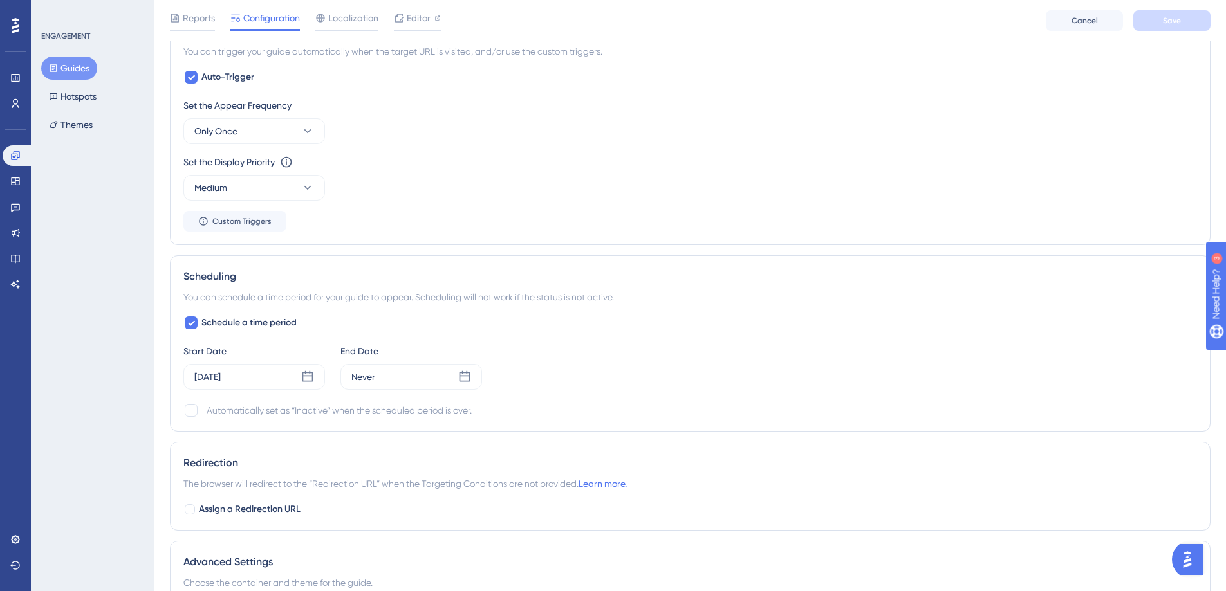
scroll to position [827, 0]
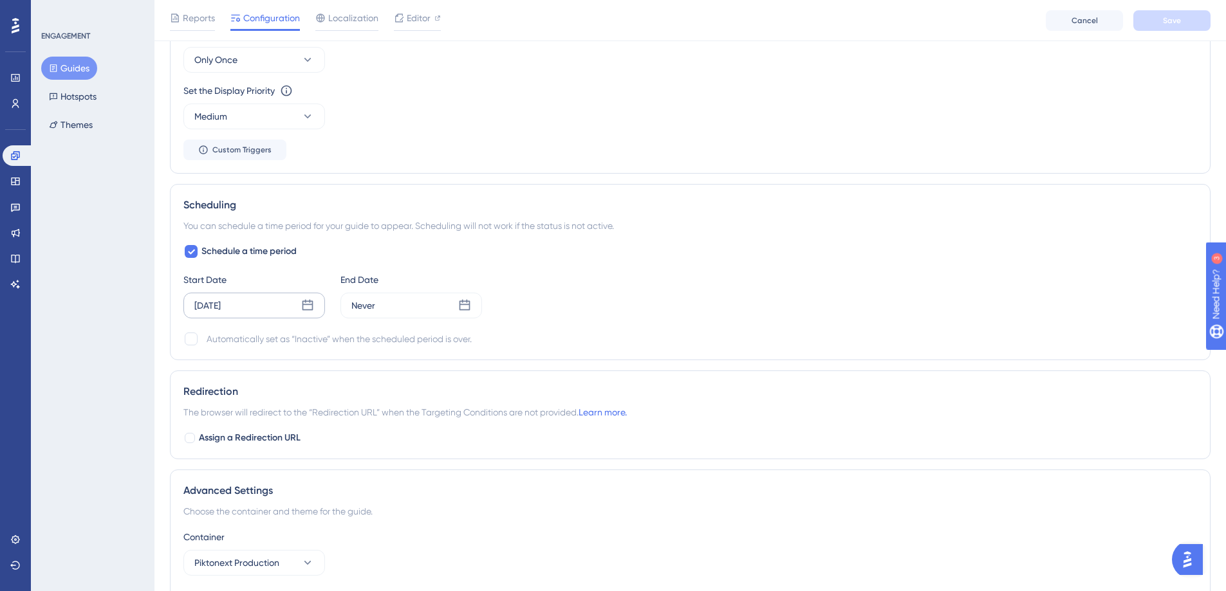
click at [241, 293] on div "Aug 26 2025" at bounding box center [254, 306] width 142 height 26
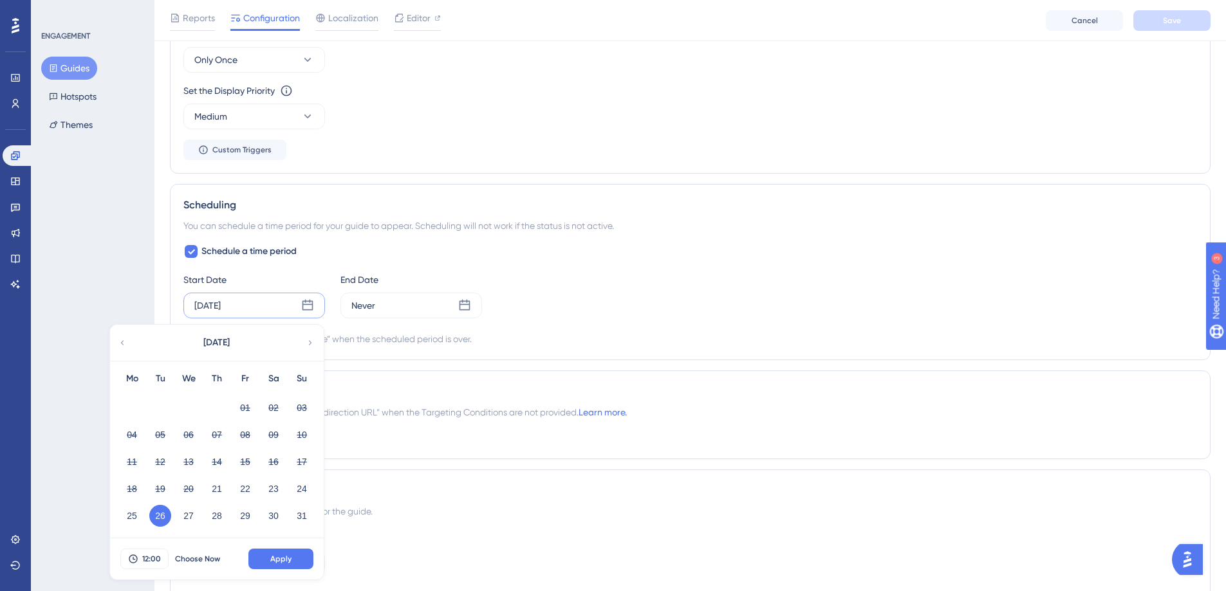
click at [724, 269] on div "Schedule a time period Start Date Aug 26 2025 August 2025 Mo Tu We Th Fr Sa Su …" at bounding box center [689, 295] width 1013 height 103
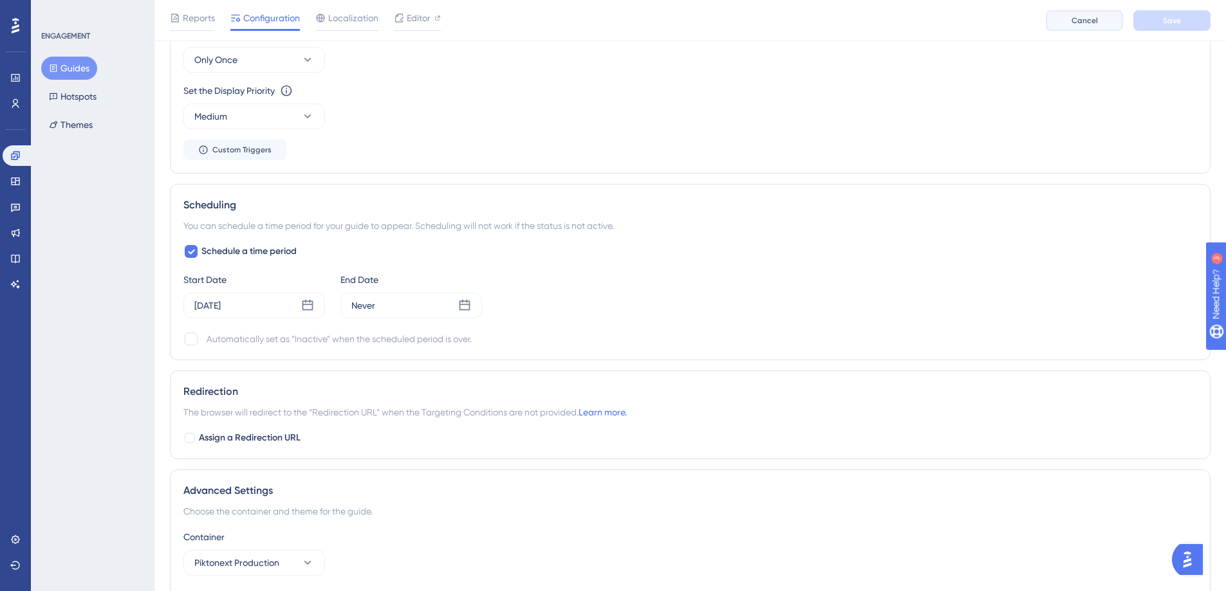
click at [1082, 20] on span "Cancel" at bounding box center [1084, 20] width 26 height 10
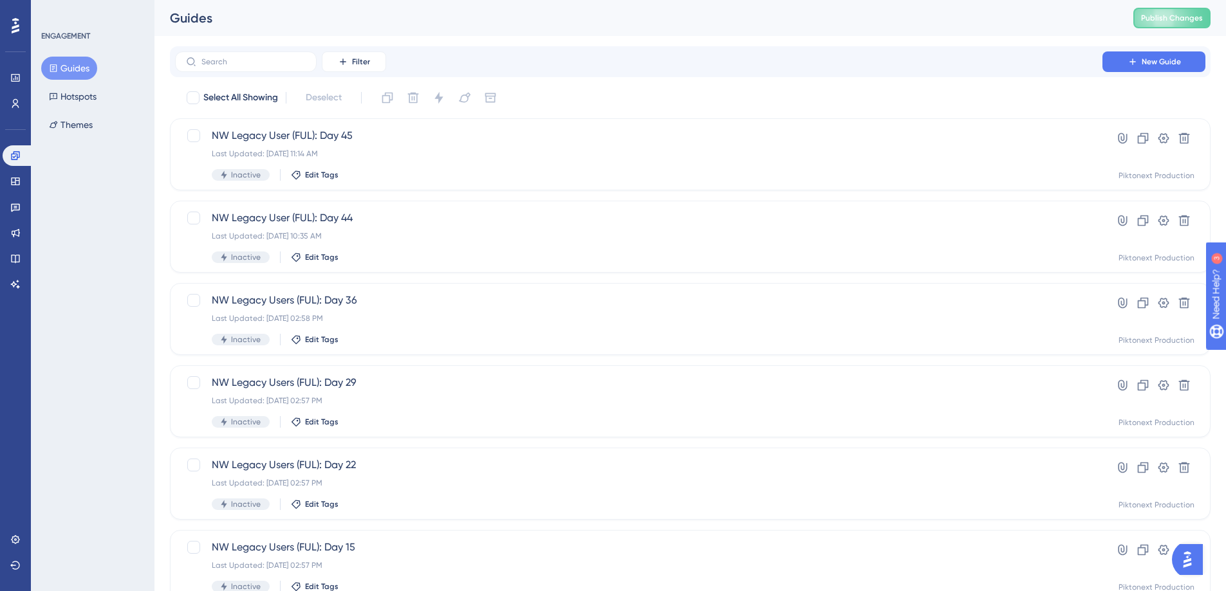
click at [68, 72] on button "Guides" at bounding box center [69, 68] width 56 height 23
click at [439, 238] on div "Last Updated: Aug 15 2025, 10:35 AM" at bounding box center [639, 236] width 854 height 10
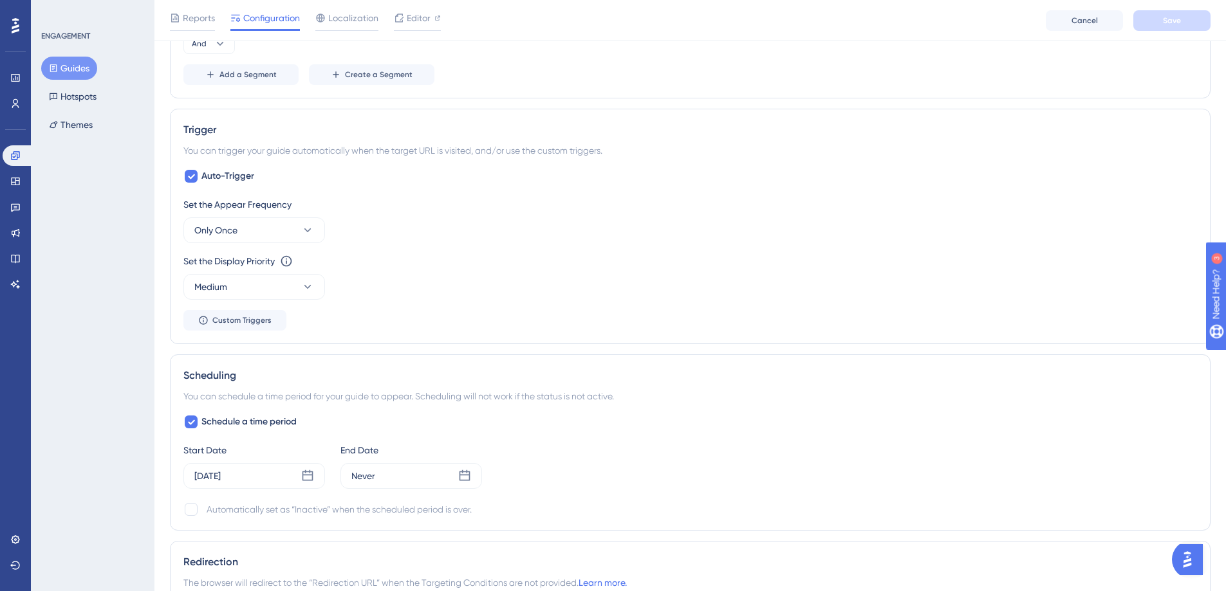
scroll to position [641, 0]
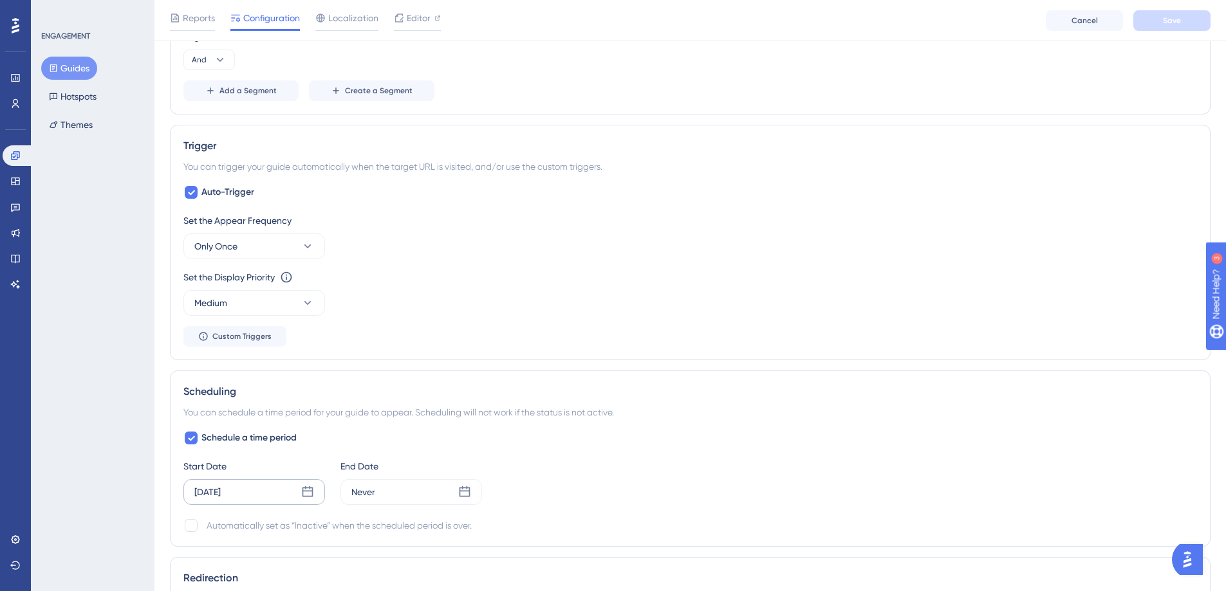
click at [284, 491] on div "Sep 01 2025" at bounding box center [254, 492] width 142 height 26
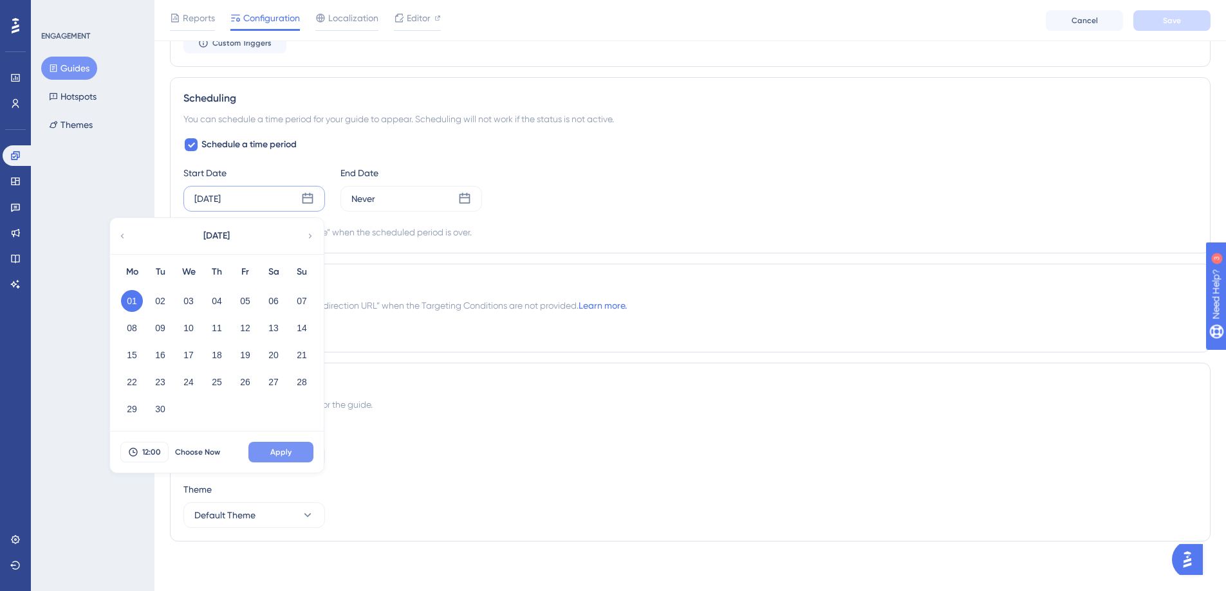
scroll to position [927, 0]
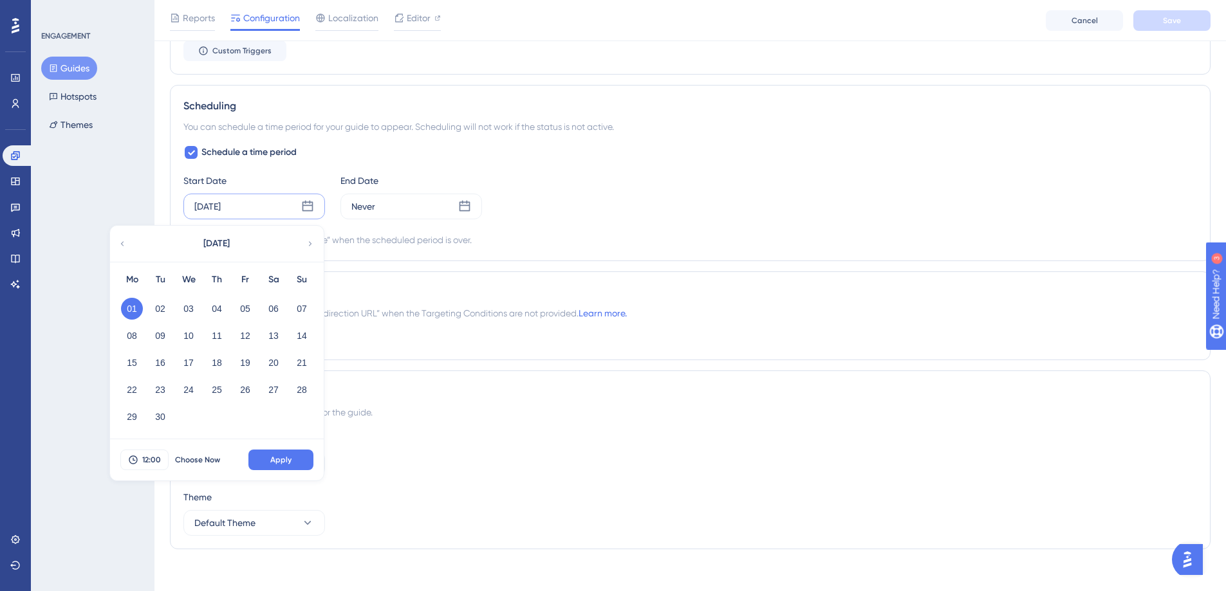
click at [124, 241] on icon at bounding box center [122, 244] width 9 height 12
click at [158, 418] on button "26" at bounding box center [160, 417] width 22 height 22
click at [278, 467] on button "Apply" at bounding box center [280, 460] width 65 height 21
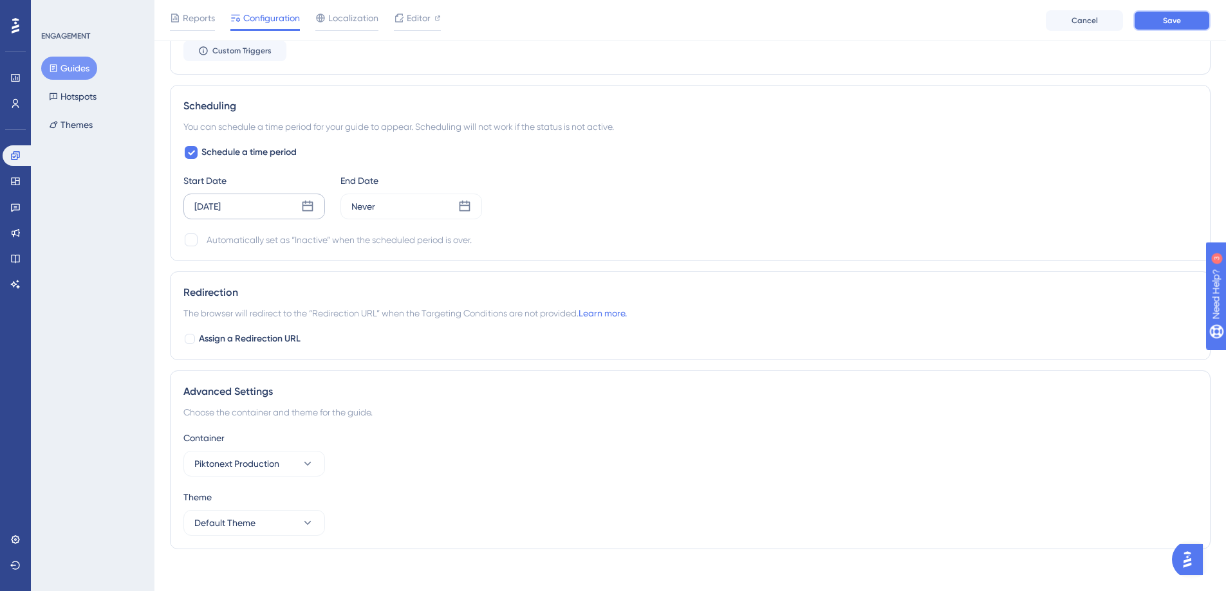
click at [1143, 28] on button "Save" at bounding box center [1171, 20] width 77 height 21
click at [79, 69] on button "Guides" at bounding box center [69, 68] width 56 height 23
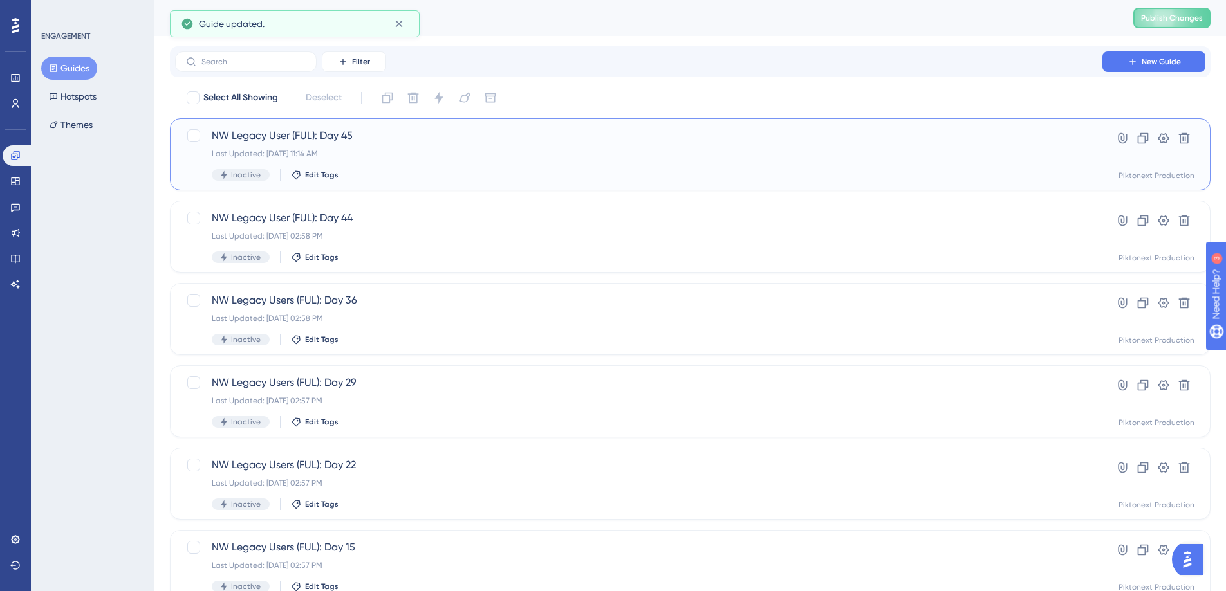
click at [410, 172] on div "Inactive Edit Tags" at bounding box center [639, 175] width 854 height 12
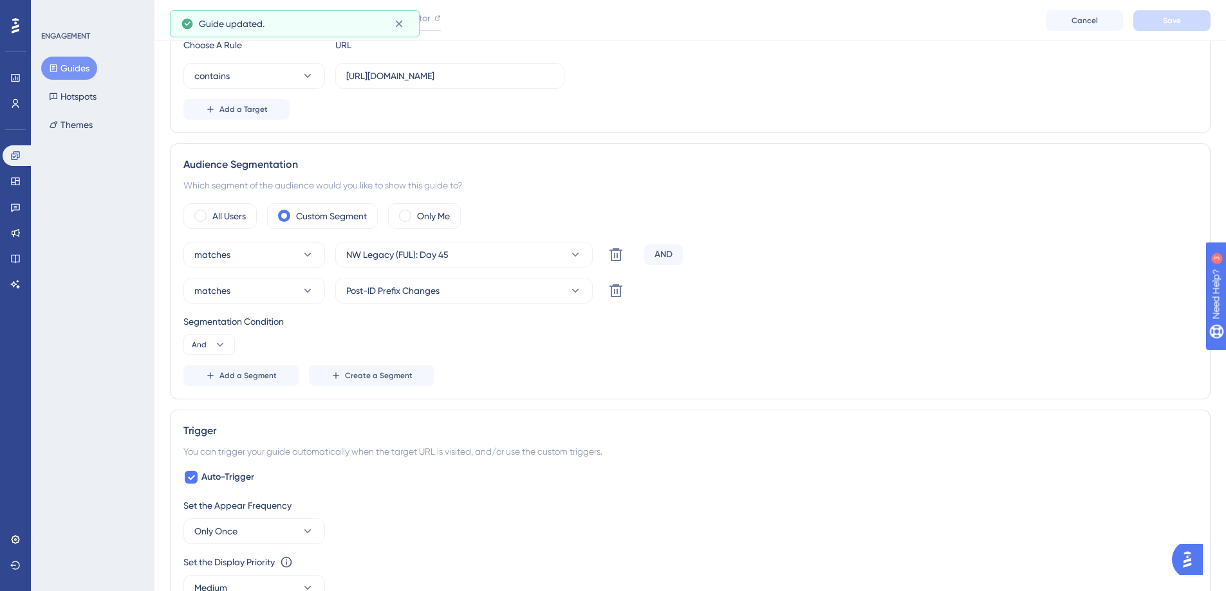
scroll to position [665, 0]
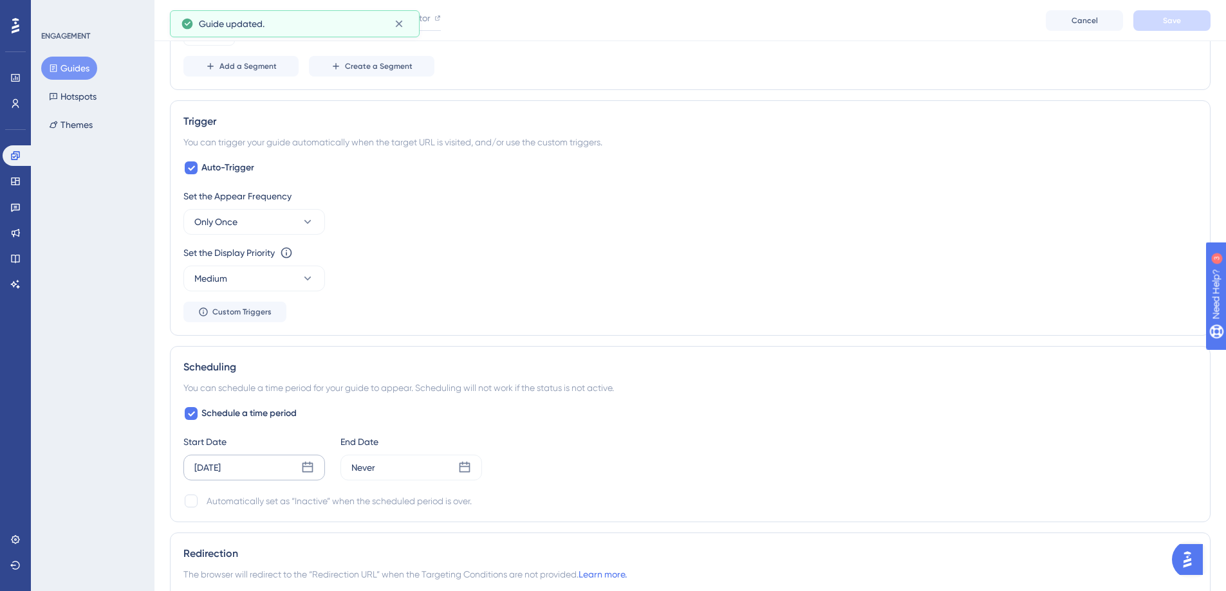
click at [291, 469] on div "Sep 02 2025" at bounding box center [254, 468] width 142 height 26
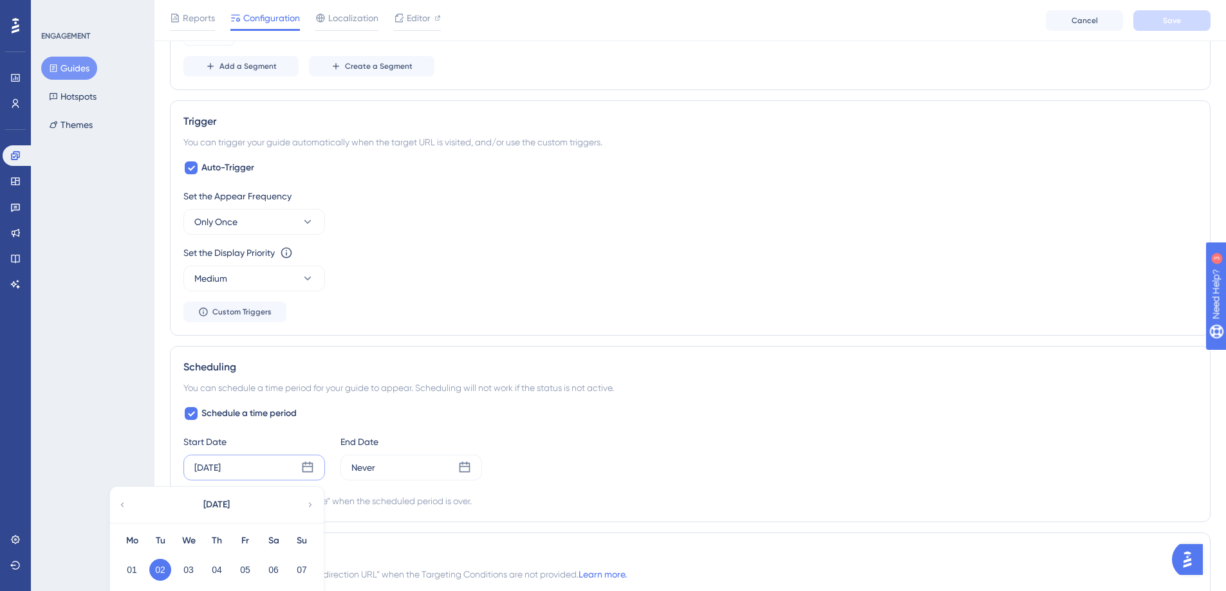
click at [128, 510] on div "September 2025" at bounding box center [216, 505] width 212 height 36
click at [121, 503] on icon at bounding box center [122, 505] width 9 height 12
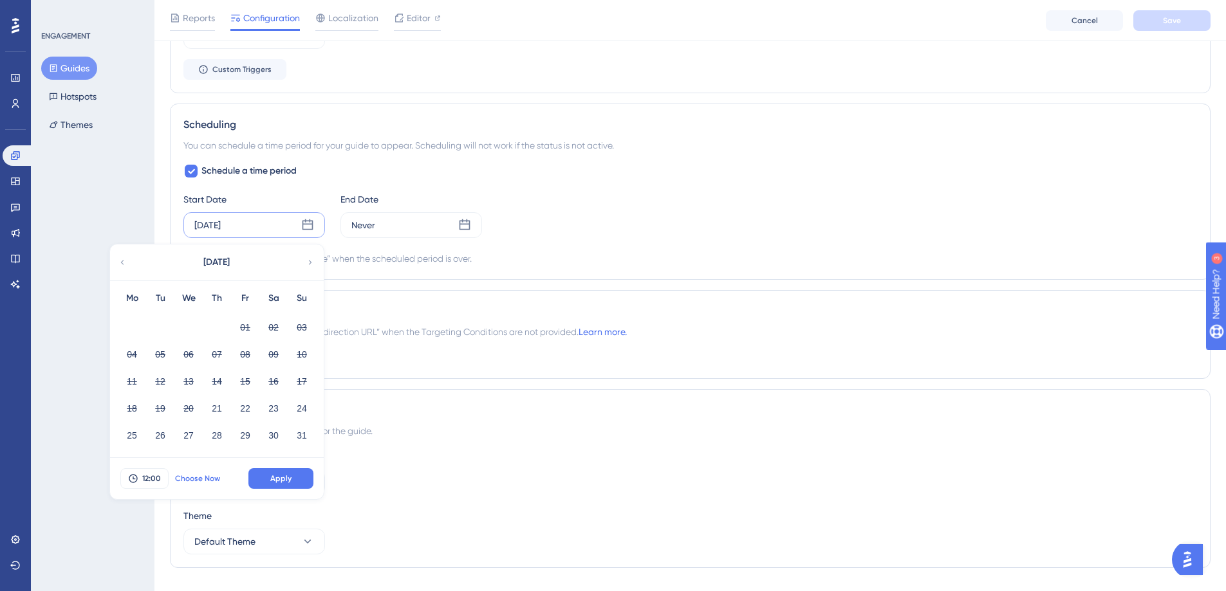
scroll to position [899, 0]
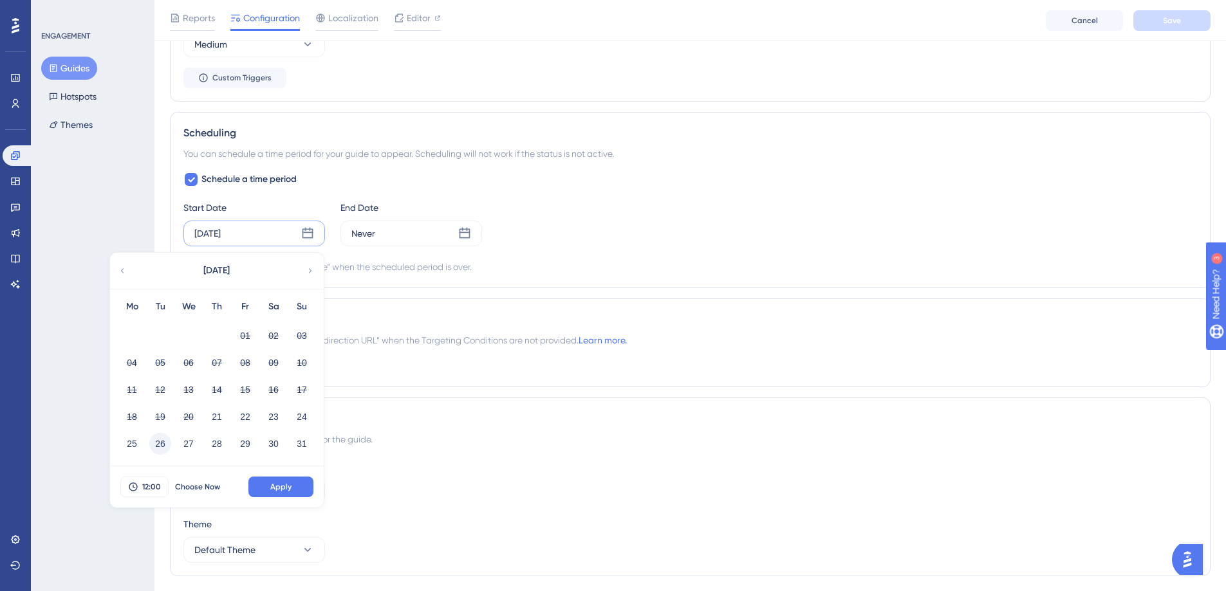
click at [157, 447] on button "26" at bounding box center [160, 444] width 22 height 22
click at [259, 488] on button "Apply" at bounding box center [280, 487] width 65 height 21
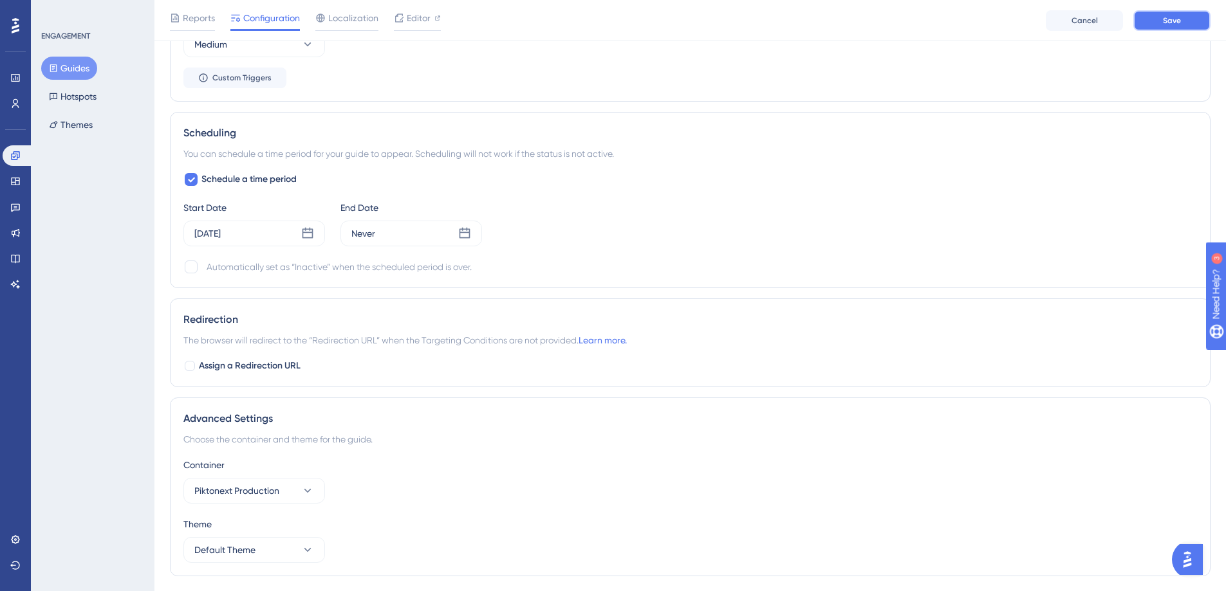
click at [1192, 19] on button "Save" at bounding box center [1171, 20] width 77 height 21
click at [73, 70] on button "Guides" at bounding box center [69, 68] width 56 height 23
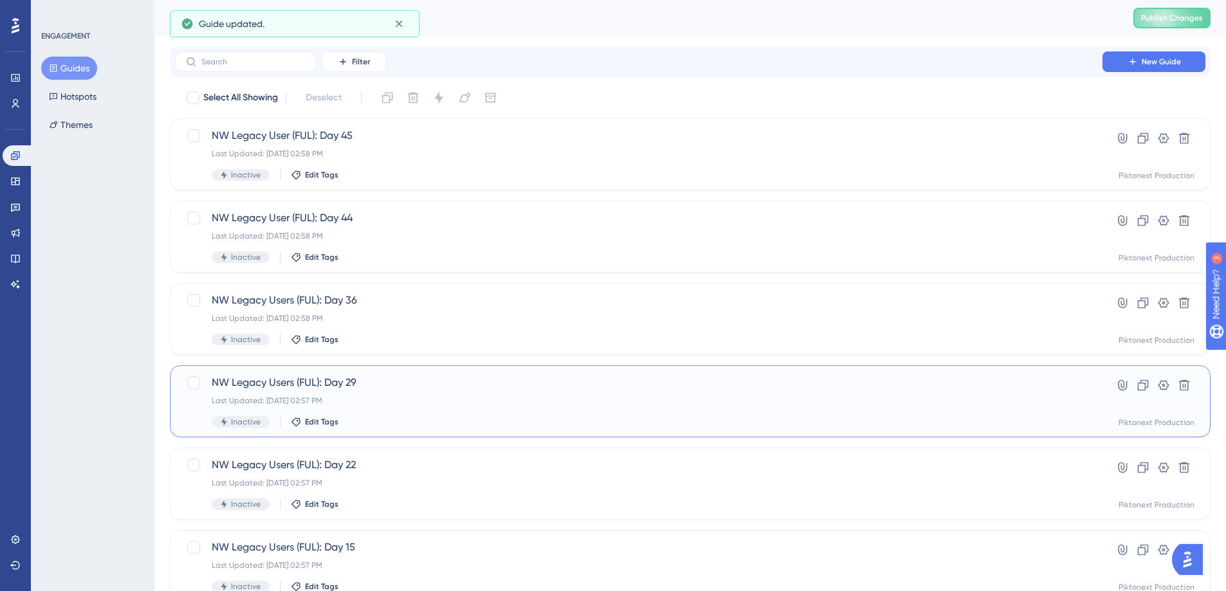
click at [430, 405] on div "Last Updated: Aug 21 2025, 02:57 PM" at bounding box center [639, 401] width 854 height 10
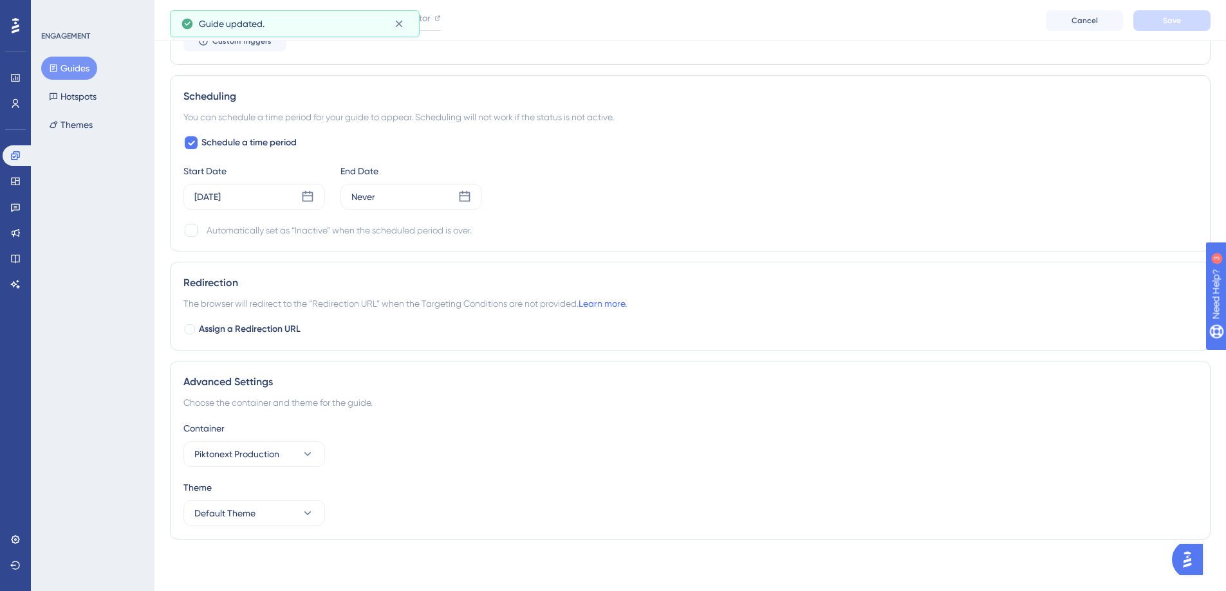
scroll to position [928, 0]
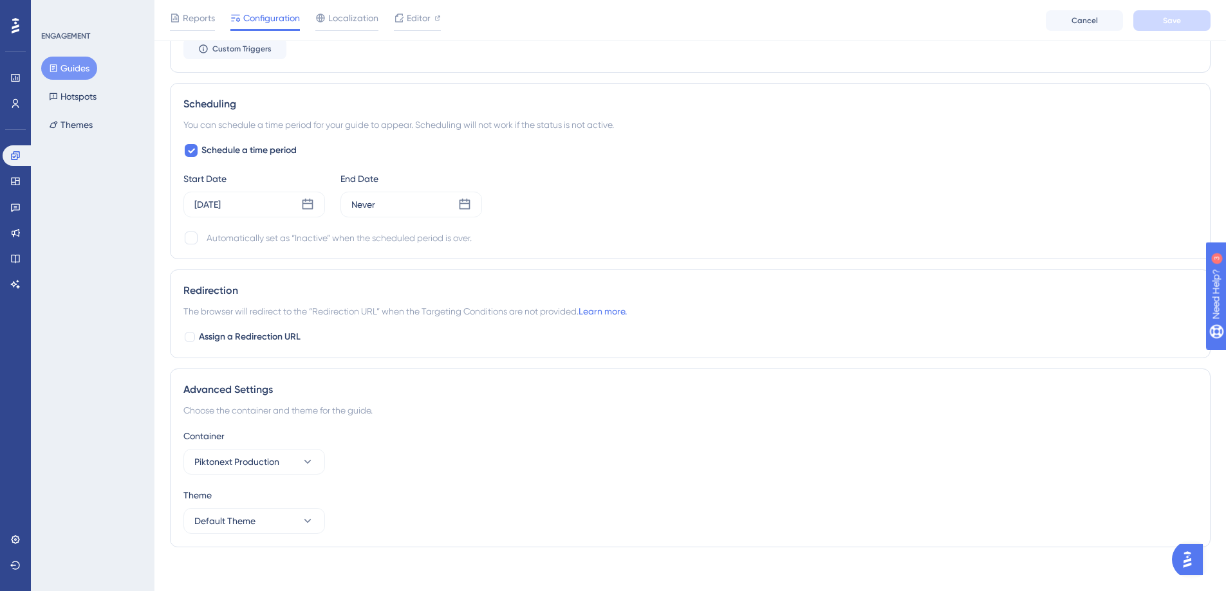
click at [89, 68] on button "Guides" at bounding box center [69, 68] width 56 height 23
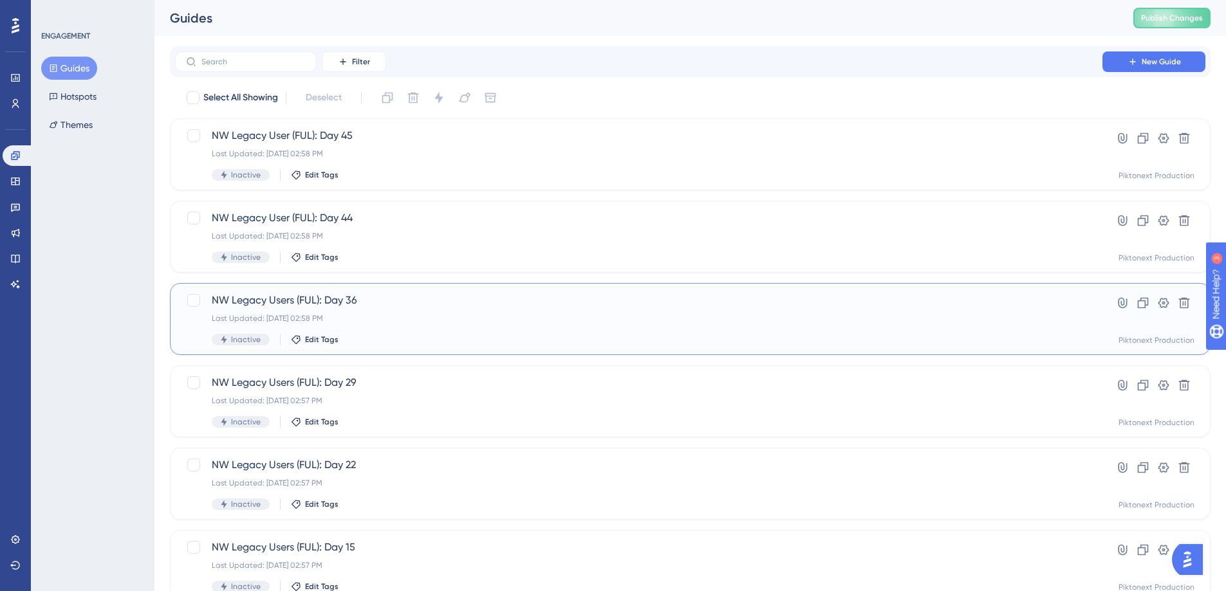
click at [420, 337] on div "Inactive Edit Tags" at bounding box center [639, 340] width 854 height 12
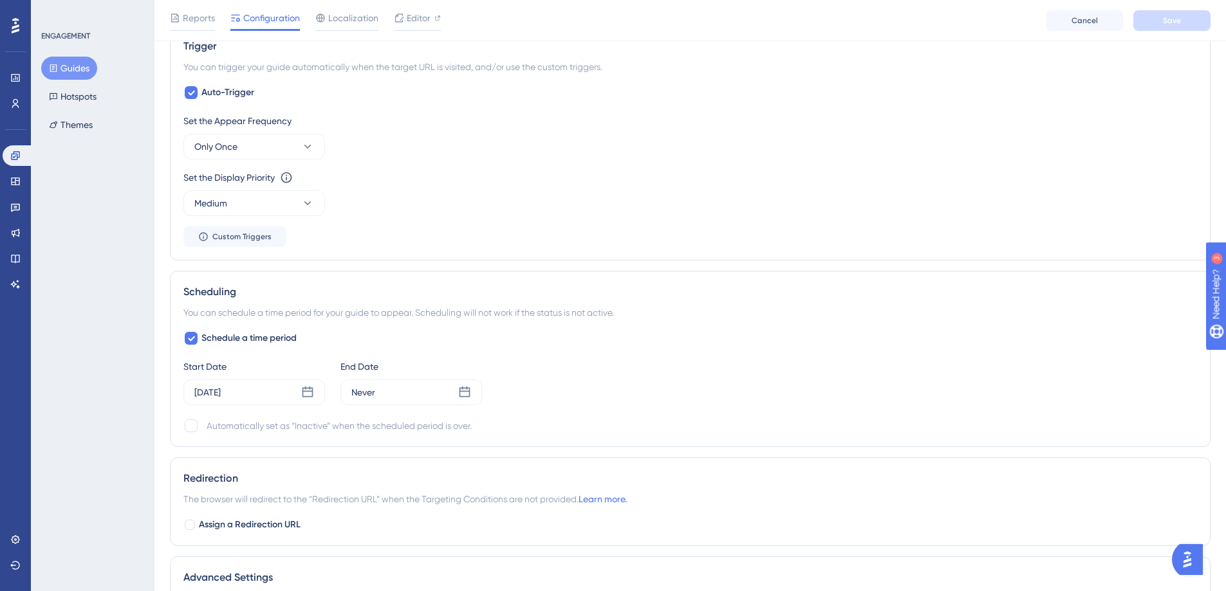
scroll to position [936, 0]
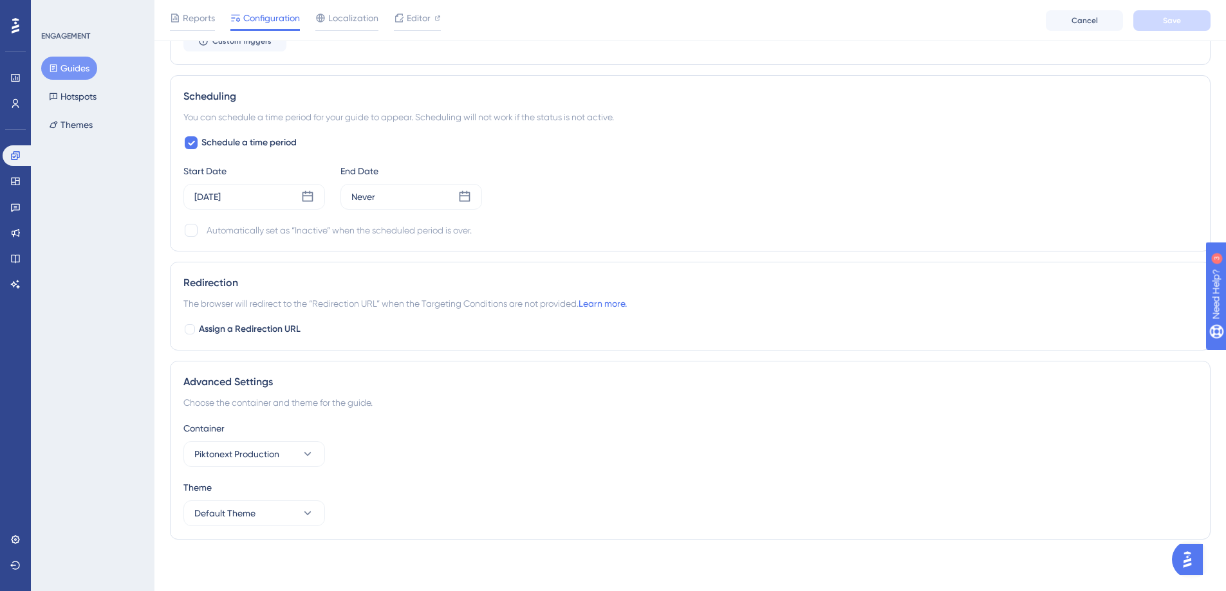
click at [78, 70] on button "Guides" at bounding box center [69, 68] width 56 height 23
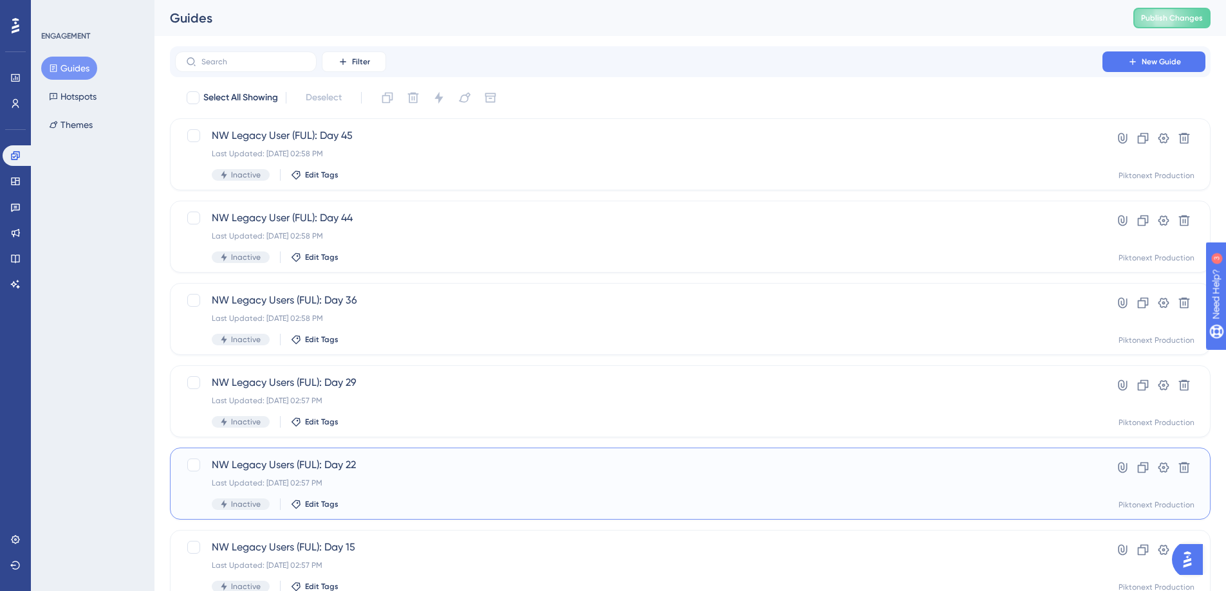
click at [410, 463] on span "NW Legacy Users (FUL): Day 22" at bounding box center [639, 464] width 854 height 15
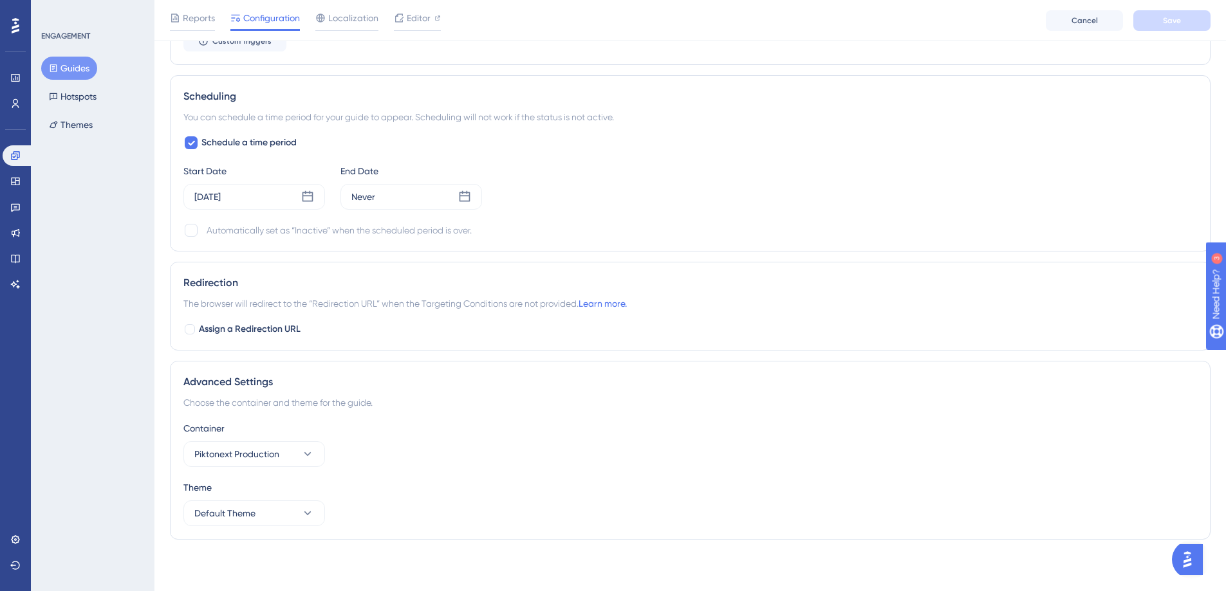
scroll to position [928, 0]
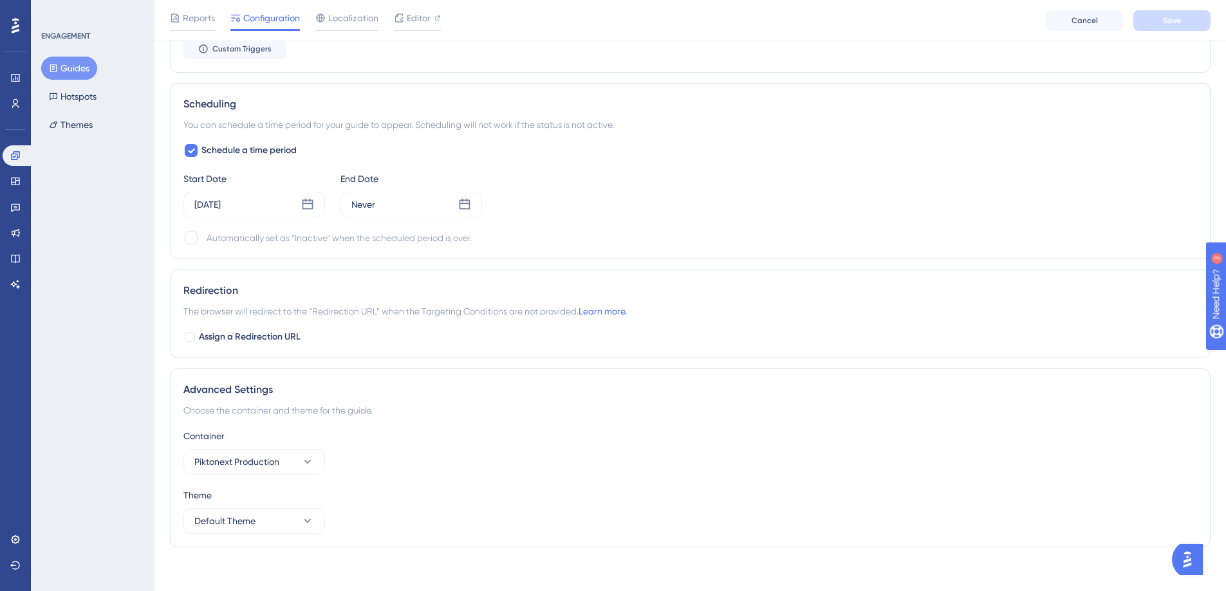
click at [76, 71] on button "Guides" at bounding box center [69, 68] width 56 height 23
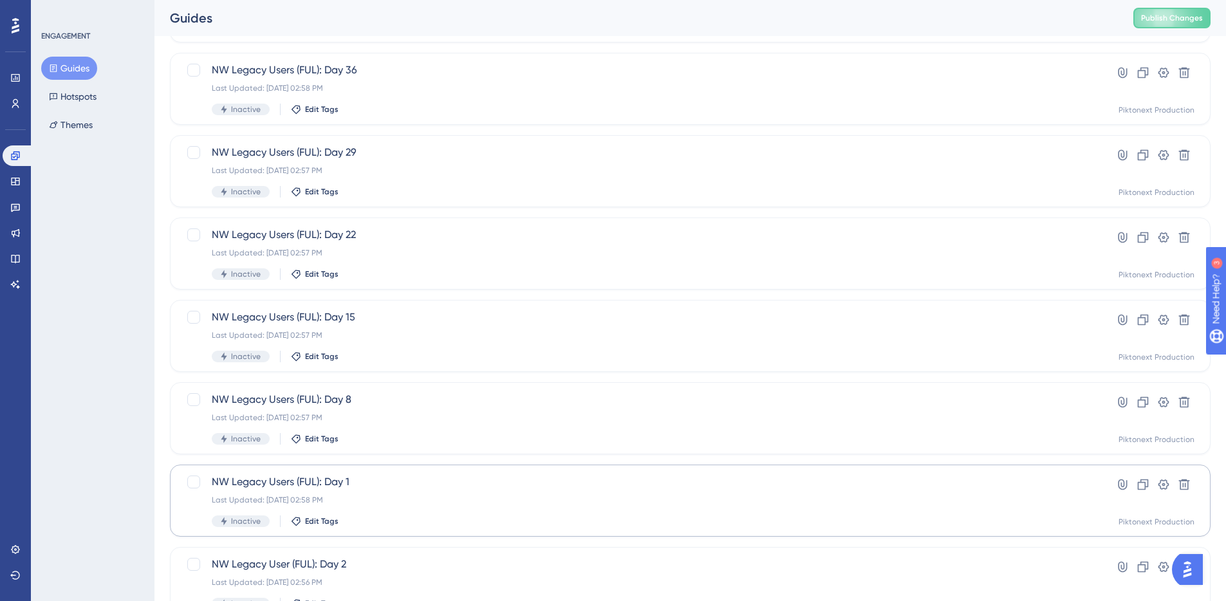
scroll to position [398, 0]
click at [230, 552] on button "2" at bounding box center [231, 549] width 21 height 21
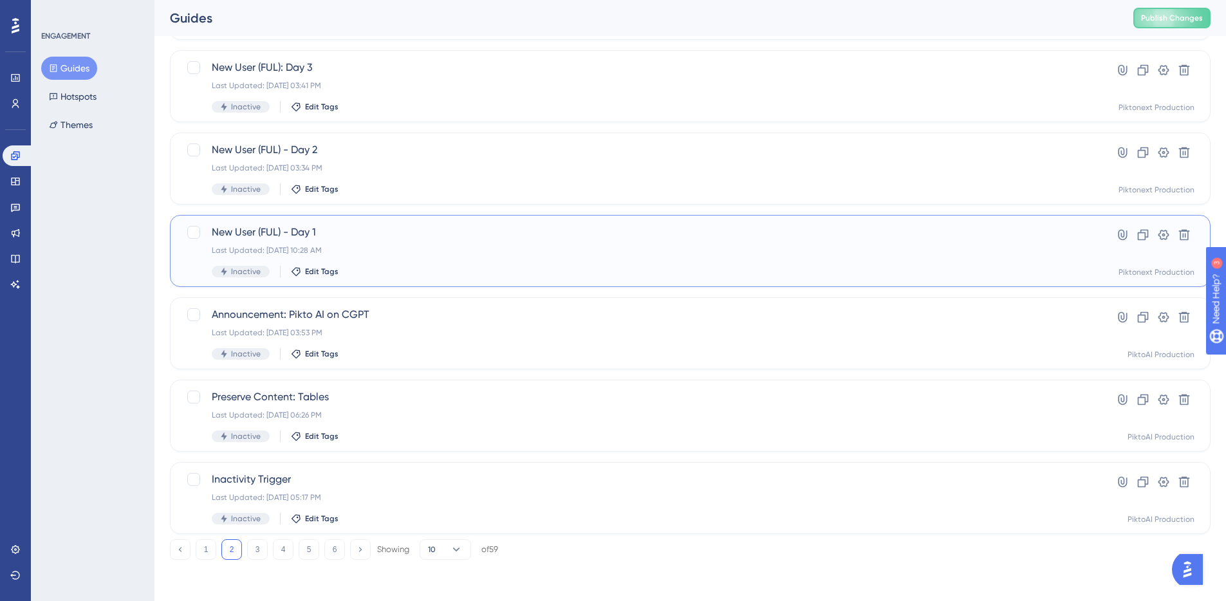
click at [412, 246] on div "Last Updated: Aug 13 2025, 10:28 AM" at bounding box center [639, 250] width 854 height 10
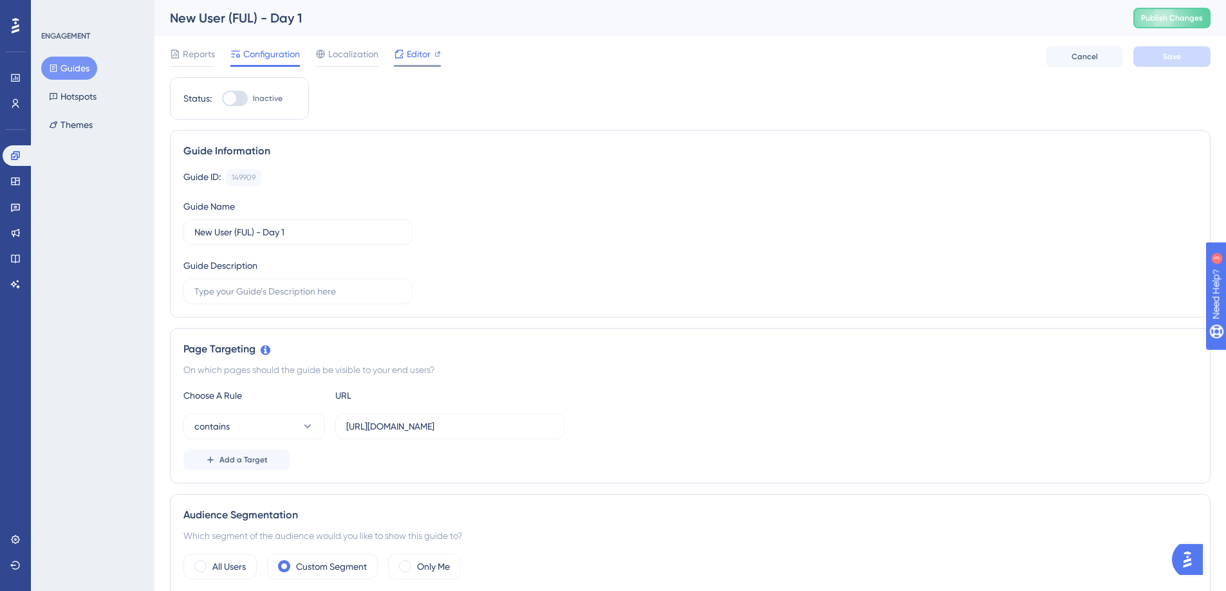
click at [423, 50] on span "Editor" at bounding box center [419, 53] width 24 height 15
click at [243, 56] on span "Configuration" at bounding box center [271, 53] width 57 height 15
click at [59, 69] on button "Guides" at bounding box center [69, 68] width 56 height 23
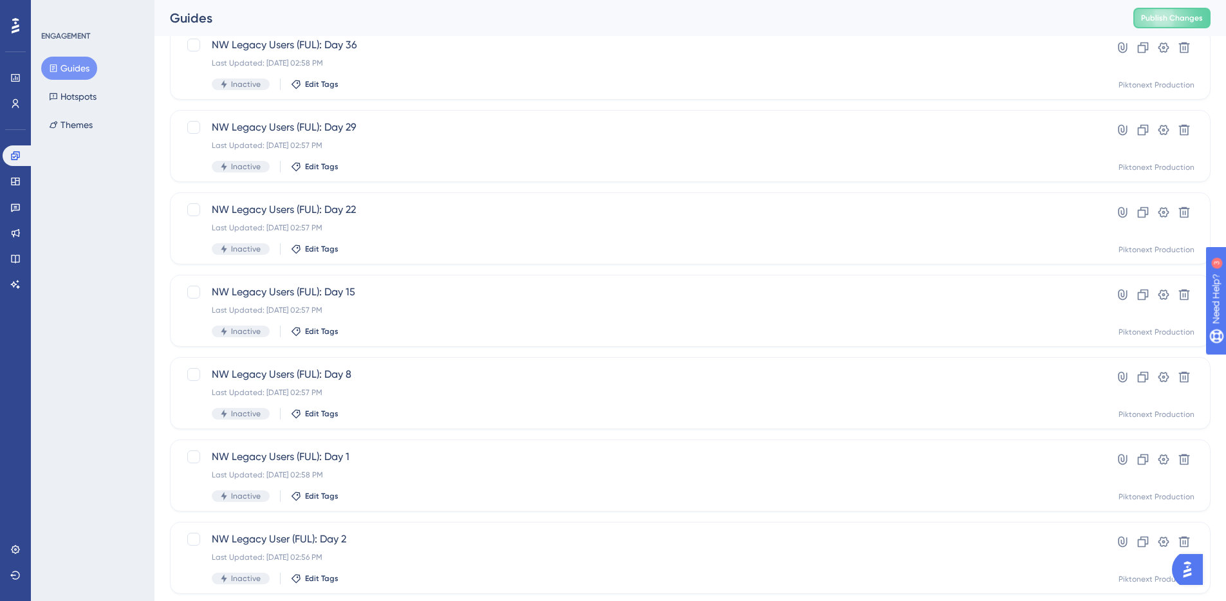
scroll to position [398, 0]
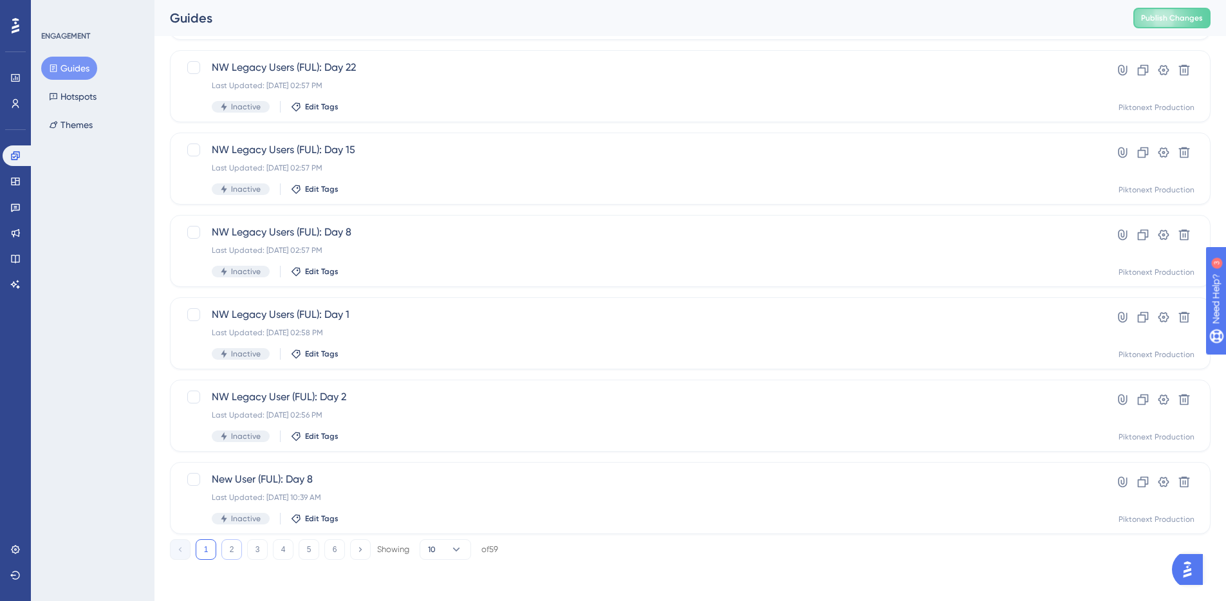
click at [227, 549] on button "2" at bounding box center [231, 549] width 21 height 21
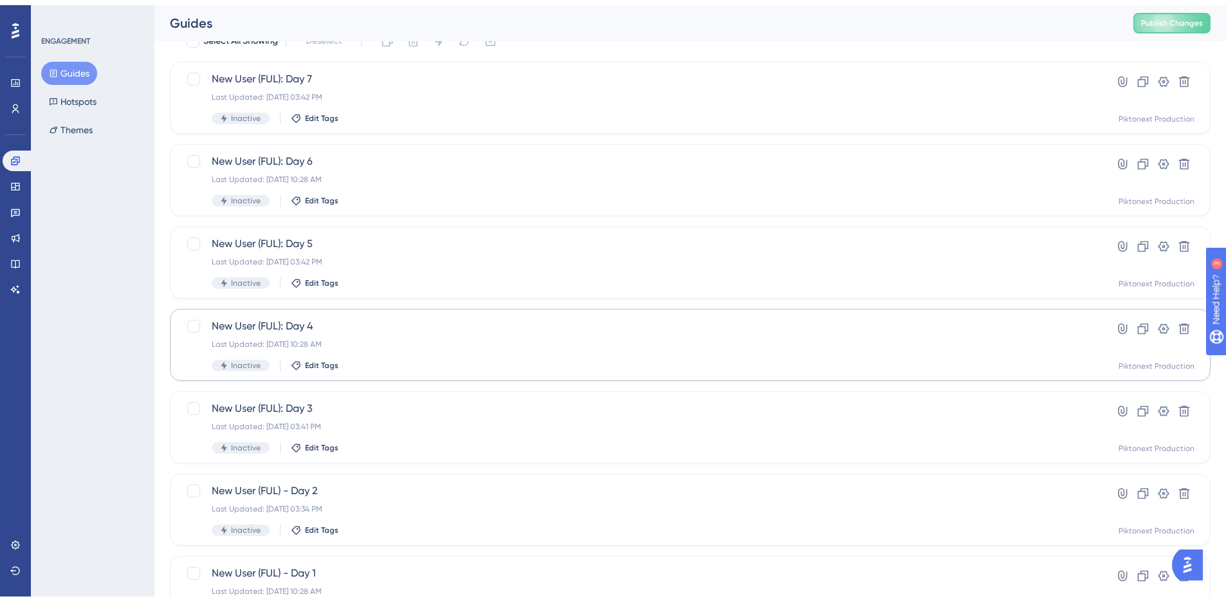
scroll to position [54, 0]
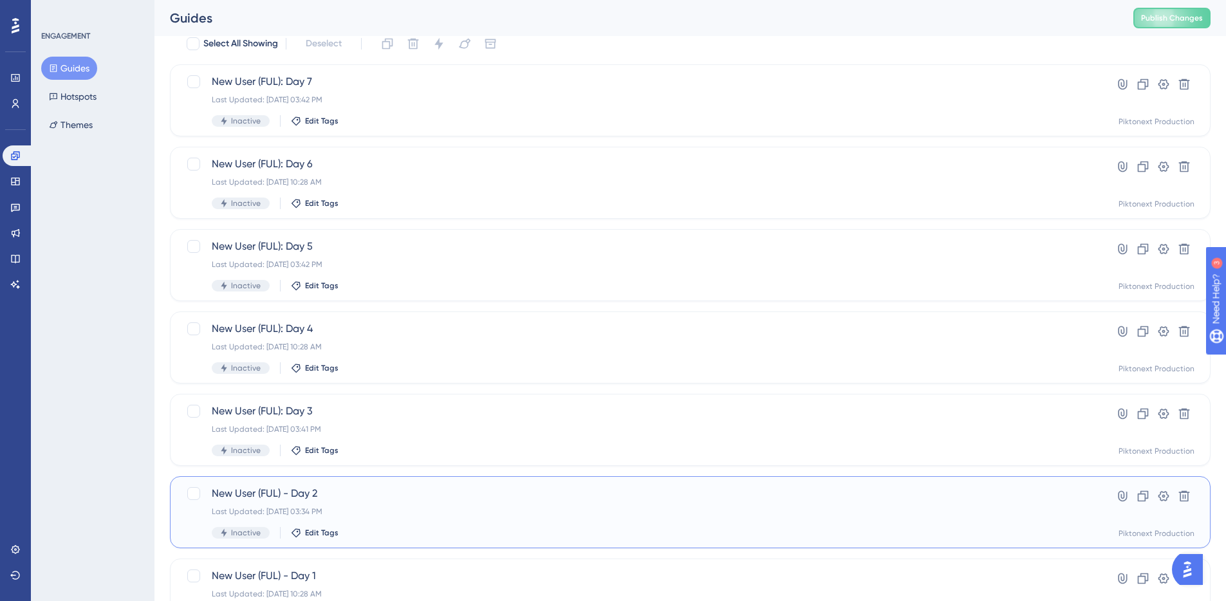
click at [416, 517] on div "New User (FUL) - Day 2 Last Updated: Aug 14 2025, 03:34 PM Inactive Edit Tags" at bounding box center [639, 512] width 854 height 53
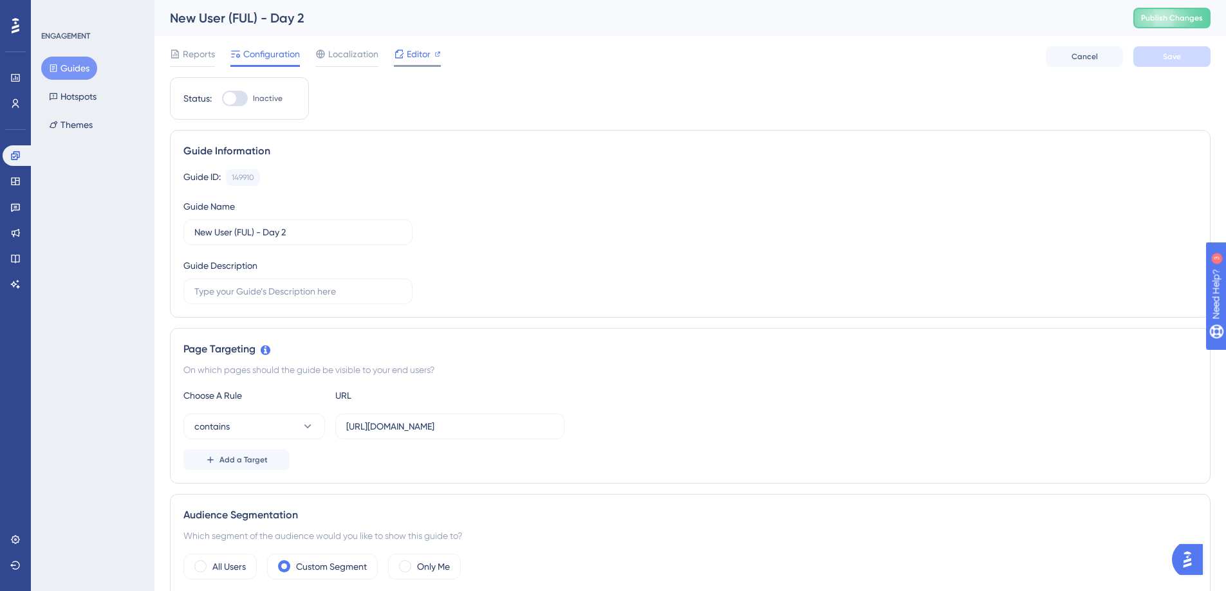
click at [417, 55] on span "Editor" at bounding box center [419, 53] width 24 height 15
click at [68, 70] on button "Guides" at bounding box center [69, 68] width 56 height 23
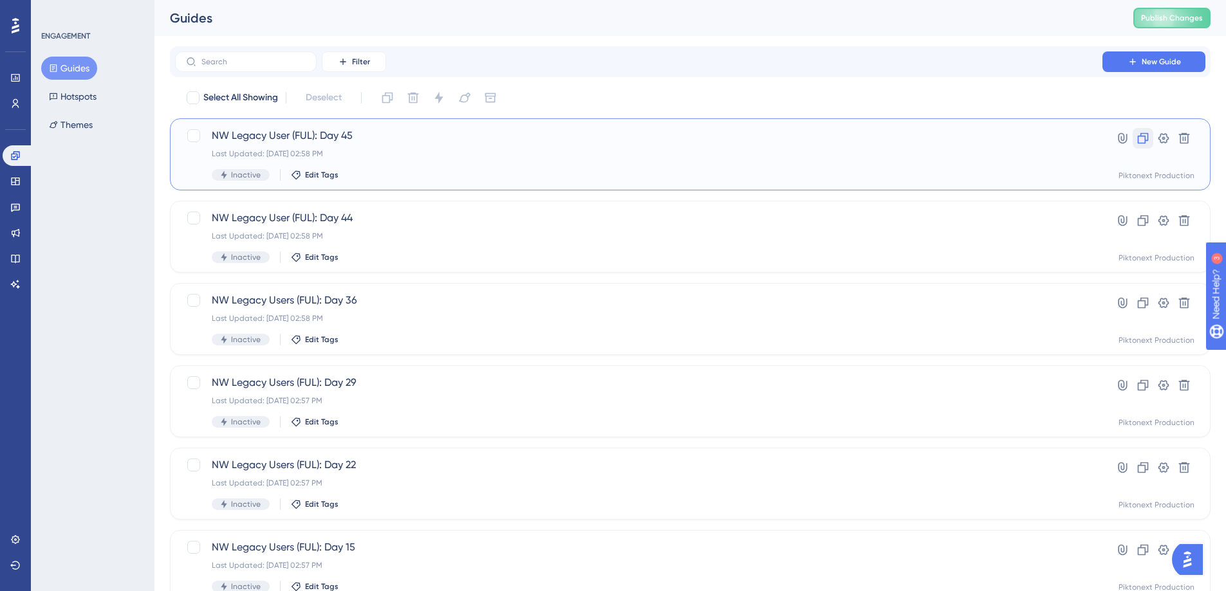
drag, startPoint x: 1143, startPoint y: 143, endPoint x: 796, endPoint y: 80, distance: 352.5
click at [796, 80] on div "Filter New Guide Select All Showing Deselect NW Legacy User (FUL): Day 45 Last …" at bounding box center [690, 501] width 1040 height 911
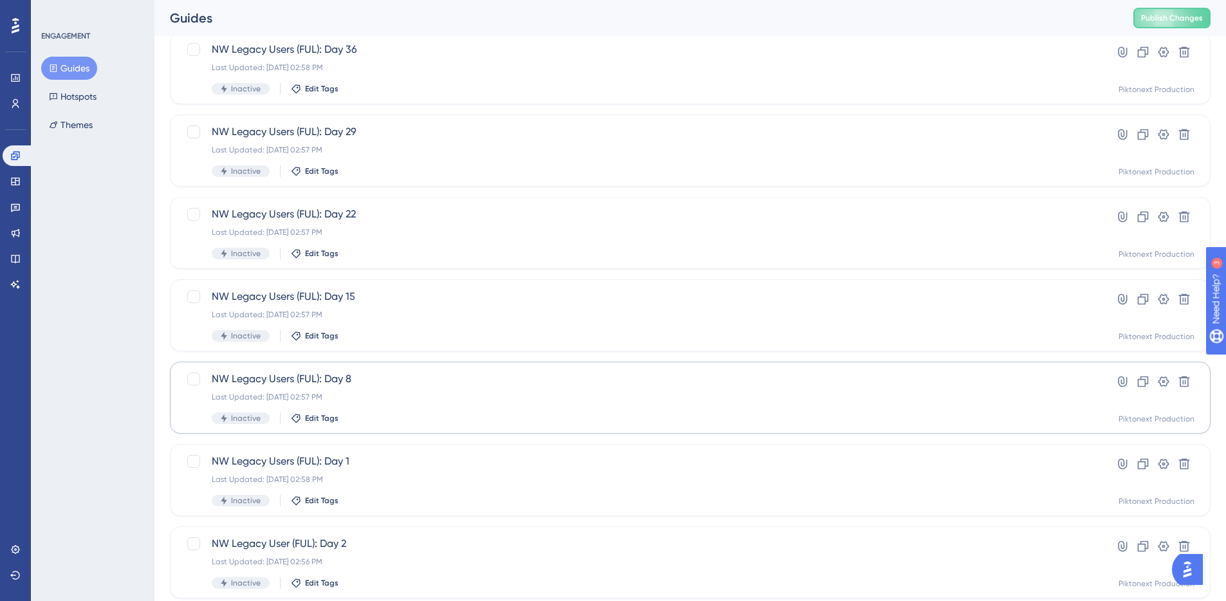
scroll to position [243, 0]
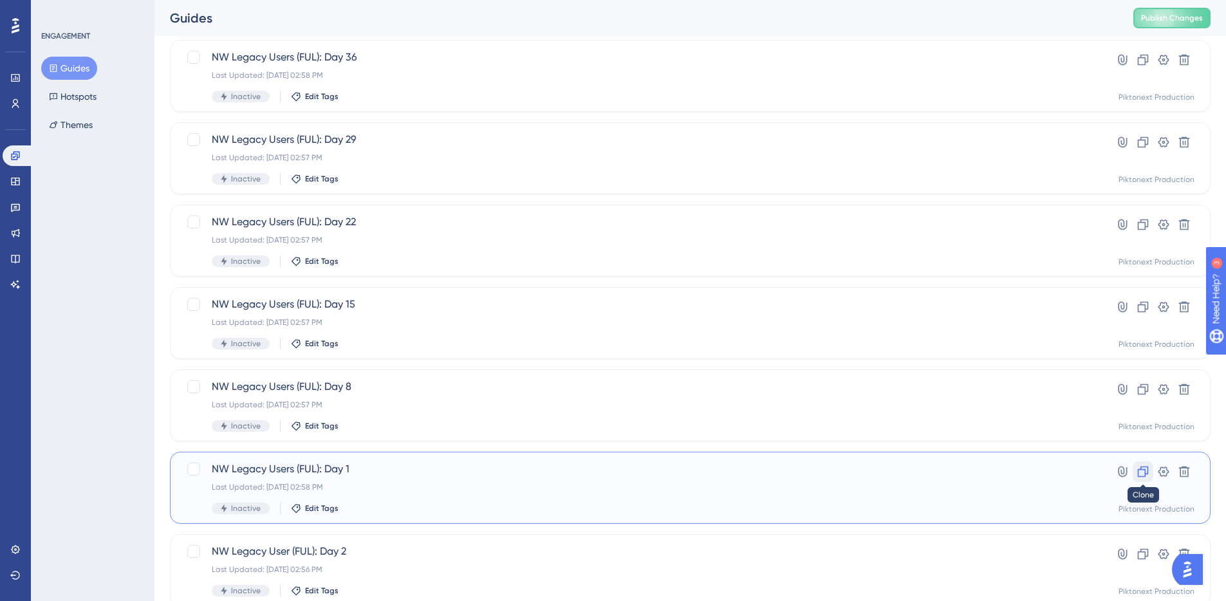
click at [1150, 471] on button at bounding box center [1142, 471] width 21 height 21
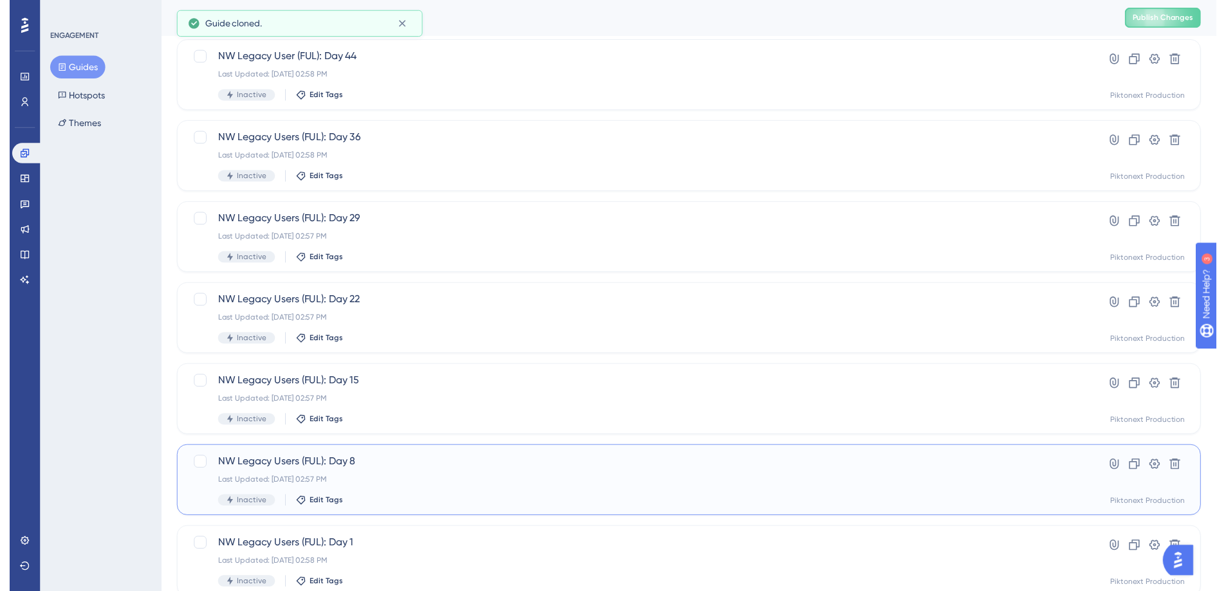
scroll to position [0, 0]
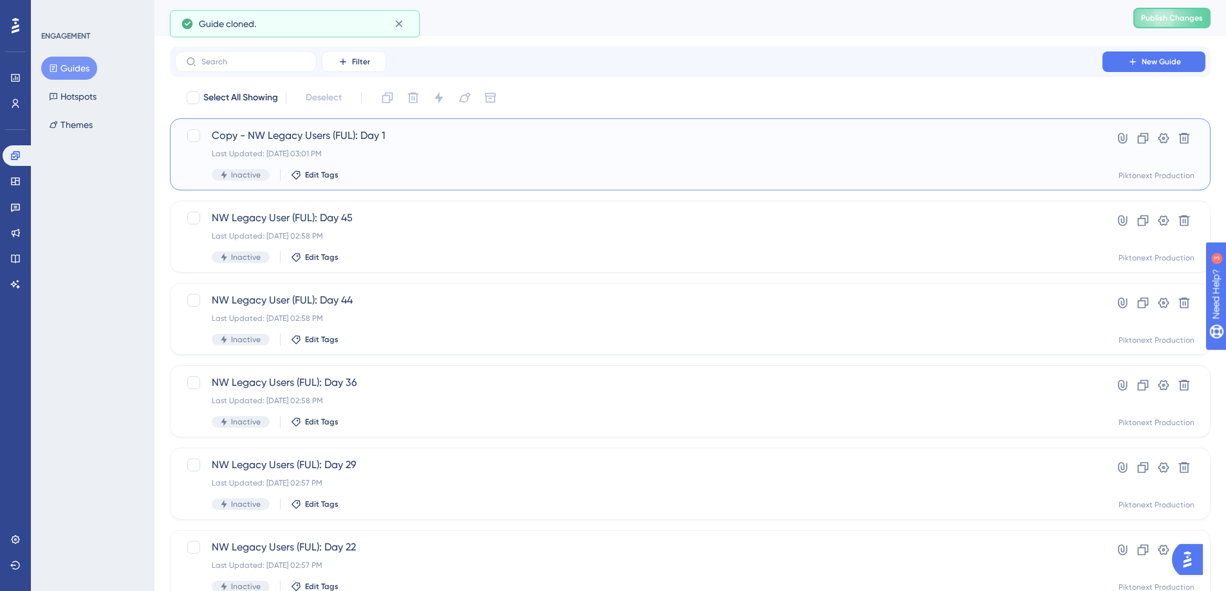
click at [434, 153] on div "Last Updated: Aug 21 2025, 03:01 PM" at bounding box center [639, 154] width 854 height 10
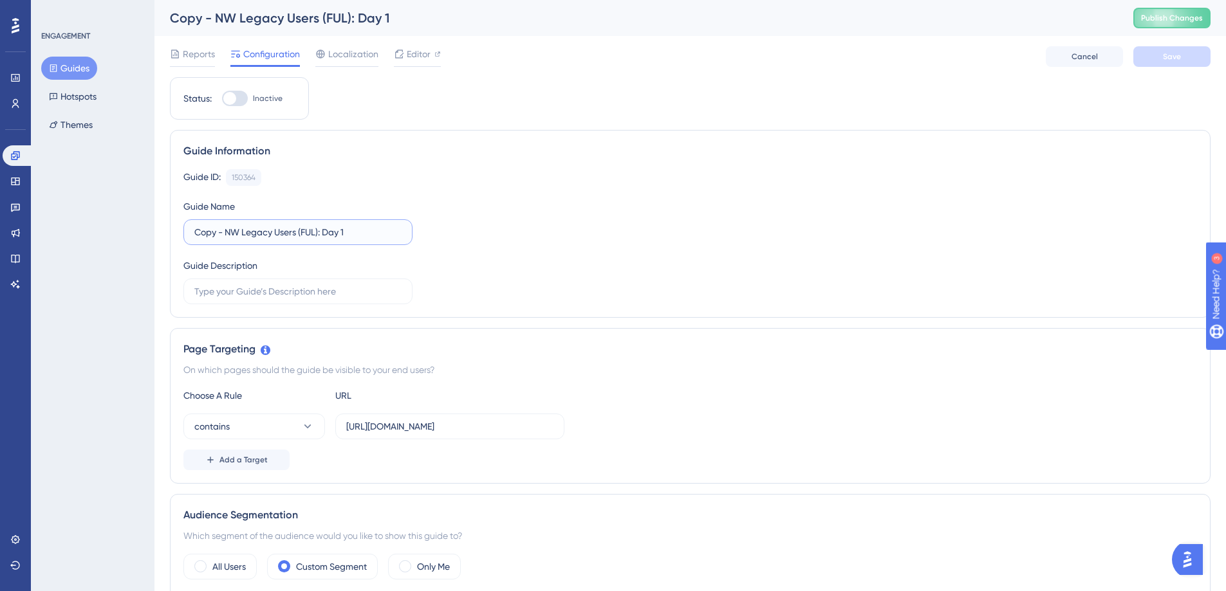
drag, startPoint x: 240, startPoint y: 232, endPoint x: 167, endPoint y: 218, distance: 74.7
click at [306, 235] on input "Whitelisted Legacy Users (FUL): Day 1" at bounding box center [297, 232] width 207 height 14
click at [347, 232] on input "Whitelisted Legacy Users (FUL): Day 1" at bounding box center [297, 232] width 207 height 14
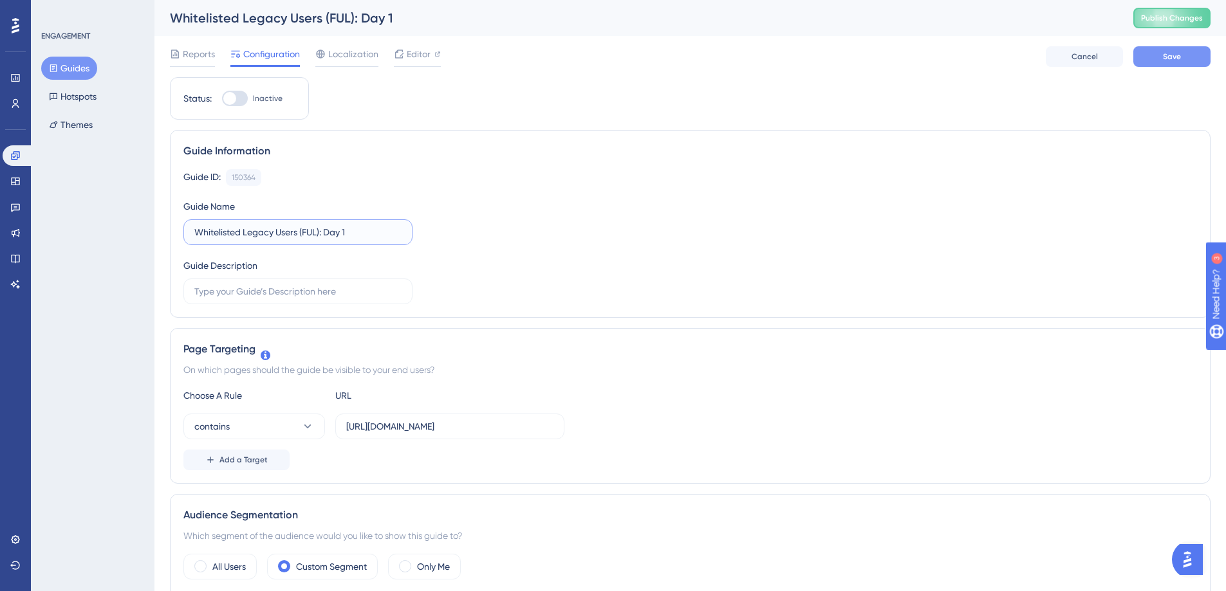
type input "Whitelisted Legacy Users (FUL): Day 1"
click at [1143, 57] on button "Save" at bounding box center [1171, 56] width 77 height 21
click at [409, 57] on span "Editor" at bounding box center [419, 53] width 24 height 15
click at [21, 100] on link at bounding box center [16, 103] width 26 height 21
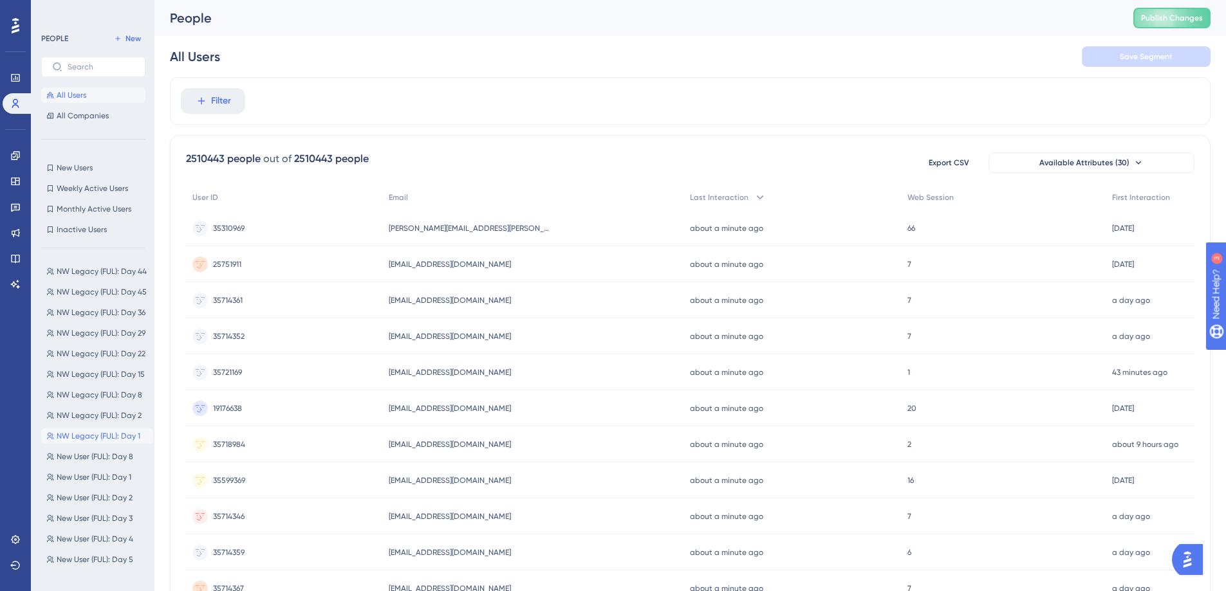
click at [126, 432] on span "NW Legacy (FUL): Day 1" at bounding box center [99, 436] width 84 height 10
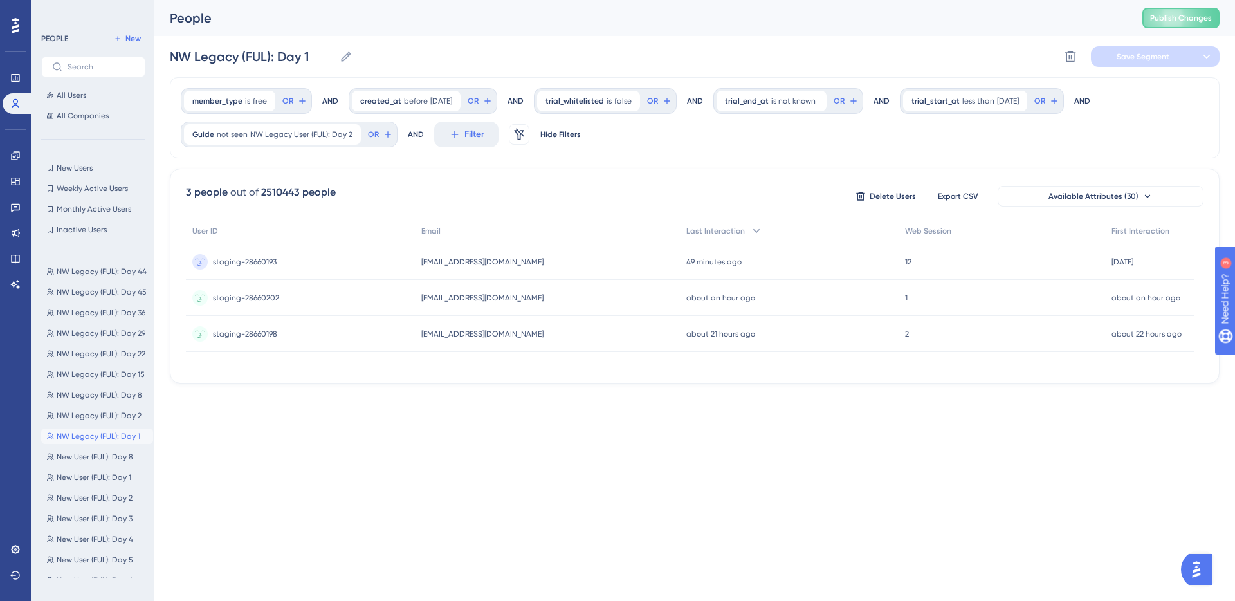
click at [199, 58] on input "NW Legacy (FUL): Day 1" at bounding box center [252, 57] width 165 height 18
click at [122, 38] on button "New" at bounding box center [127, 38] width 36 height 15
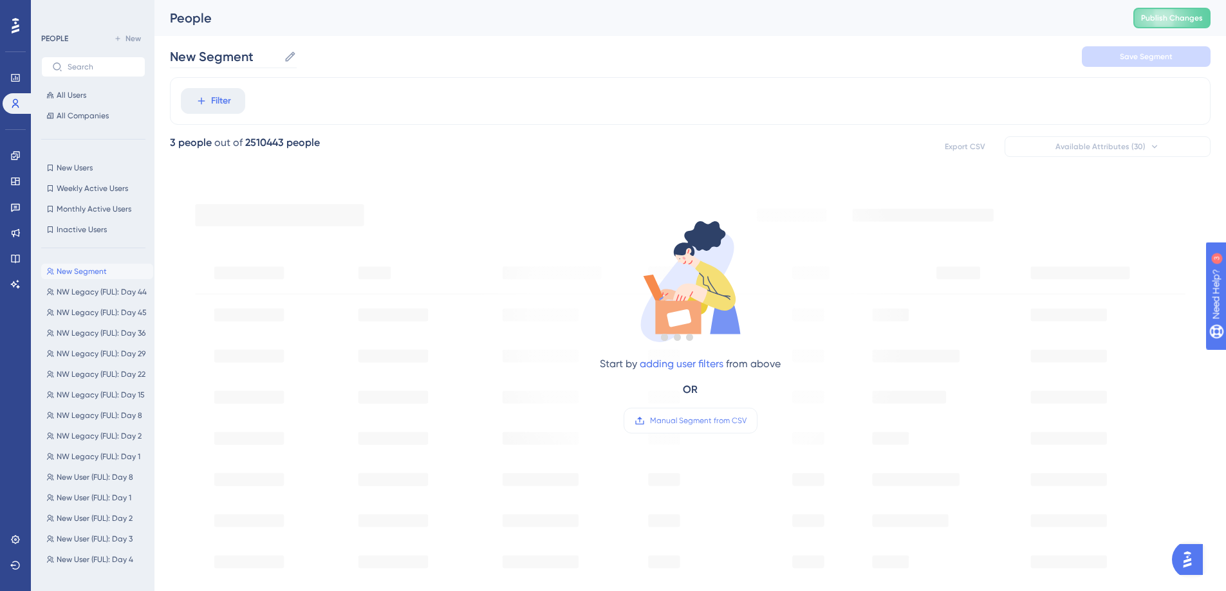
click at [252, 68] on label "New Segment New Segment" at bounding box center [233, 56] width 127 height 23
click at [252, 66] on input "New Segment" at bounding box center [224, 57] width 109 height 18
click at [248, 64] on input "New Segment" at bounding box center [224, 57] width 109 height 18
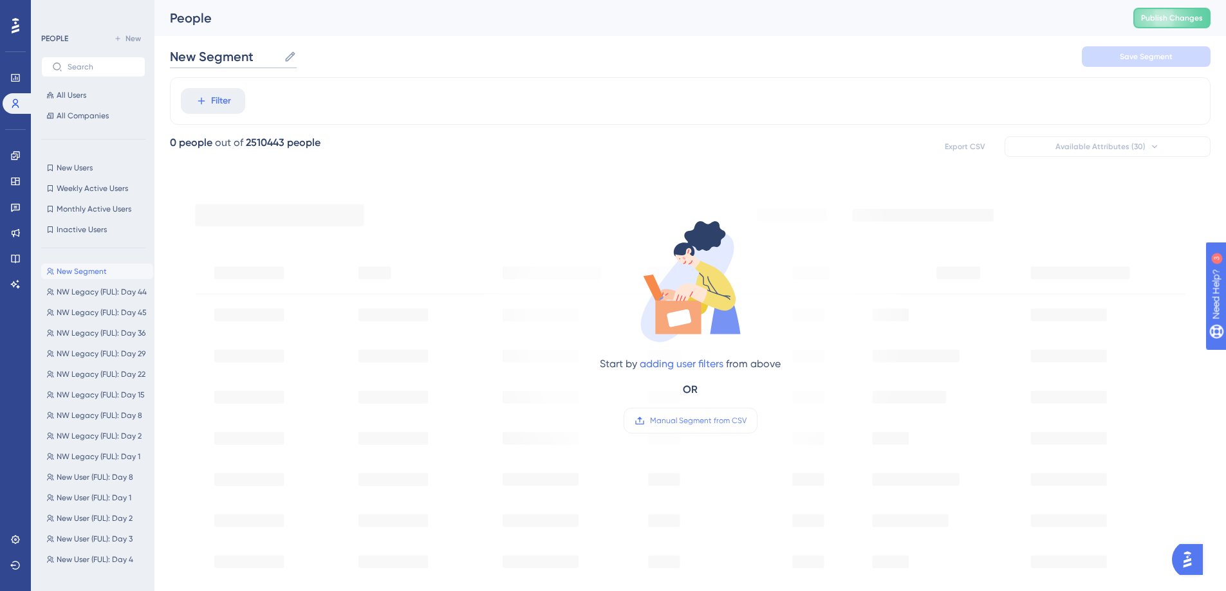
paste input "W Legacy (FUL): Day 1"
click at [182, 60] on input "NW Legacy (FUL): Day 1" at bounding box center [252, 57] width 165 height 18
type input "Whitelisted Legacy (FUL): Day 1"
click at [223, 108] on span "Filter" at bounding box center [221, 100] width 20 height 15
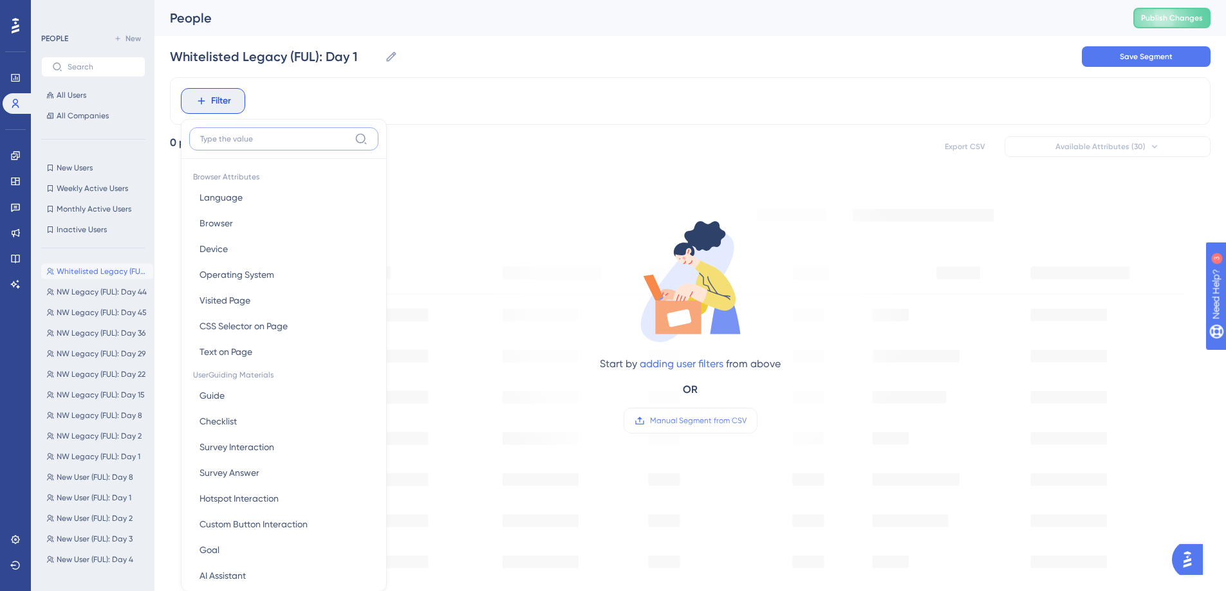
scroll to position [42, 0]
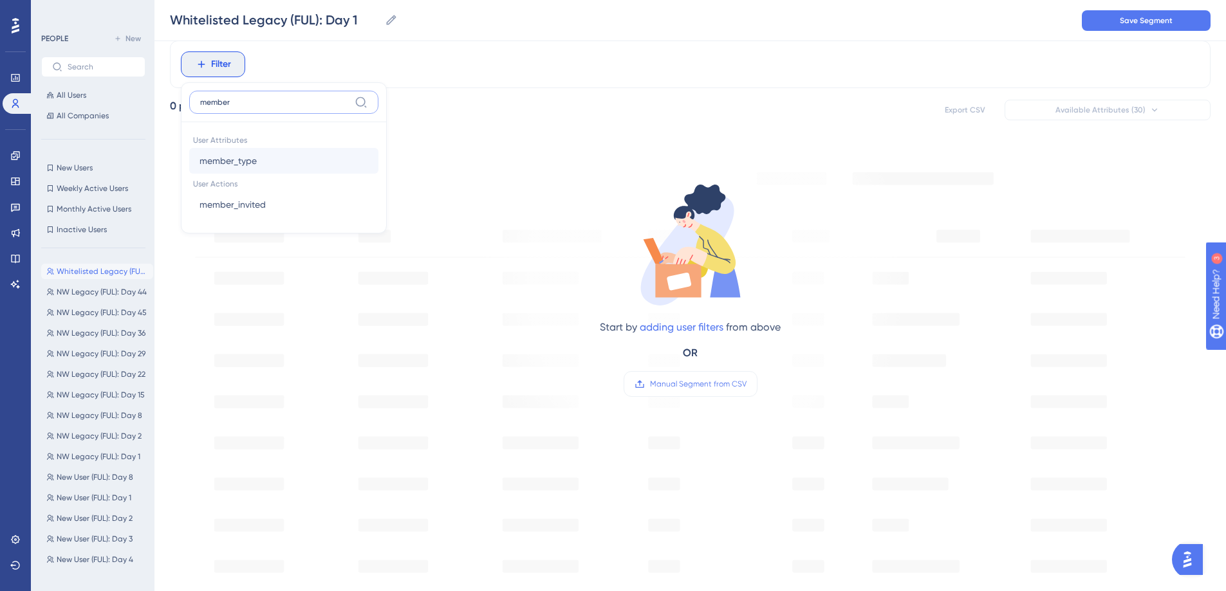
type input "member"
click at [264, 151] on button "member_type member_type" at bounding box center [283, 161] width 189 height 26
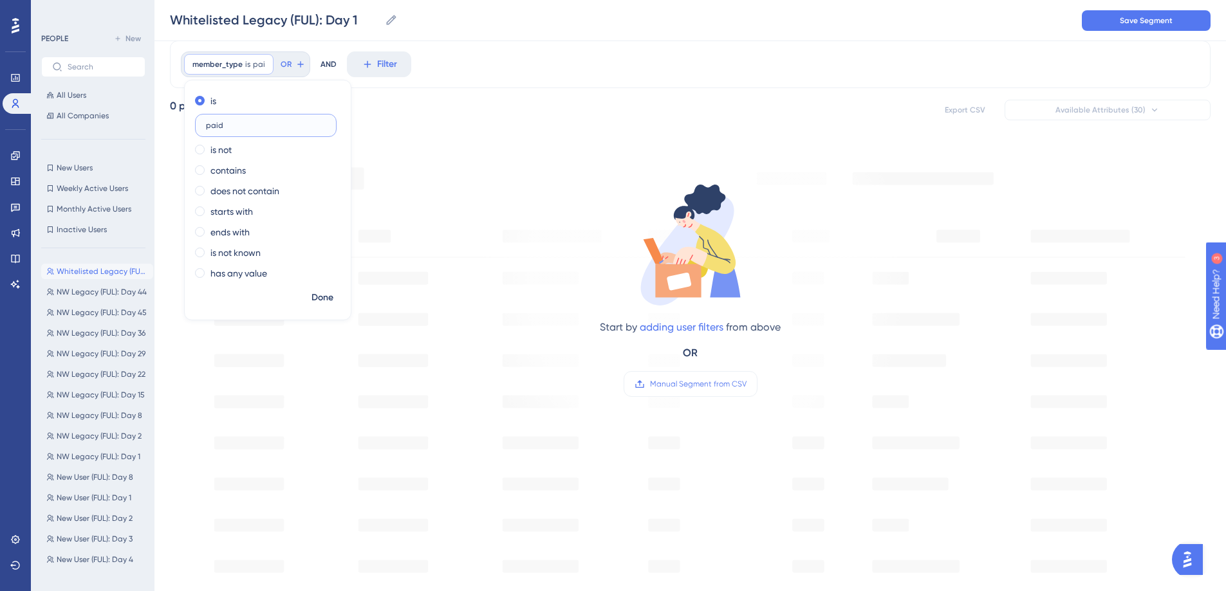
type input "paid"
click at [325, 296] on span "Done" at bounding box center [322, 297] width 22 height 15
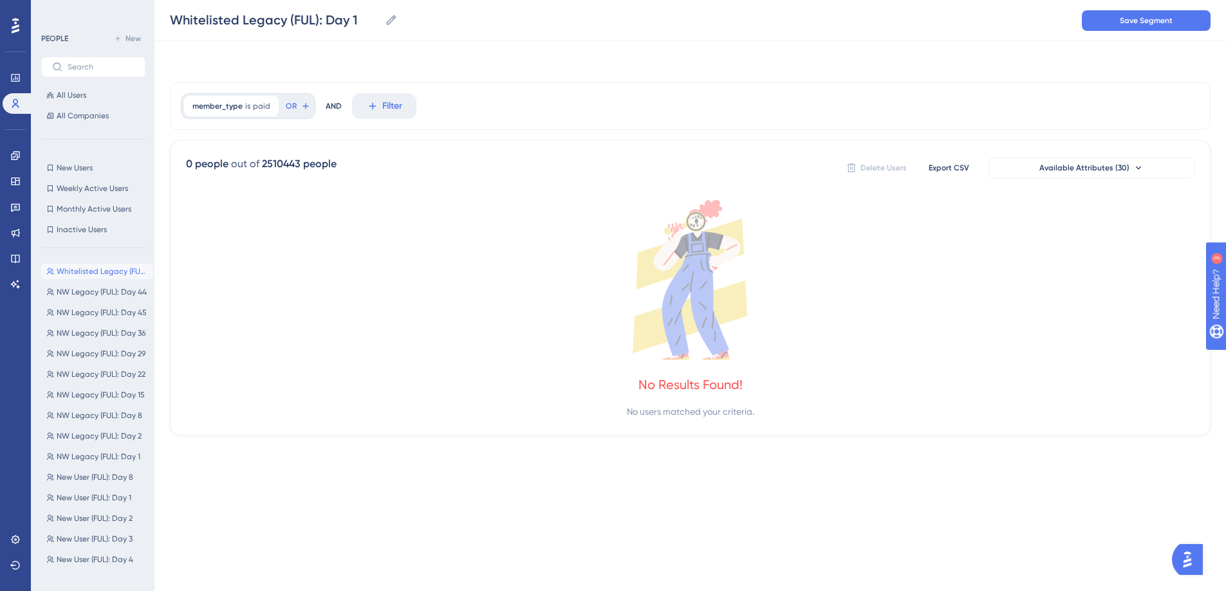
scroll to position [0, 0]
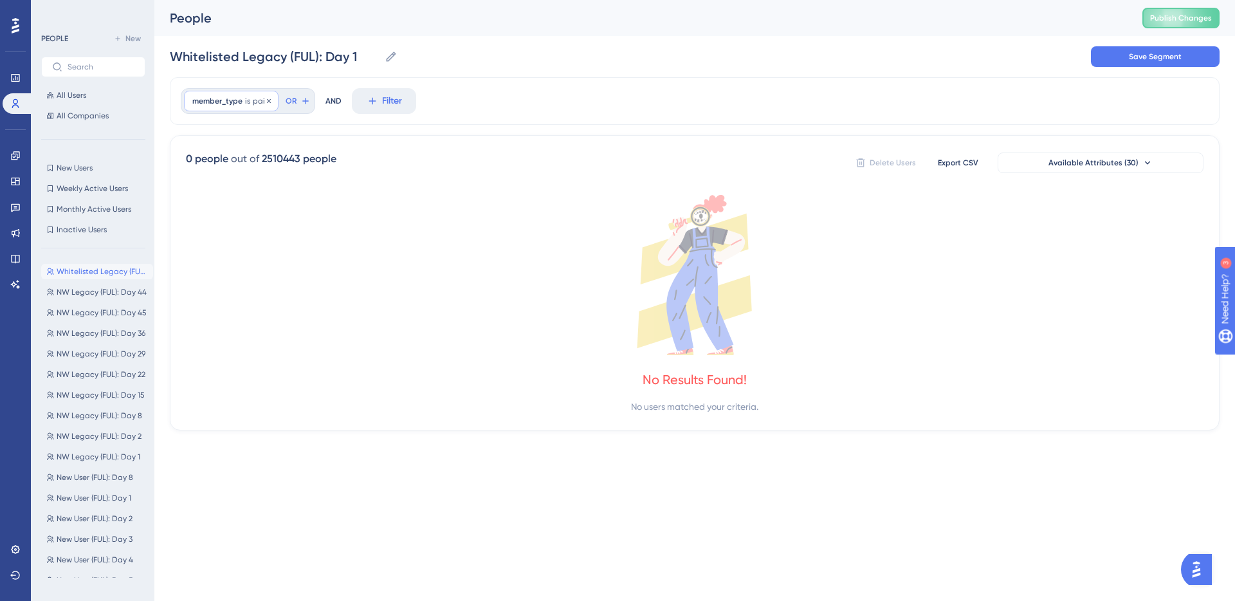
click at [257, 106] on div "member_type is paid paid Remove" at bounding box center [231, 101] width 95 height 21
type input "p"
type input "free"
click at [326, 329] on span "Done" at bounding box center [322, 334] width 22 height 15
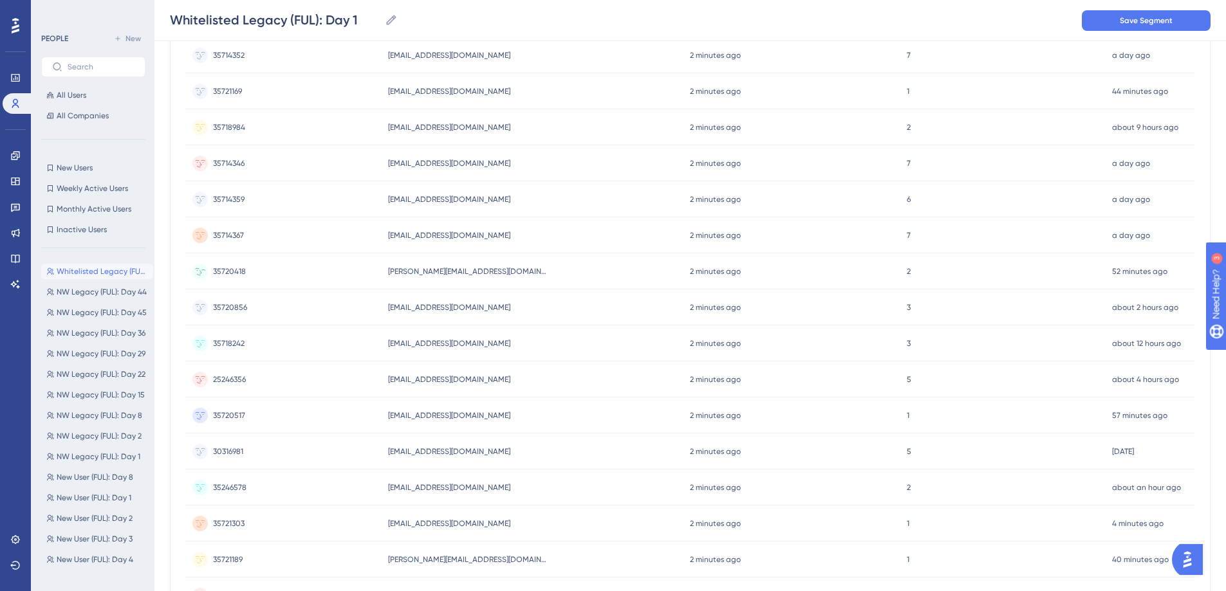
scroll to position [10, 0]
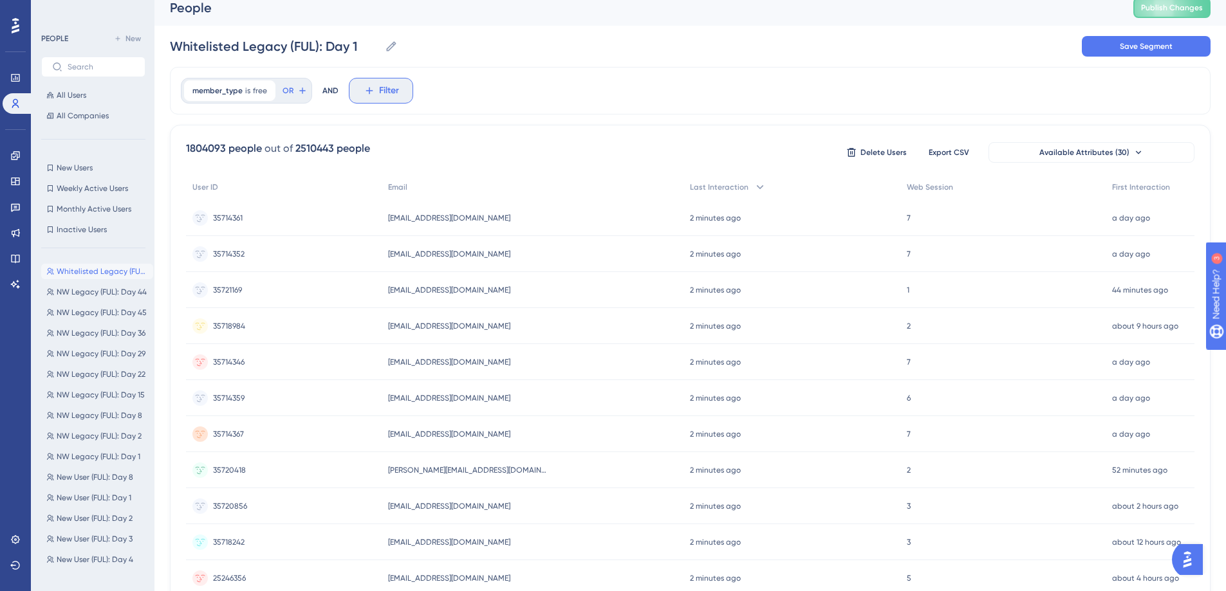
click at [366, 89] on icon at bounding box center [370, 91] width 12 height 12
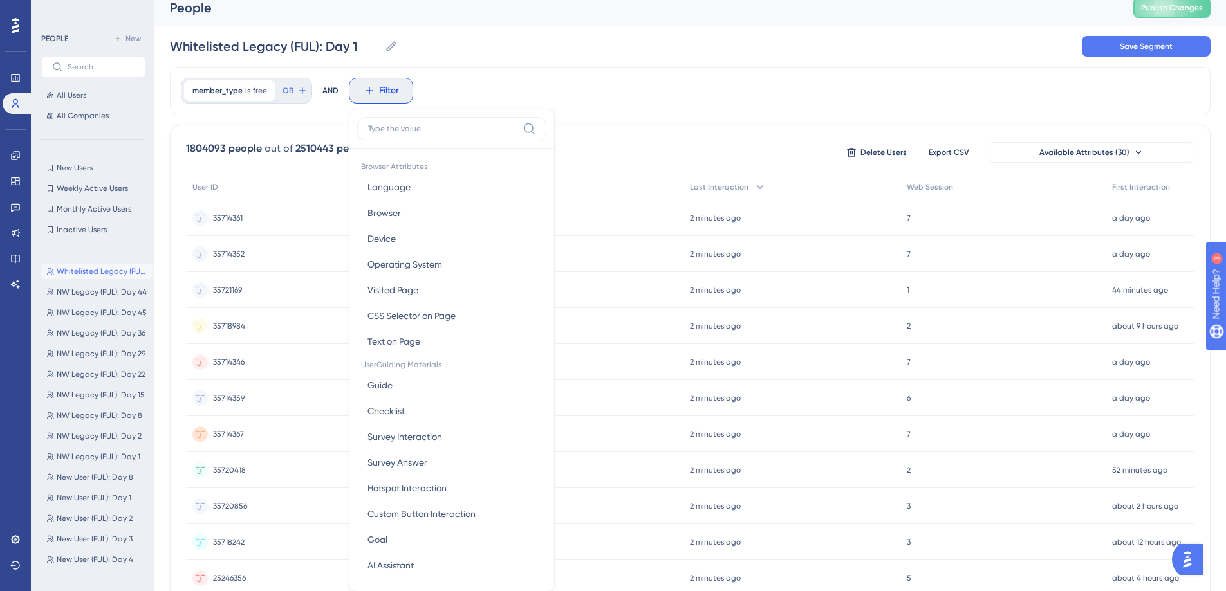
scroll to position [65, 0]
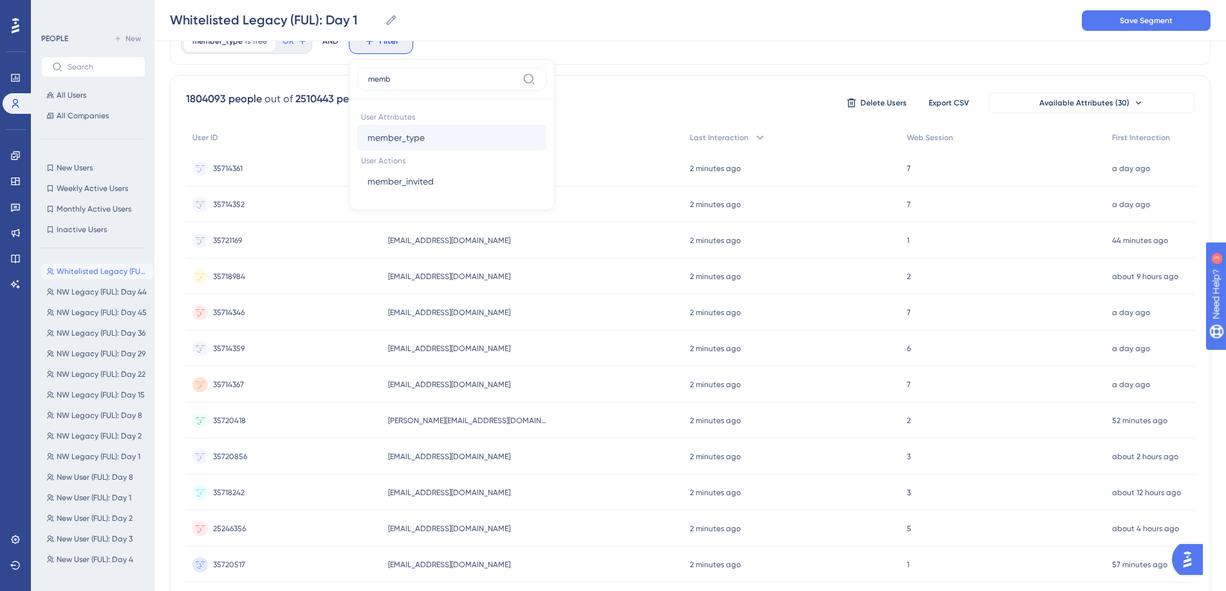
type input "memb"
click at [479, 133] on button "member_type member_type" at bounding box center [451, 138] width 189 height 26
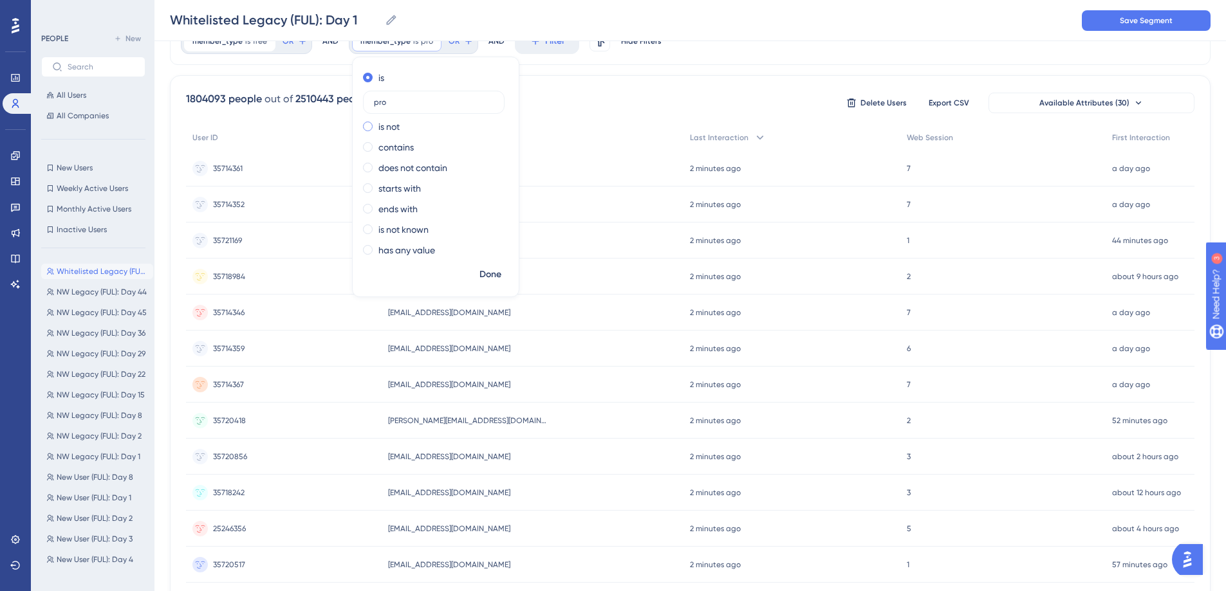
type input "pro"
click at [486, 280] on span "Done" at bounding box center [490, 274] width 22 height 15
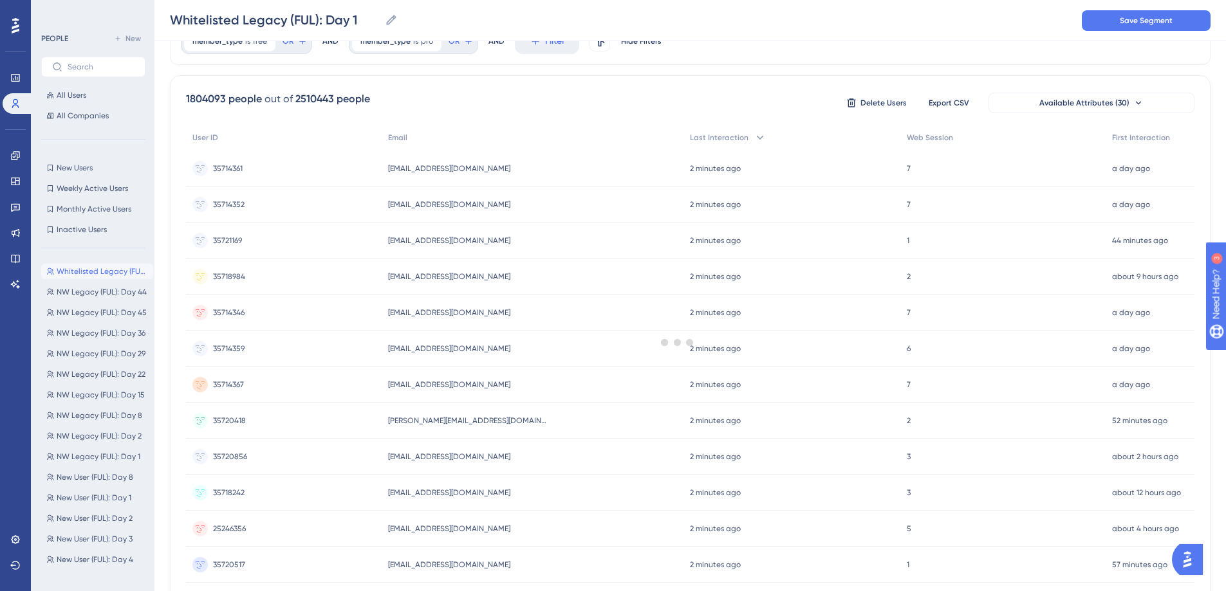
scroll to position [0, 0]
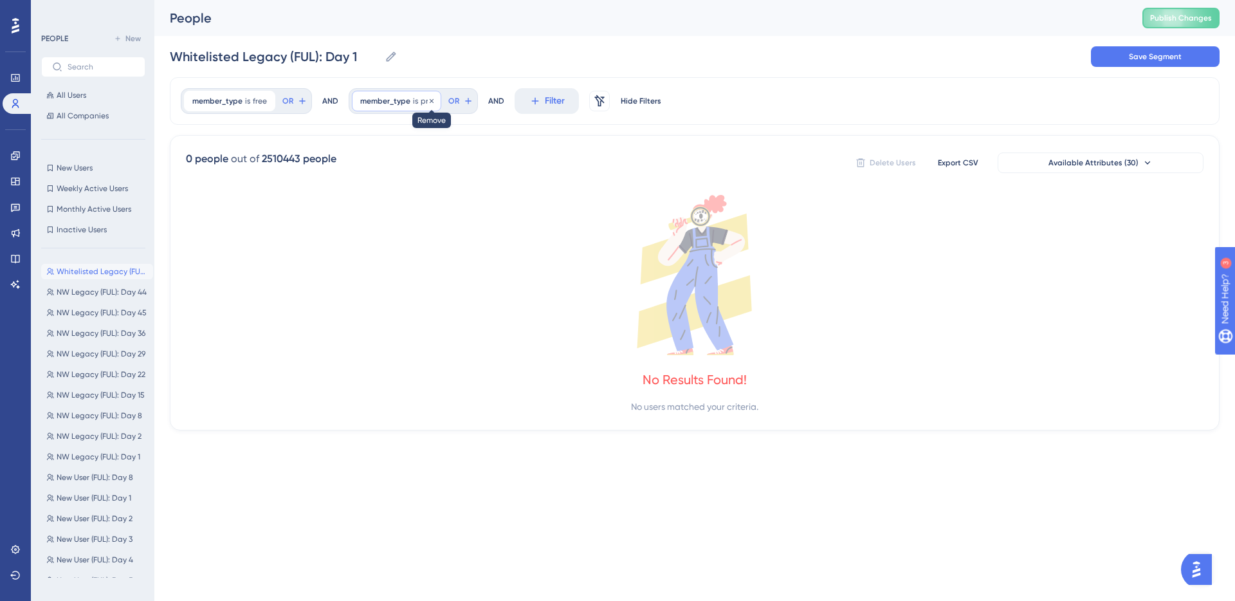
click at [431, 102] on icon at bounding box center [432, 100] width 4 height 4
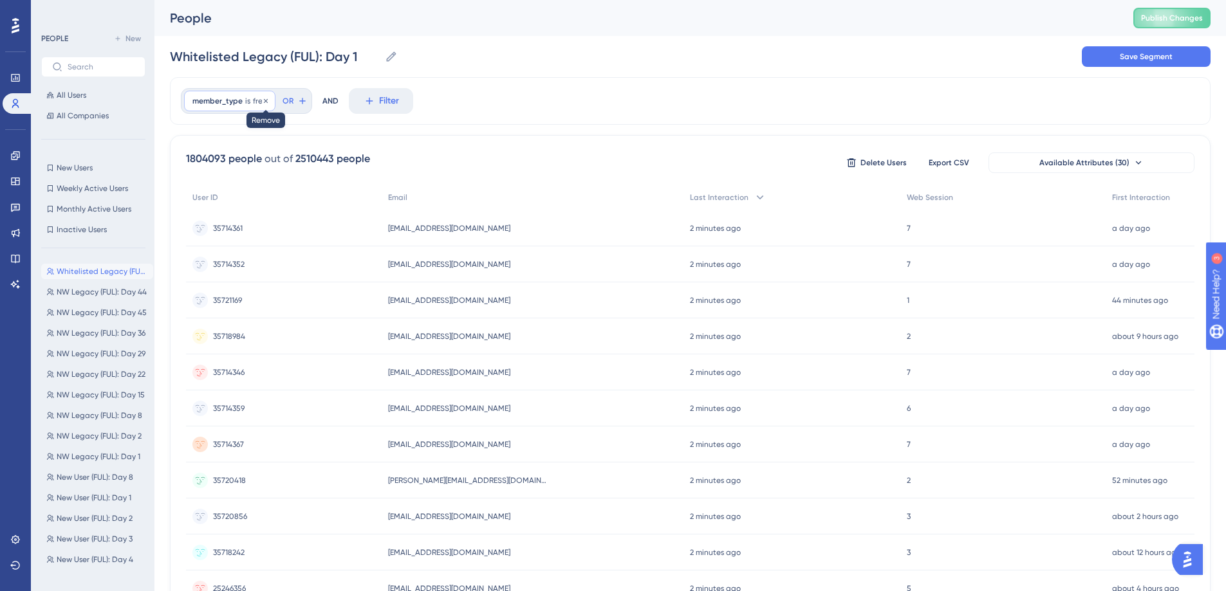
click at [268, 102] on icon at bounding box center [266, 101] width 8 height 8
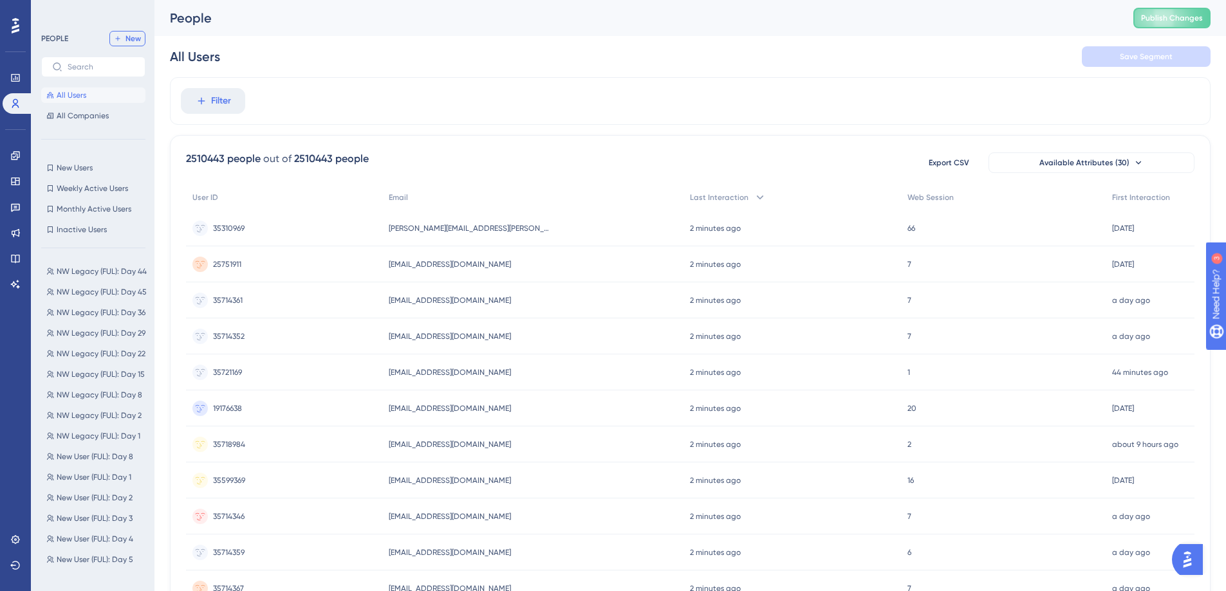
click at [140, 37] on span "New" at bounding box center [132, 38] width 15 height 10
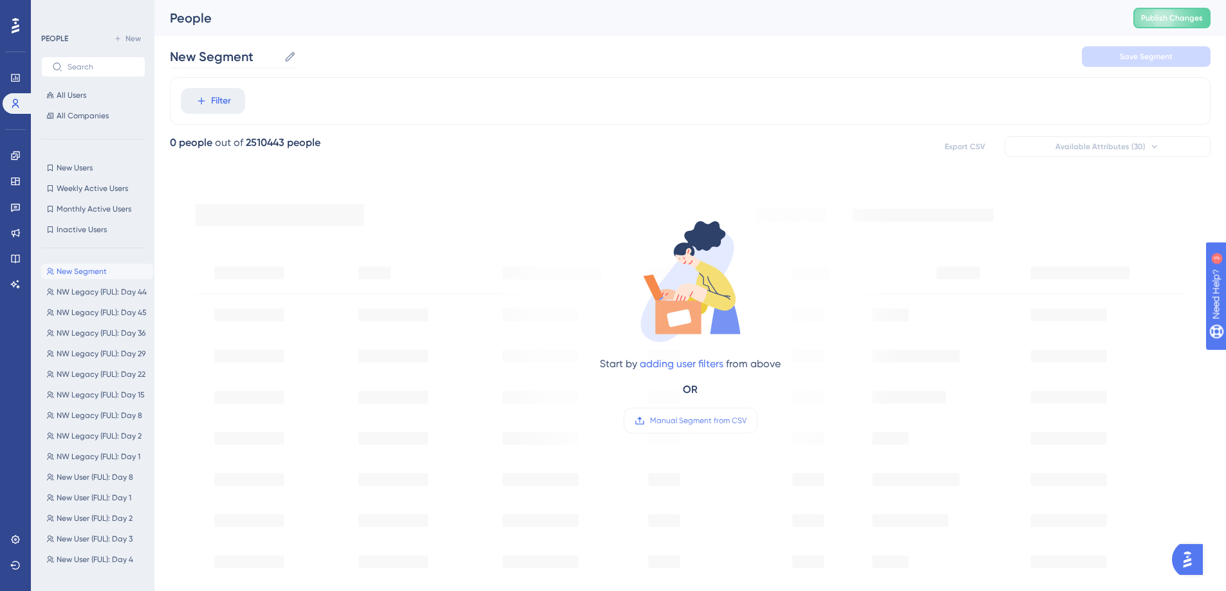
click at [295, 59] on icon at bounding box center [290, 56] width 13 height 13
click at [279, 59] on input "New Segment" at bounding box center [224, 57] width 109 height 18
click at [291, 59] on icon at bounding box center [290, 56] width 13 height 13
click at [279, 59] on input "New Segment" at bounding box center [224, 57] width 109 height 18
click at [259, 60] on input "New Segment" at bounding box center [224, 57] width 109 height 18
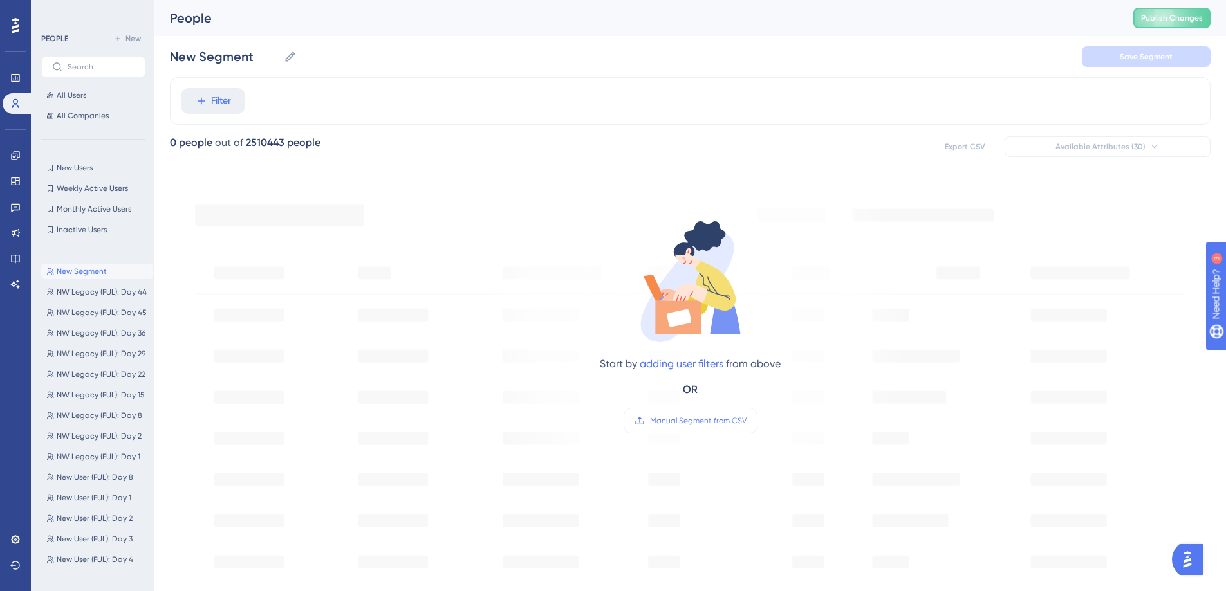
click at [259, 60] on input "New Segment" at bounding box center [224, 57] width 109 height 18
paste input "W Legacy (FUL): Day 1"
click at [190, 57] on input "NW Legacy (FUL): Day 1" at bounding box center [252, 57] width 165 height 18
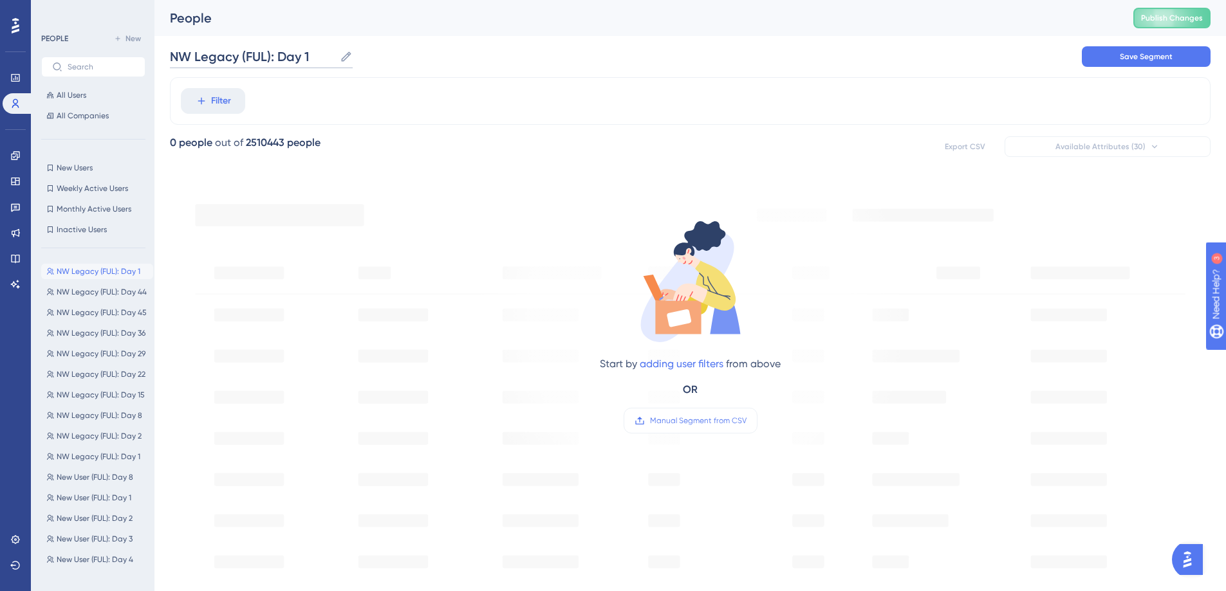
click at [182, 58] on input "NW Legacy (FUL): Day 1" at bounding box center [252, 57] width 165 height 18
type input "Whitelisted Legacy (FUL): Day 1"
click at [1124, 52] on span "Save Segment" at bounding box center [1146, 56] width 53 height 10
click at [397, 23] on icon at bounding box center [398, 24] width 7 height 7
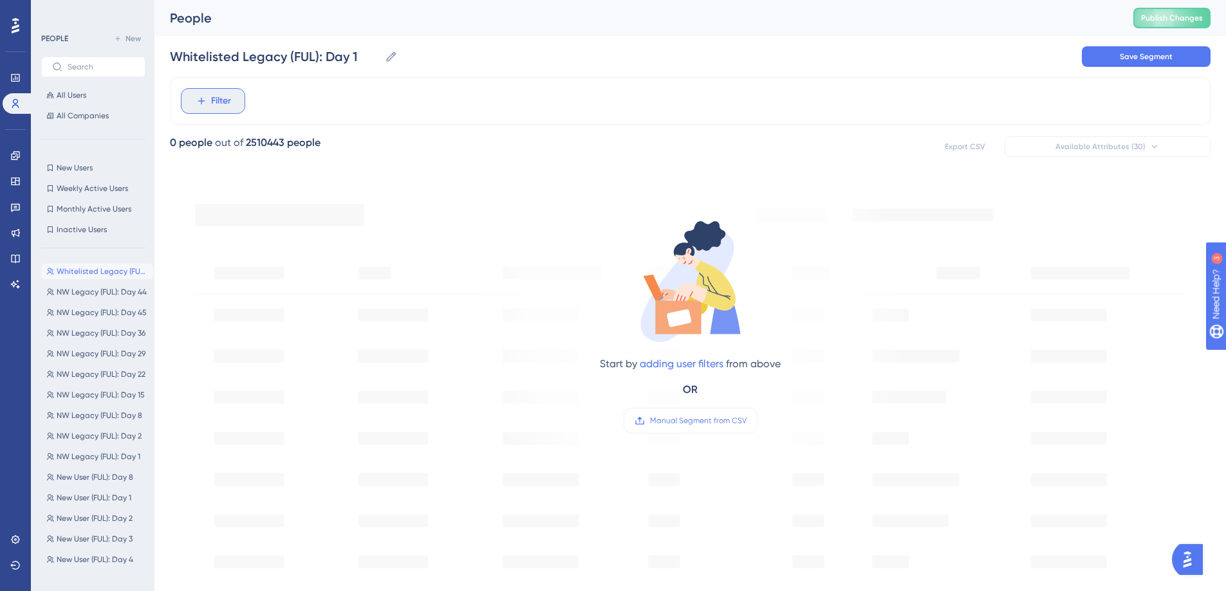
click at [239, 93] on button "Filter" at bounding box center [213, 101] width 64 height 26
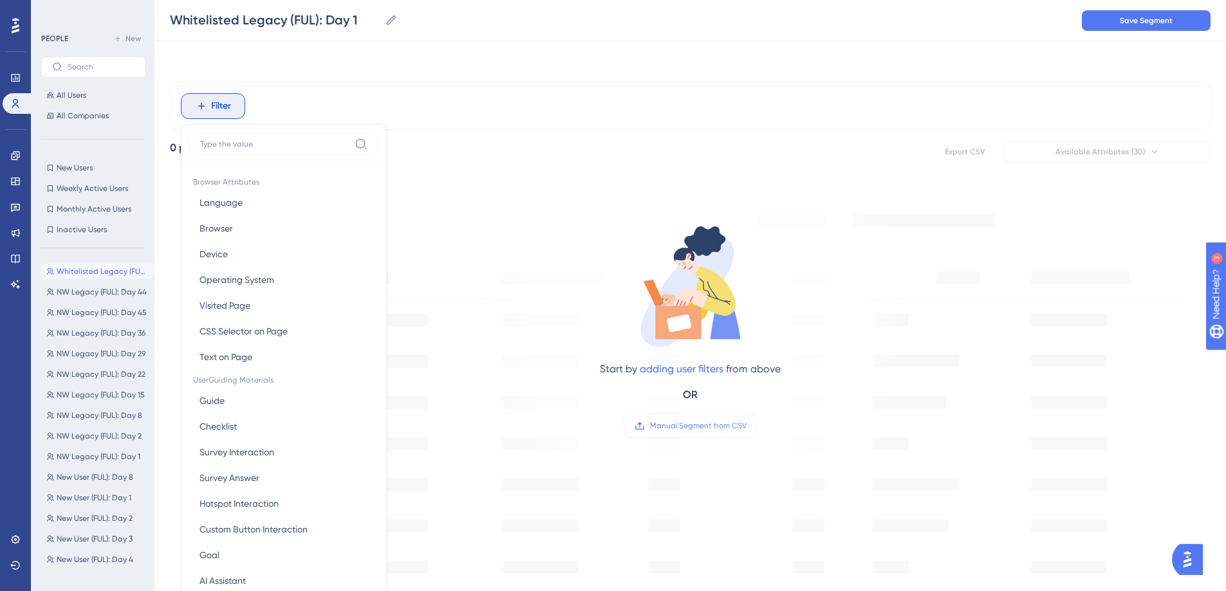
scroll to position [60, 0]
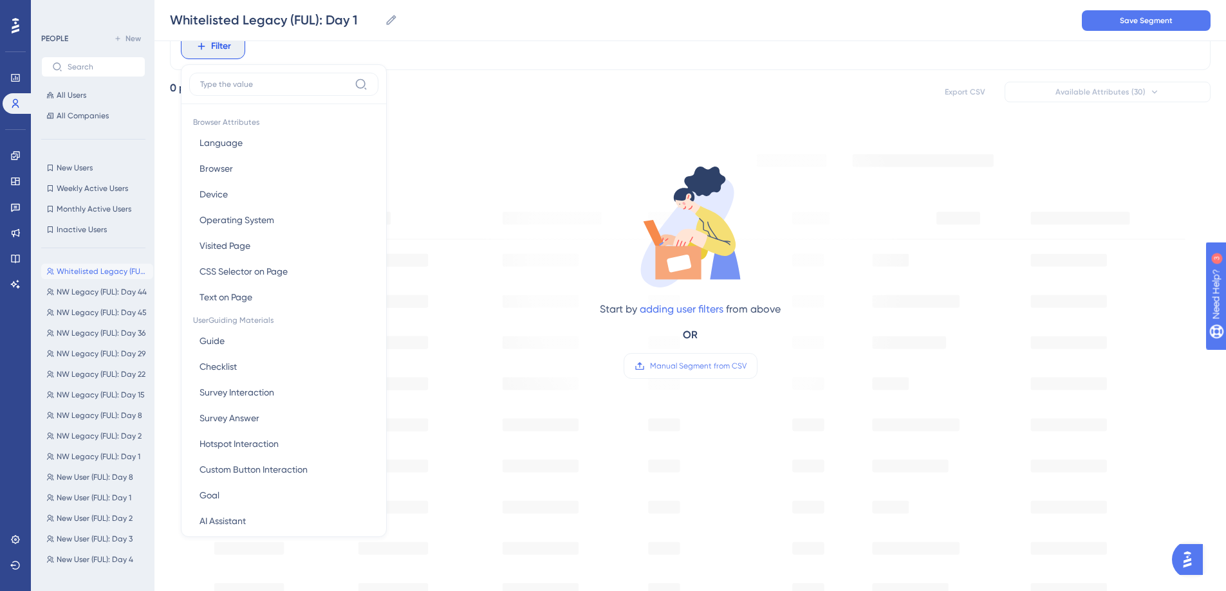
click at [392, 60] on div "Filter Browser Attributes Language Language Browser Browser Device Device Opera…" at bounding box center [690, 47] width 1040 height 48
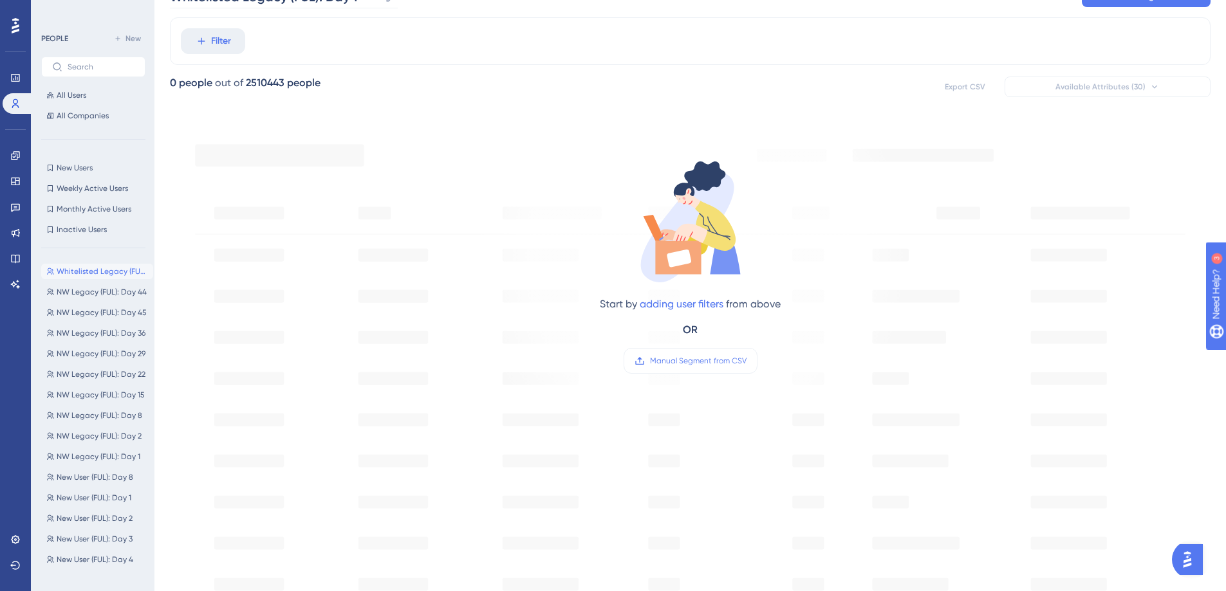
scroll to position [0, 0]
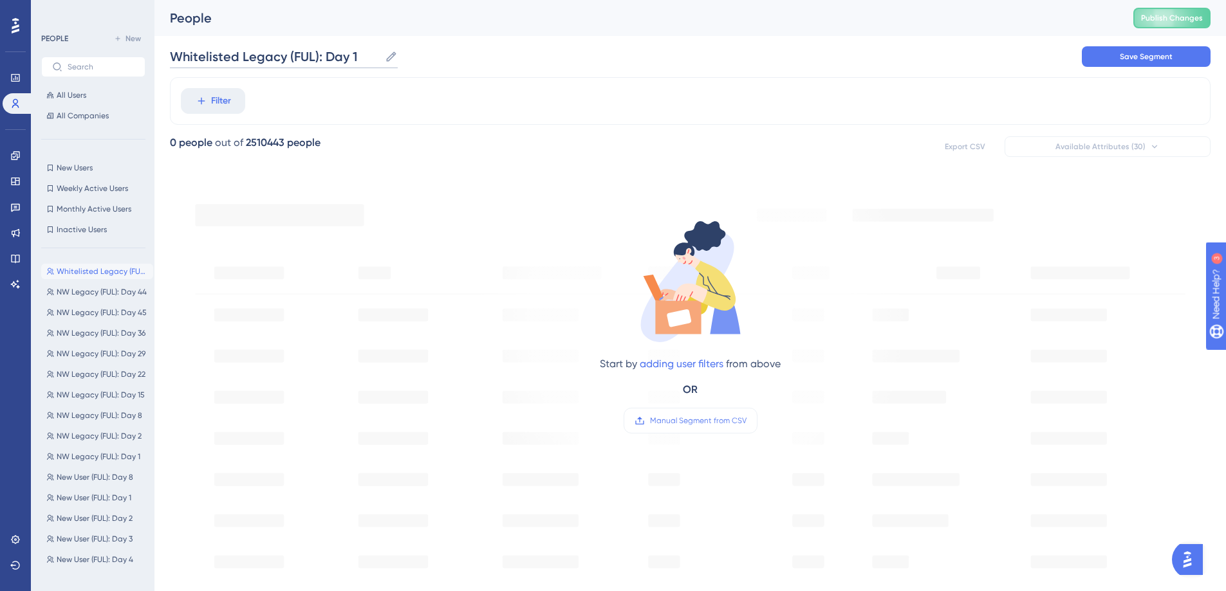
click at [275, 50] on input "Whitelisted Legacy (FUL): Day 1" at bounding box center [275, 57] width 210 height 18
click at [225, 100] on span "Filter" at bounding box center [221, 100] width 20 height 15
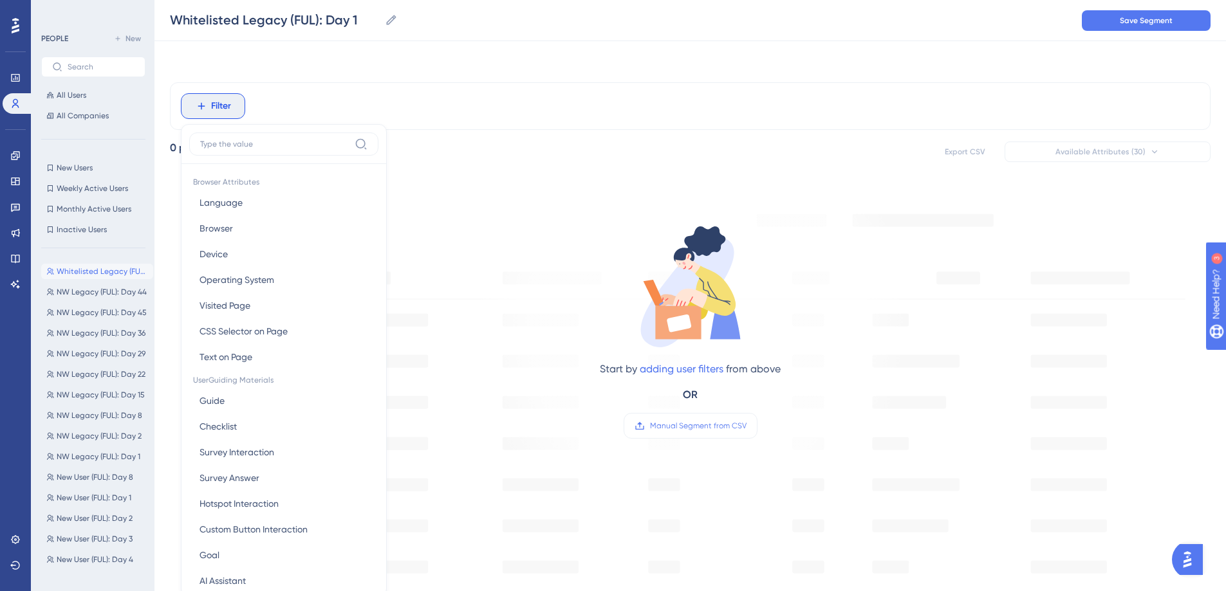
scroll to position [60, 0]
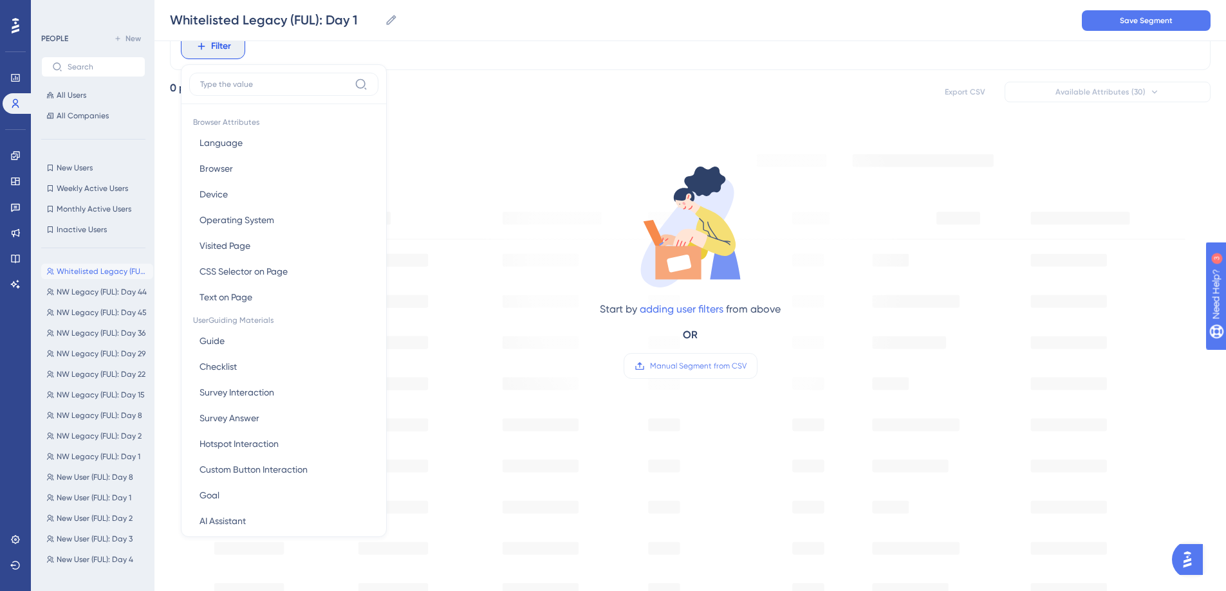
click at [526, 36] on div "Whitelisted Legacy (FUL): Day 1 Whitelisted Legacy (FUL): Day 1 Save Segment" at bounding box center [689, 20] width 1071 height 41
